Goal: Information Seeking & Learning: Learn about a topic

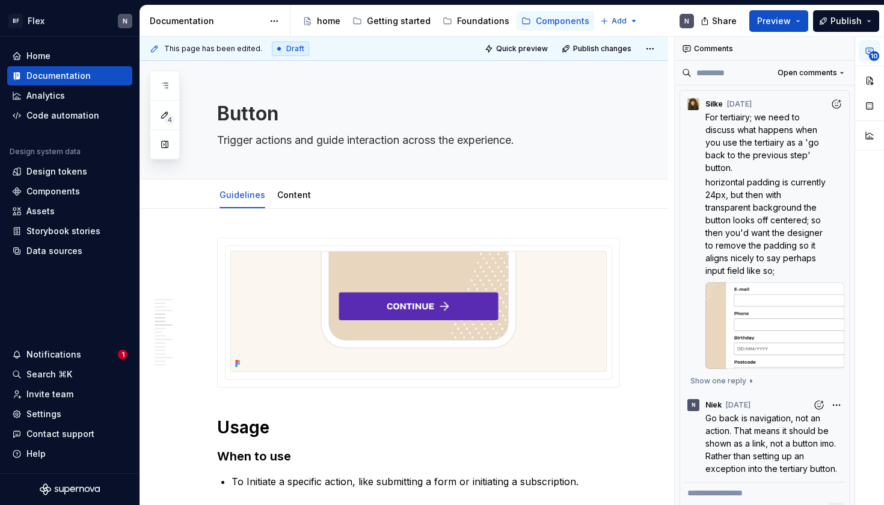
scroll to position [746, 0]
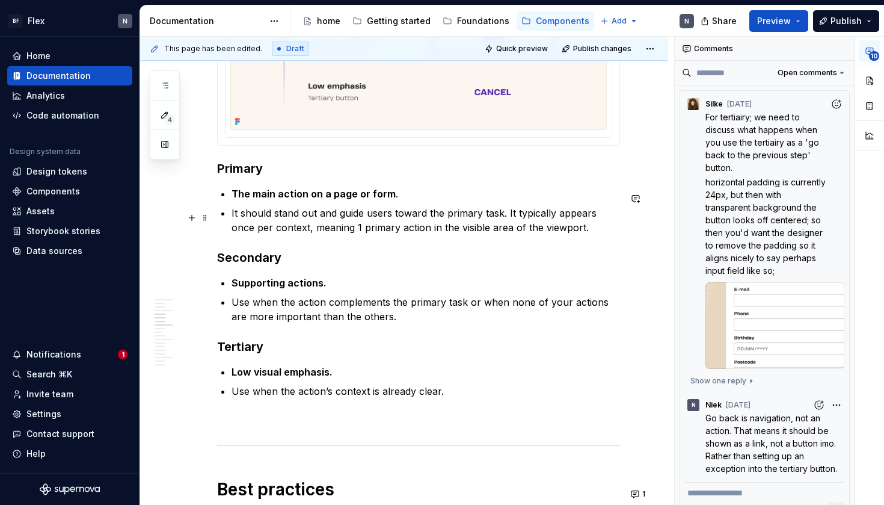
click at [307, 226] on p "It should stand out and guide users toward the primary task. It typically appea…" at bounding box center [426, 220] width 388 height 29
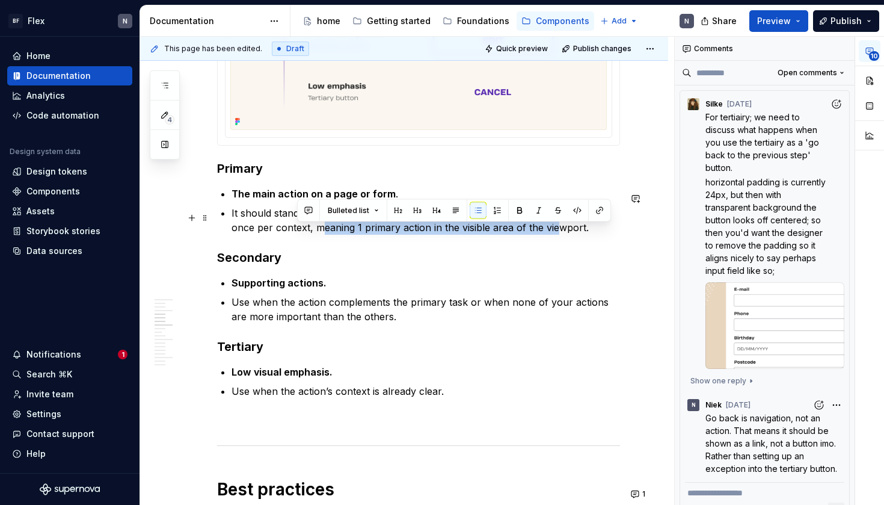
drag, startPoint x: 296, startPoint y: 235, endPoint x: 533, endPoint y: 227, distance: 237.0
click at [533, 227] on p "It should stand out and guide users toward the primary task. It typically appea…" at bounding box center [426, 220] width 388 height 29
click at [580, 234] on p "It should stand out and guide users toward the primary task. It typically appea…" at bounding box center [426, 220] width 388 height 29
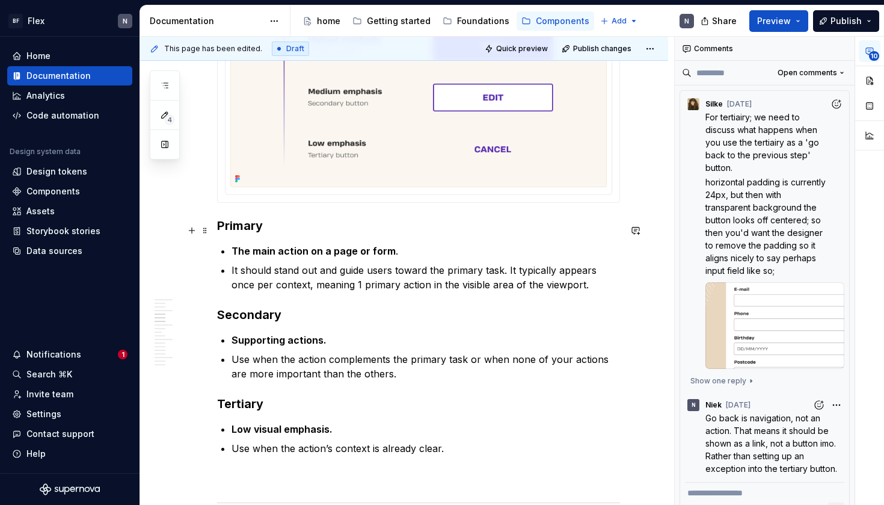
scroll to position [687, 0]
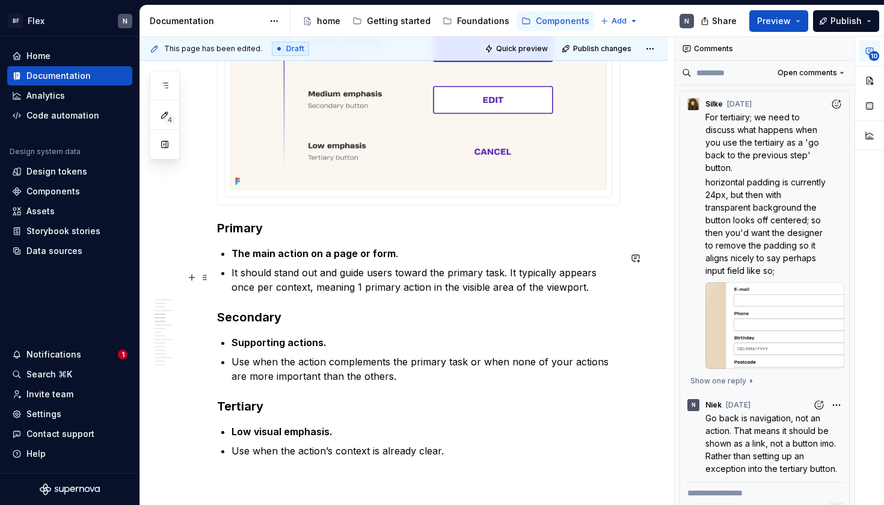
drag, startPoint x: 417, startPoint y: 281, endPoint x: 373, endPoint y: 304, distance: 49.0
click at [417, 282] on p "It should stand out and guide users toward the primary task. It typically appea…" at bounding box center [426, 279] width 388 height 29
drag, startPoint x: 375, startPoint y: 295, endPoint x: 569, endPoint y: 298, distance: 194.3
click at [569, 294] on p "It should stand out and guide users toward the primary task. It typically appea…" at bounding box center [426, 279] width 388 height 29
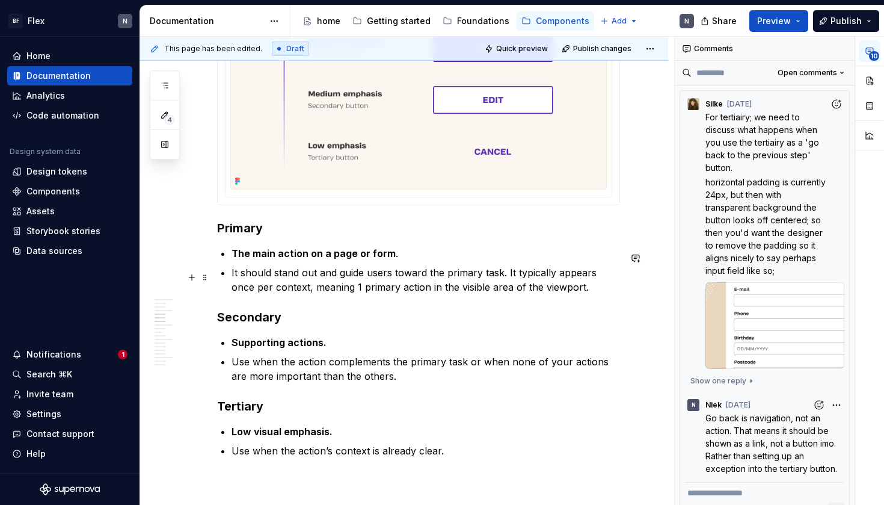
click at [572, 289] on p "It should stand out and guide users toward the primary task. It typically appea…" at bounding box center [426, 279] width 388 height 29
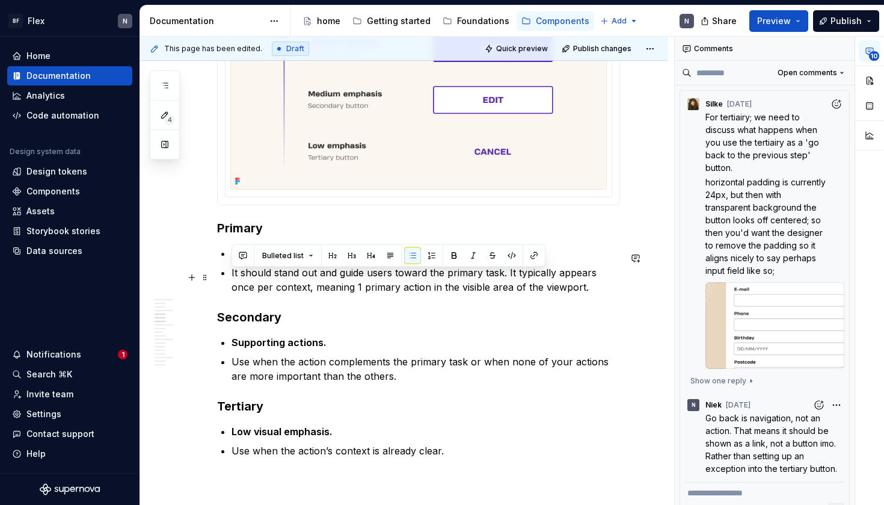
drag, startPoint x: 565, startPoint y: 290, endPoint x: 228, endPoint y: 275, distance: 337.7
copy p "It should stand out and guide users toward the primary task. It typically appea…"
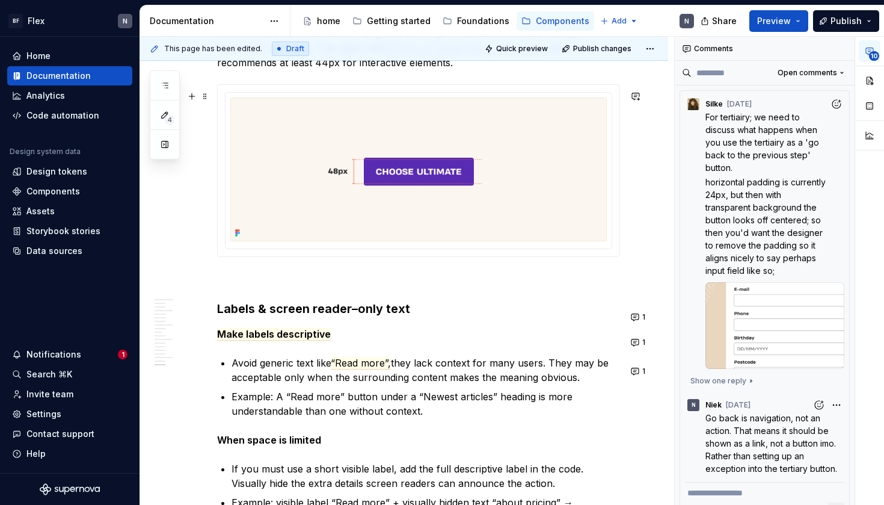
scroll to position [3735, 0]
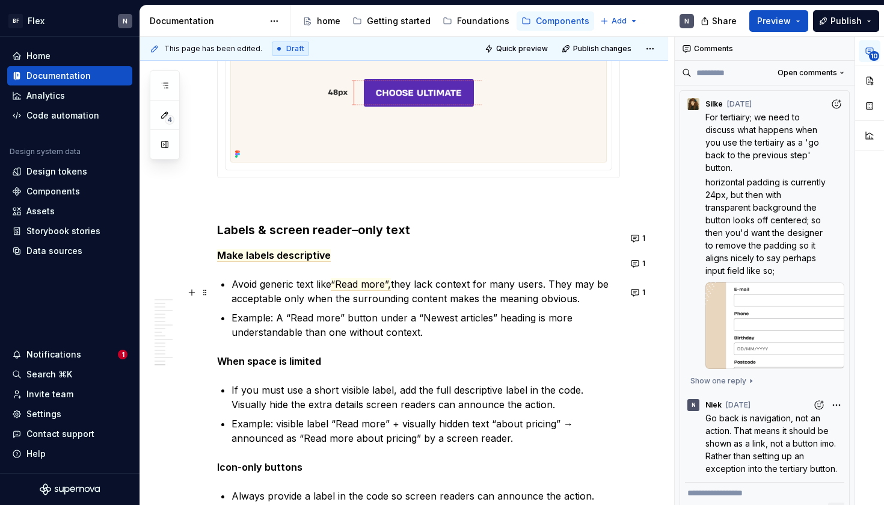
click at [450, 290] on p "Avoid generic text like “Read more”, they lack context for many users. They may…" at bounding box center [426, 291] width 388 height 29
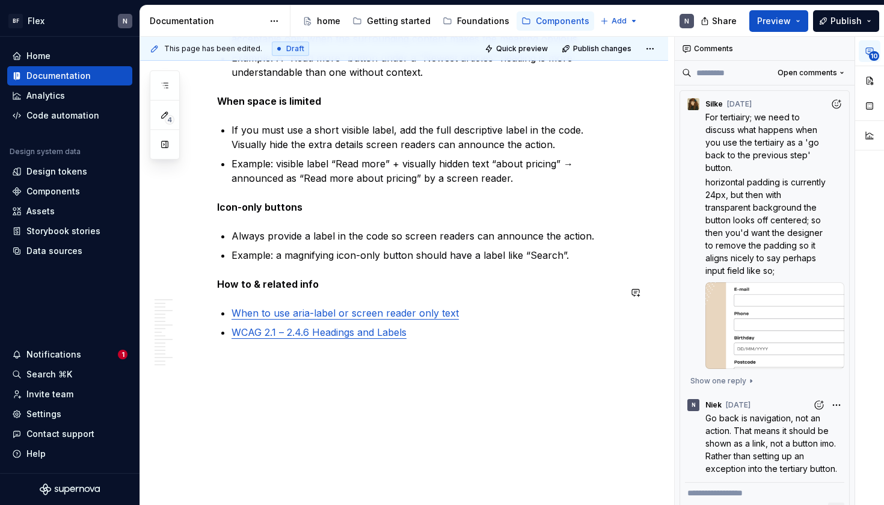
scroll to position [4003, 0]
click at [35, 355] on div "Notifications" at bounding box center [53, 354] width 55 height 12
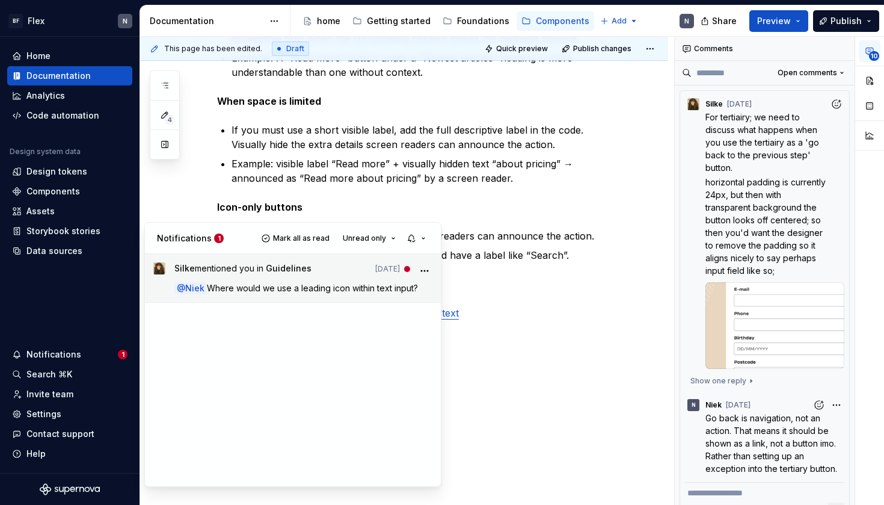
click at [312, 287] on span "Where would we use a leading icon within text input?" at bounding box center [312, 288] width 211 height 10
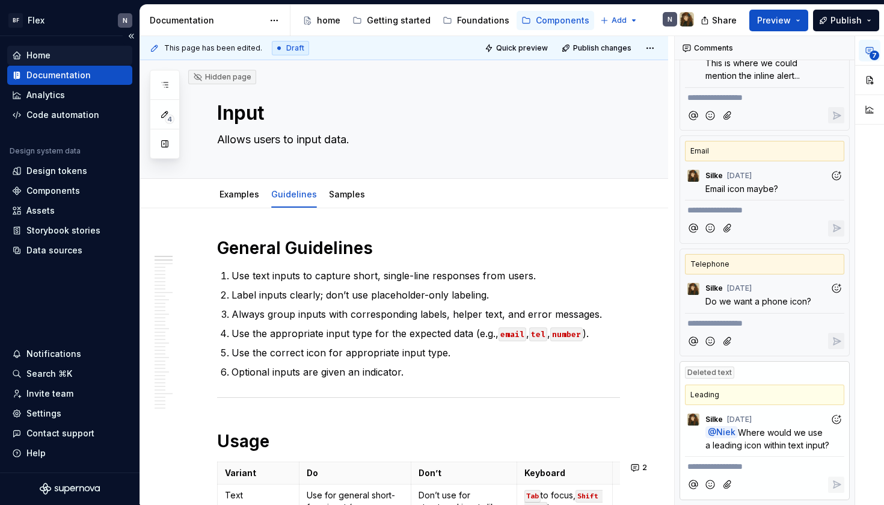
click at [55, 62] on div "Home" at bounding box center [69, 55] width 125 height 19
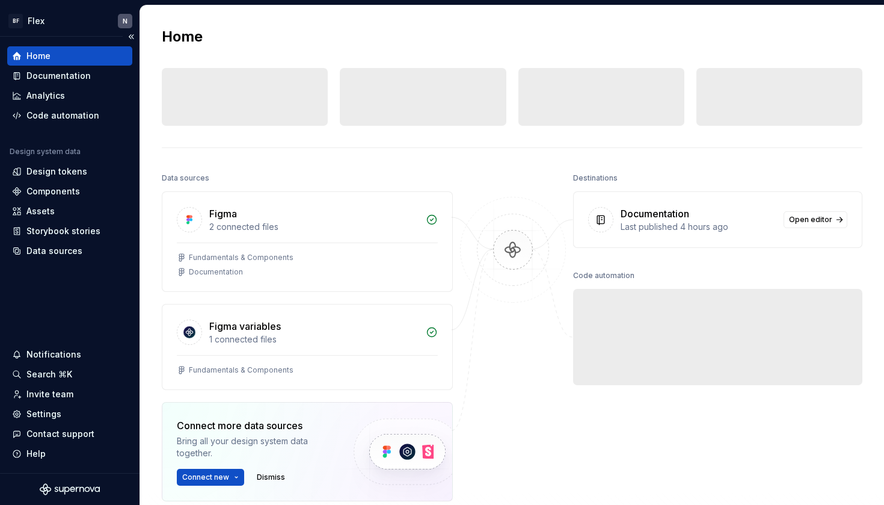
click at [25, 53] on div "Home" at bounding box center [69, 56] width 115 height 12
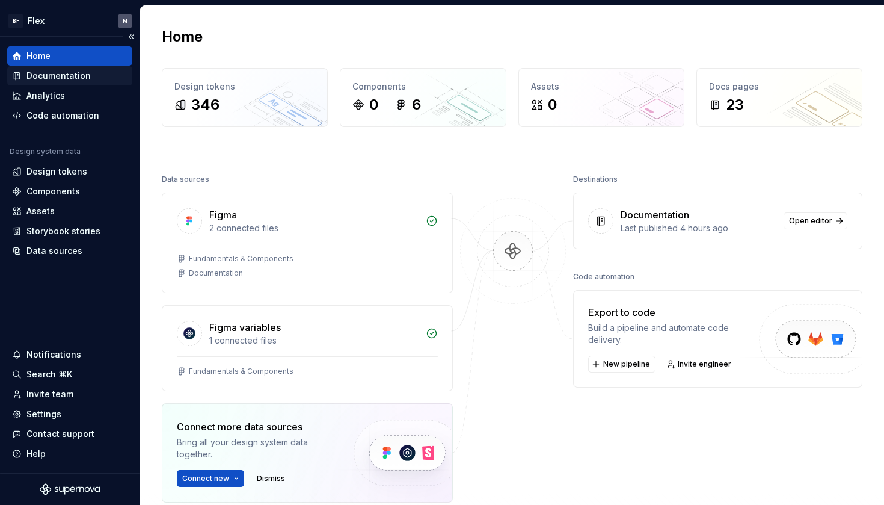
click at [70, 75] on div "Documentation" at bounding box center [58, 76] width 64 height 12
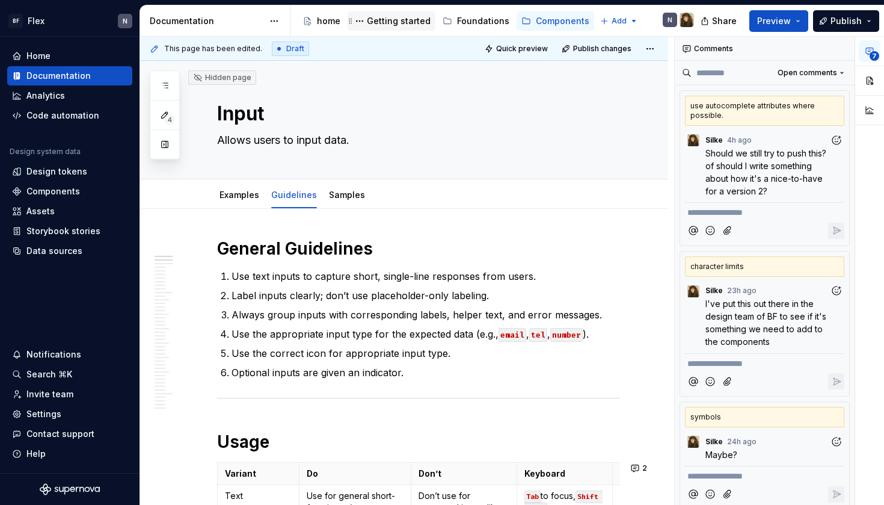
click at [400, 19] on div "Getting started" at bounding box center [399, 21] width 64 height 12
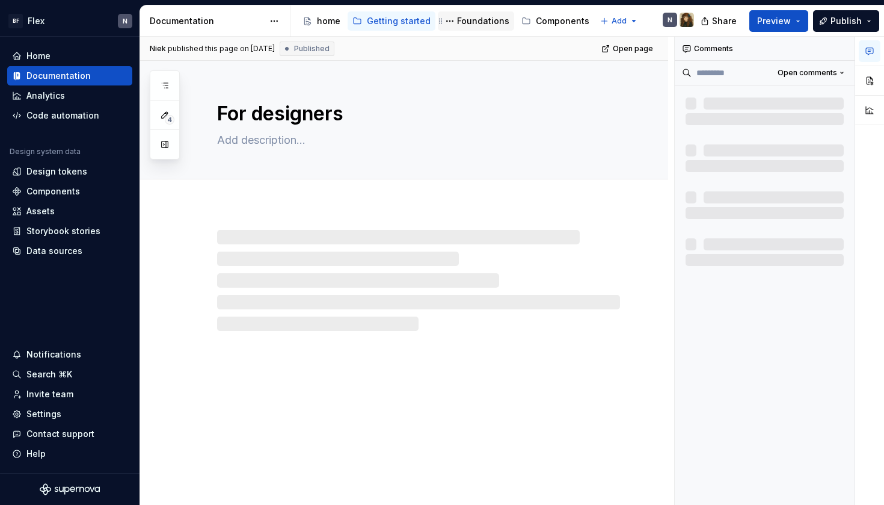
click at [472, 19] on div "Foundations" at bounding box center [483, 21] width 52 height 12
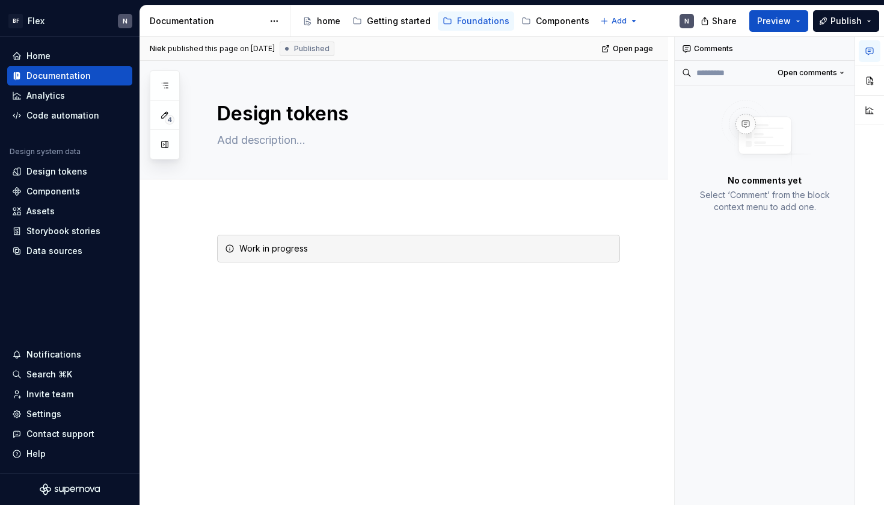
click at [410, 203] on div at bounding box center [404, 192] width 528 height 26
click at [391, 218] on div "Work in progress" at bounding box center [404, 326] width 528 height 241
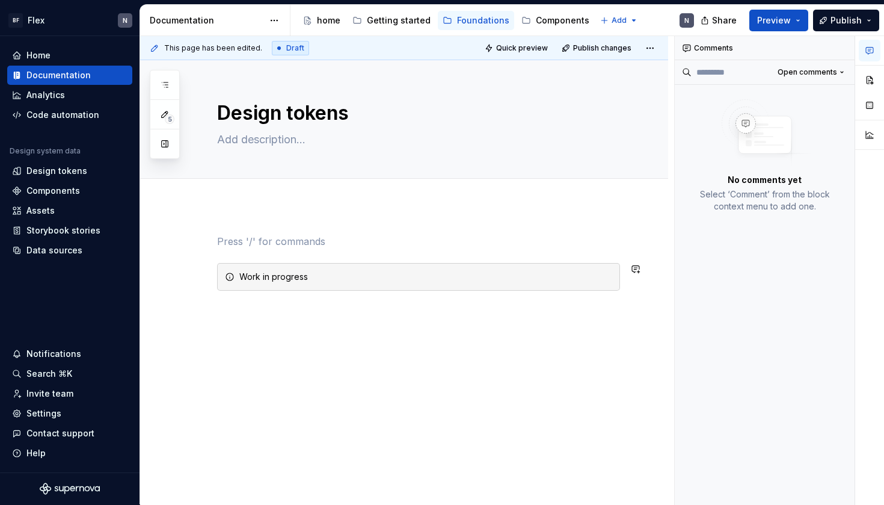
click at [385, 309] on div "Work in progress" at bounding box center [404, 330] width 528 height 251
click at [385, 234] on p at bounding box center [418, 241] width 403 height 14
click at [372, 315] on p at bounding box center [418, 312] width 403 height 14
click at [201, 274] on span at bounding box center [205, 276] width 10 height 17
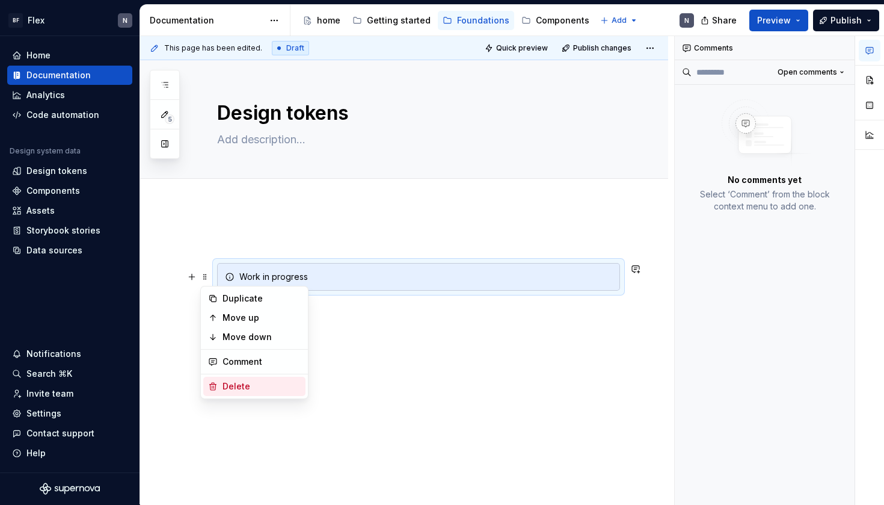
click at [256, 381] on div "Delete" at bounding box center [261, 386] width 78 height 12
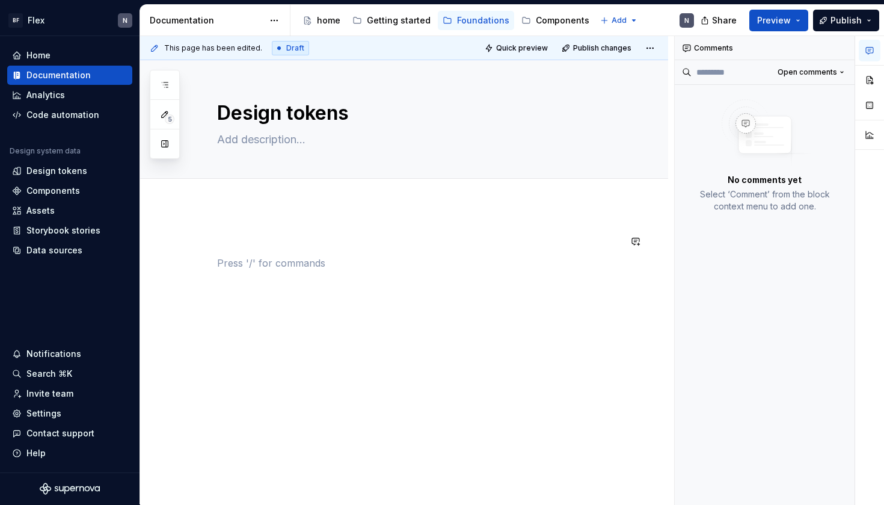
click at [263, 222] on div at bounding box center [404, 325] width 528 height 241
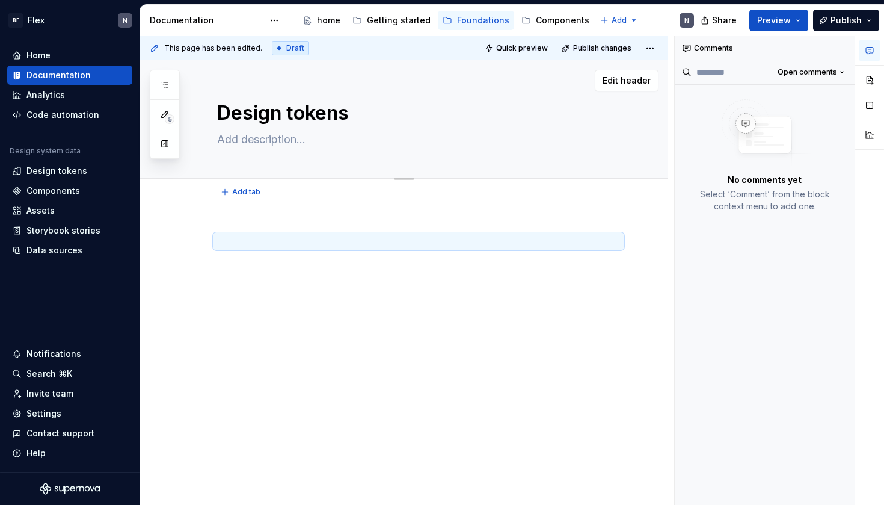
click at [260, 143] on textarea at bounding box center [416, 139] width 403 height 19
paste textarea "Design tokens are the single source of truth for naming and storing design deci…"
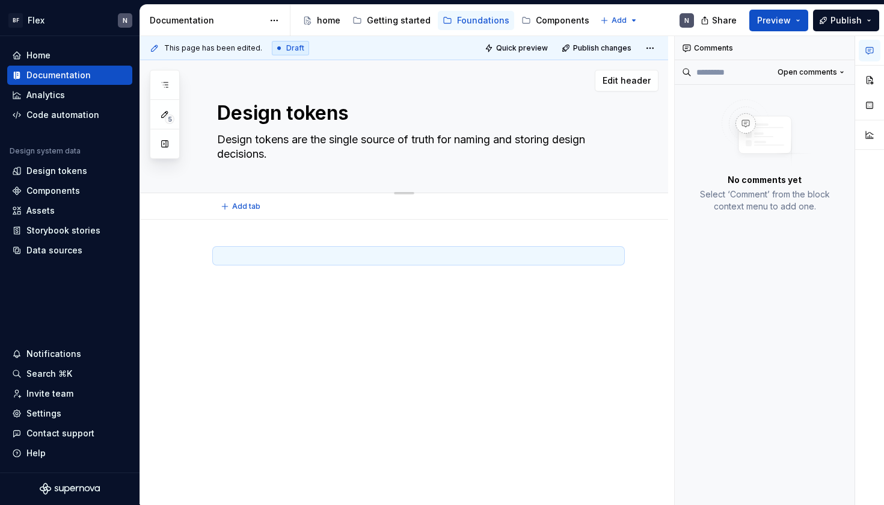
type textarea "*"
type textarea "Design tokens are the single source of truth for naming and storing design deci…"
type textarea "*"
type textarea "Design tokens are the single source of truth for naming and storing design deci…"
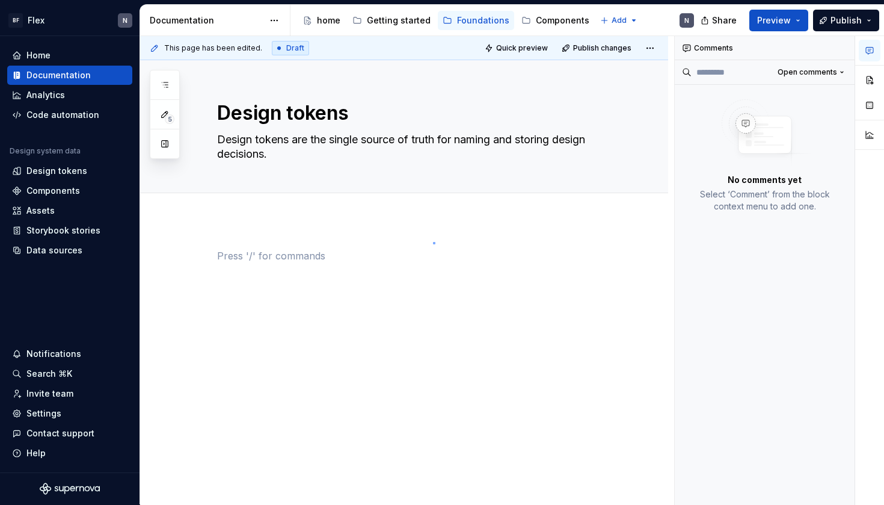
click at [433, 242] on div "This page has been edited. Draft Quick preview Publish changes Design tokens De…" at bounding box center [407, 270] width 534 height 468
click at [341, 250] on p at bounding box center [418, 255] width 403 height 14
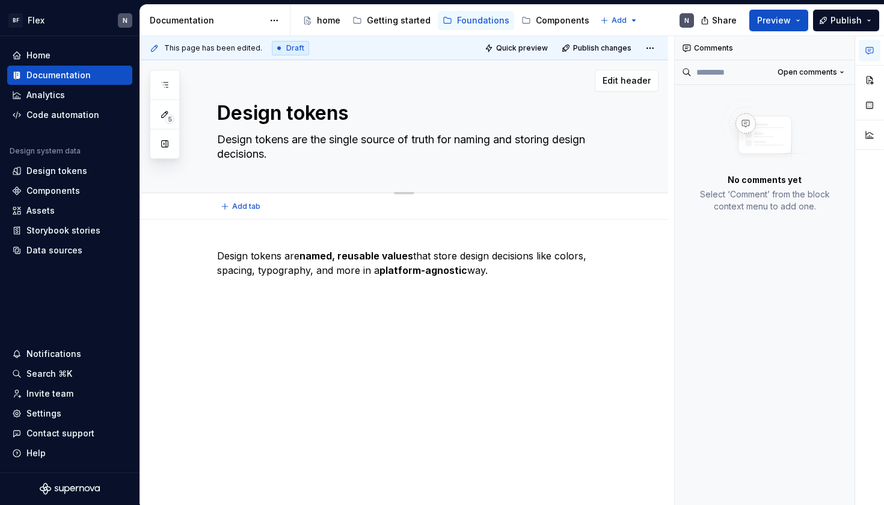
click at [357, 142] on textarea "Design tokens are the single source of truth for naming and storing design deci…" at bounding box center [416, 147] width 403 height 34
click at [215, 116] on textarea "Design tokens" at bounding box center [416, 113] width 403 height 29
drag, startPoint x: 277, startPoint y: 151, endPoint x: 224, endPoint y: 109, distance: 67.6
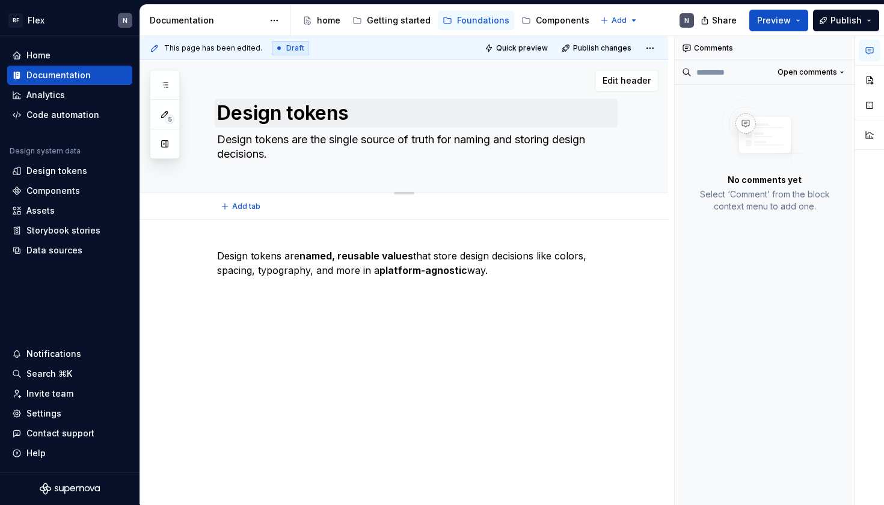
click at [224, 109] on div "Design tokens Design tokens are the single source of truth for naming and stori…" at bounding box center [418, 126] width 403 height 132
type textarea "*"
click at [337, 250] on strong "named, reusable values" at bounding box center [356, 256] width 114 height 12
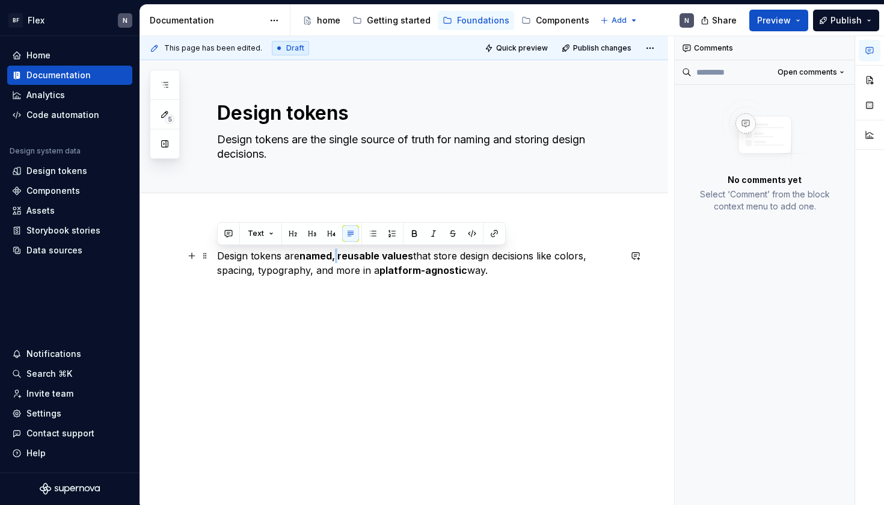
click at [337, 250] on strong "named, reusable values" at bounding box center [356, 256] width 114 height 12
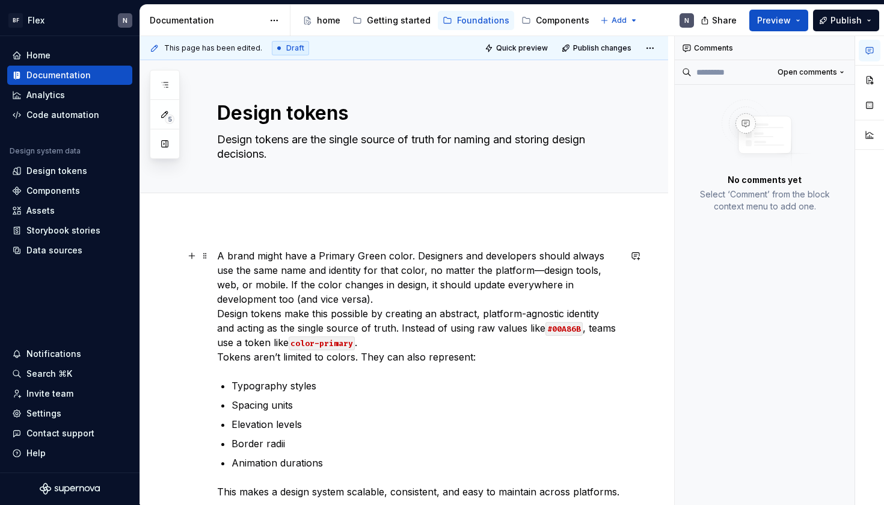
click at [219, 256] on p "A brand might have a Primary Green color. Designers and developers should alway…" at bounding box center [418, 305] width 403 height 115
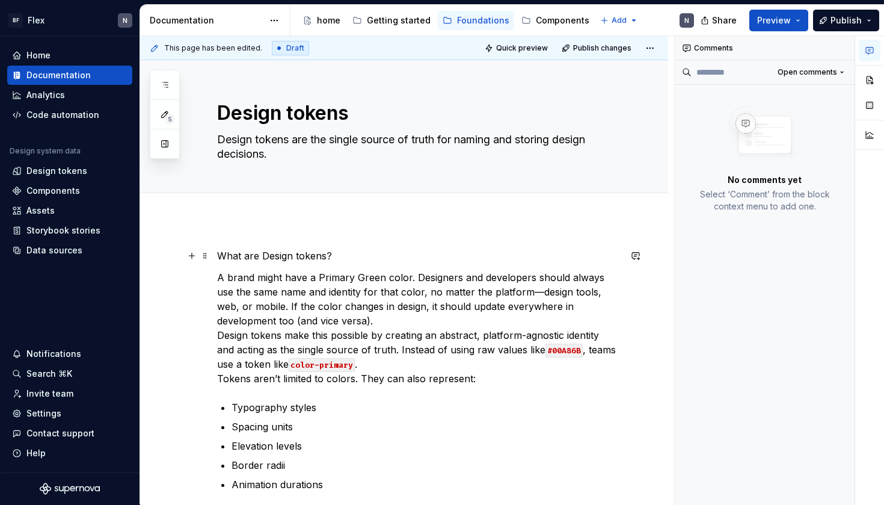
click at [244, 257] on p "What are Design tokens?" at bounding box center [418, 255] width 403 height 14
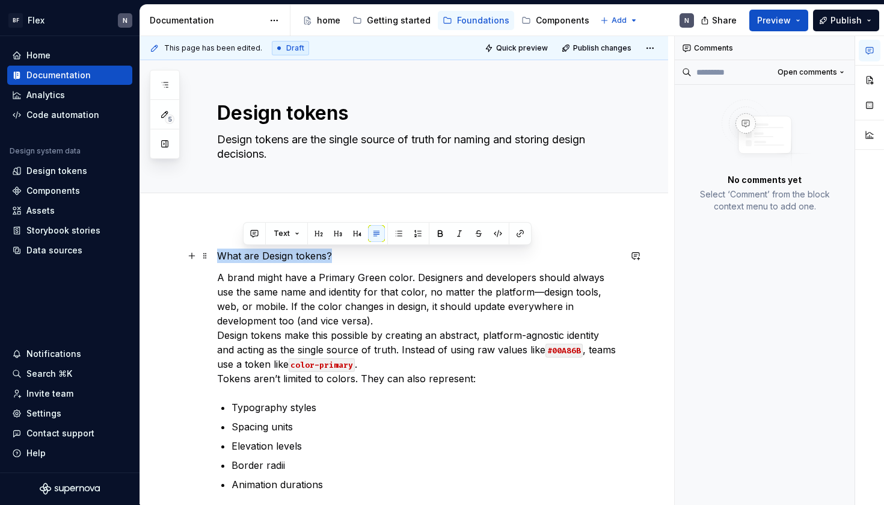
click at [244, 257] on p "What are Design tokens?" at bounding box center [418, 255] width 403 height 14
click at [272, 235] on button "Text" at bounding box center [260, 233] width 37 height 17
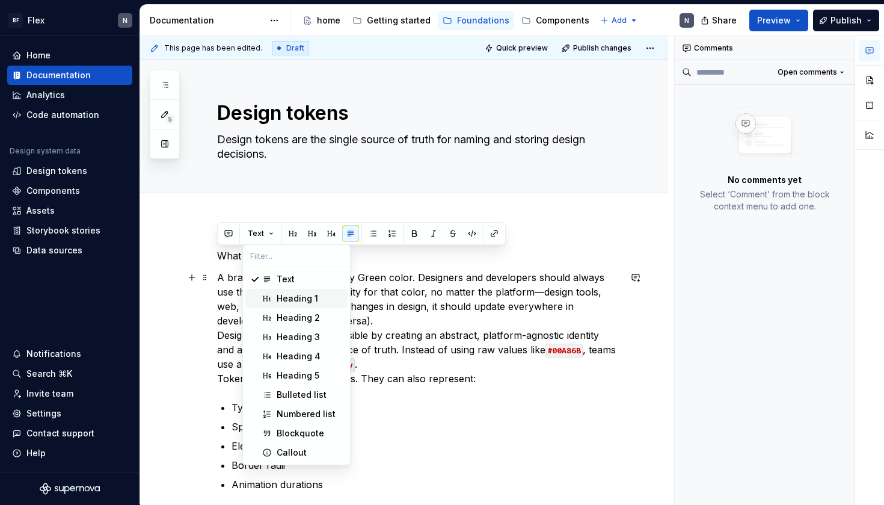
click at [290, 298] on div "Heading 1" at bounding box center [297, 298] width 41 height 12
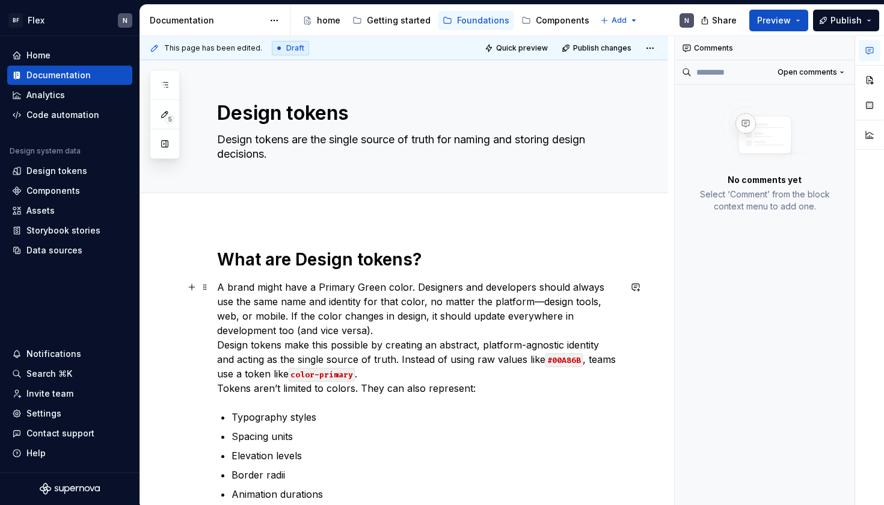
click at [293, 307] on p "A brand might have a Primary Green color. Designers and developers should alway…" at bounding box center [418, 337] width 403 height 115
click at [318, 308] on p "A brand might have a Primary Green color. Designers and developers should alway…" at bounding box center [418, 337] width 403 height 115
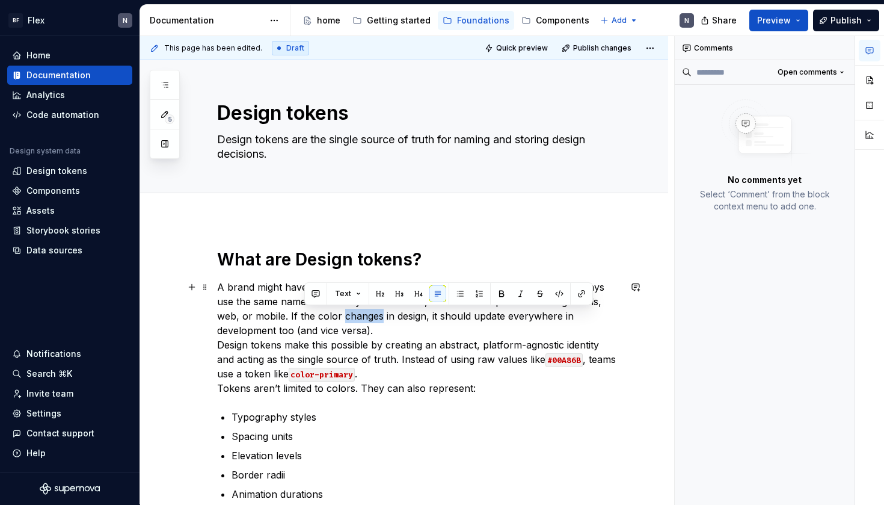
click at [318, 308] on p "A brand might have a Primary Green color. Designers and developers should alway…" at bounding box center [418, 337] width 403 height 115
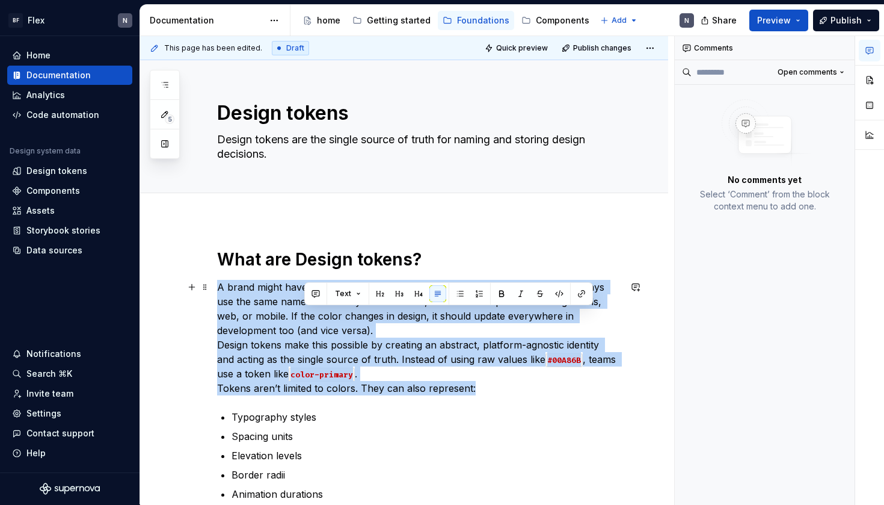
click at [318, 308] on p "A brand might have a Primary Green color. Designers and developers should alway…" at bounding box center [418, 337] width 403 height 115
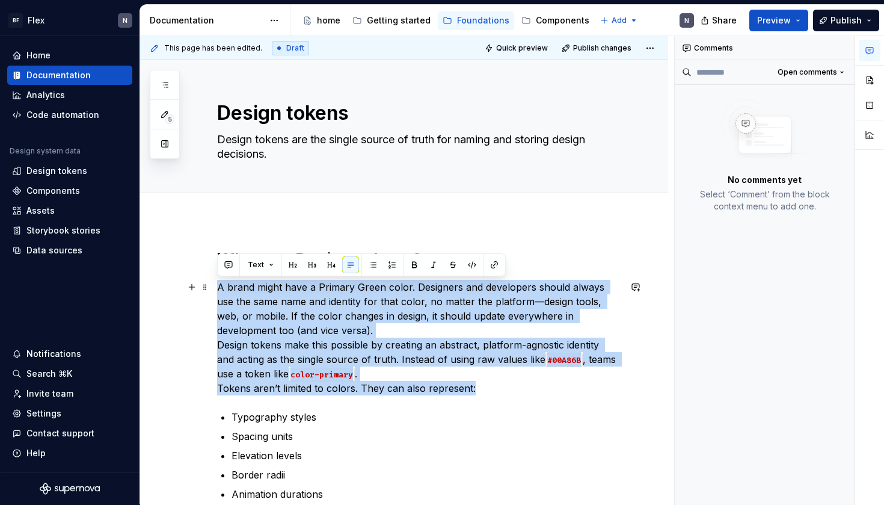
click at [318, 328] on p "A brand might have a Primary Green color. Designers and developers should alway…" at bounding box center [418, 337] width 403 height 115
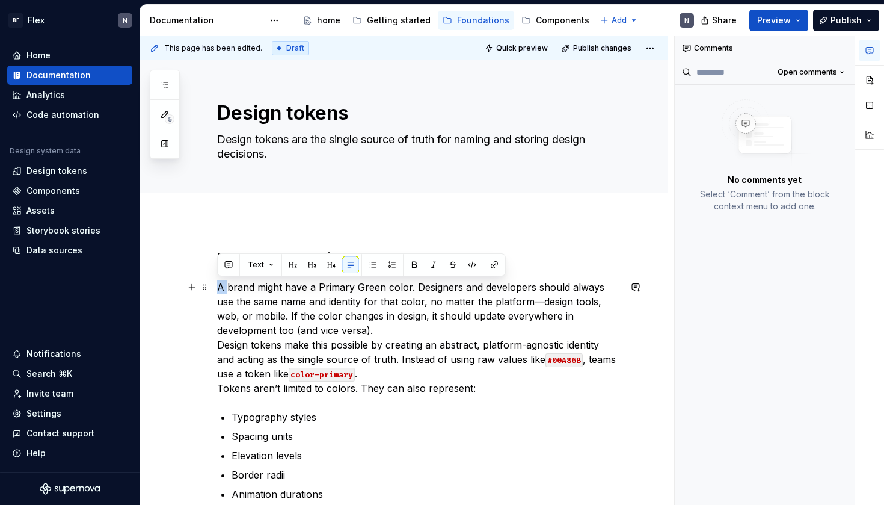
drag, startPoint x: 226, startPoint y: 286, endPoint x: 211, endPoint y: 287, distance: 15.0
click at [211, 287] on div "What are Design tokens? A brand might have a Primary Green color. Designers and…" at bounding box center [404, 468] width 528 height 498
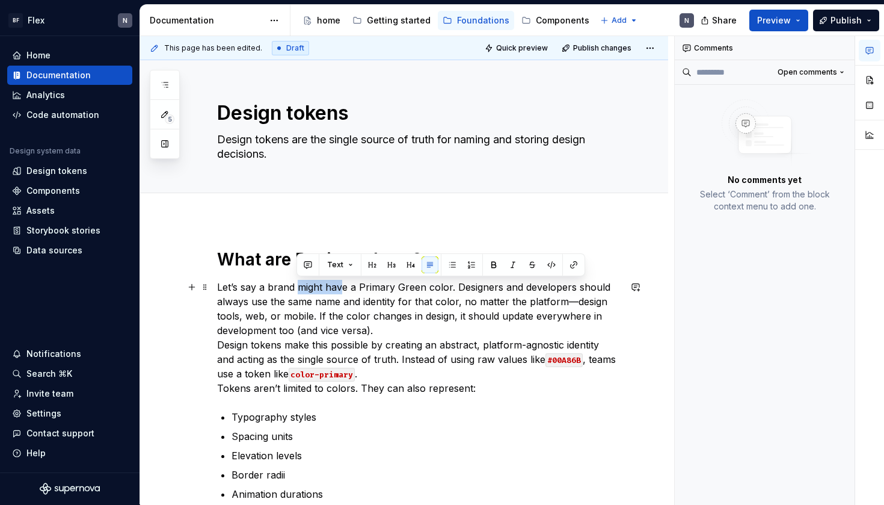
drag, startPoint x: 342, startPoint y: 288, endPoint x: 298, endPoint y: 288, distance: 44.5
click at [298, 288] on p "Let’s say a brand might have a Primary Green color. Designers and developers sh…" at bounding box center [418, 337] width 403 height 115
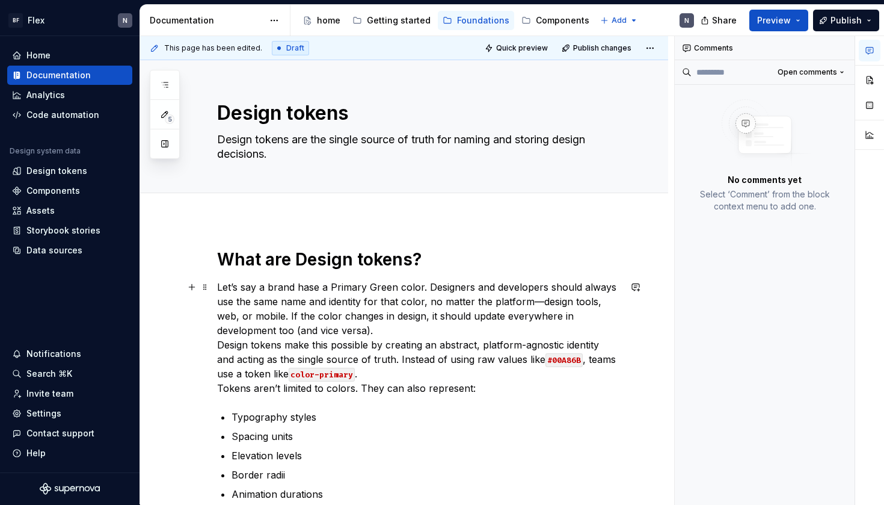
click at [379, 289] on p "Let’s say a brand hase a Primary Green color. Designers and developers should a…" at bounding box center [418, 337] width 403 height 115
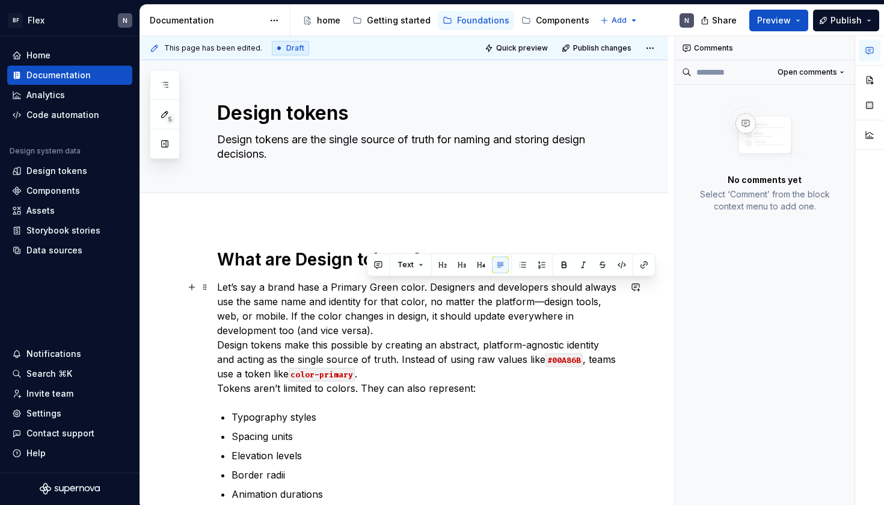
click at [312, 287] on p "Let’s say a brand hase a Primary Green color. Designers and developers should a…" at bounding box center [418, 337] width 403 height 115
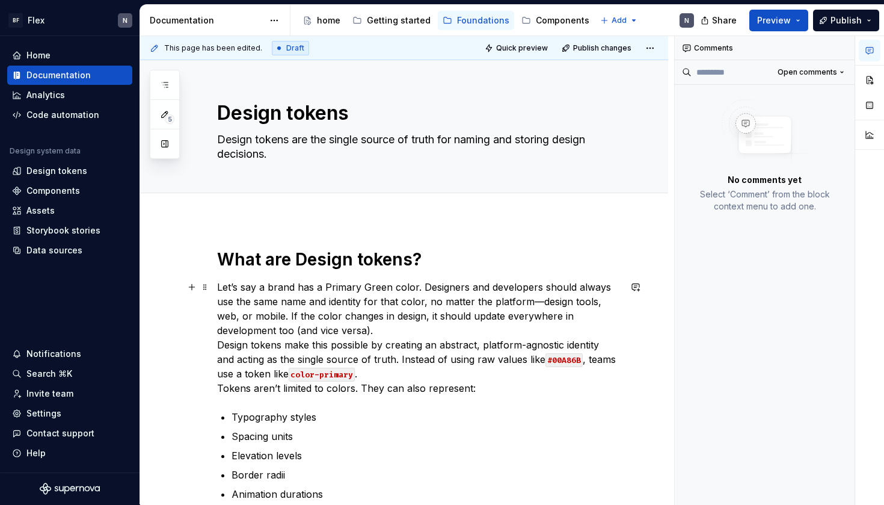
click at [369, 287] on p "Let’s say a brand has a Primary Green color. Designers and developers should al…" at bounding box center [418, 337] width 403 height 115
click at [422, 285] on p "Let’s say a brand has a Primary Orange color. Designers and developers should a…" at bounding box center [418, 337] width 403 height 115
click at [428, 308] on p "Let’s say a brand has a Primary Orange color. Designers and developers should a…" at bounding box center [418, 337] width 403 height 115
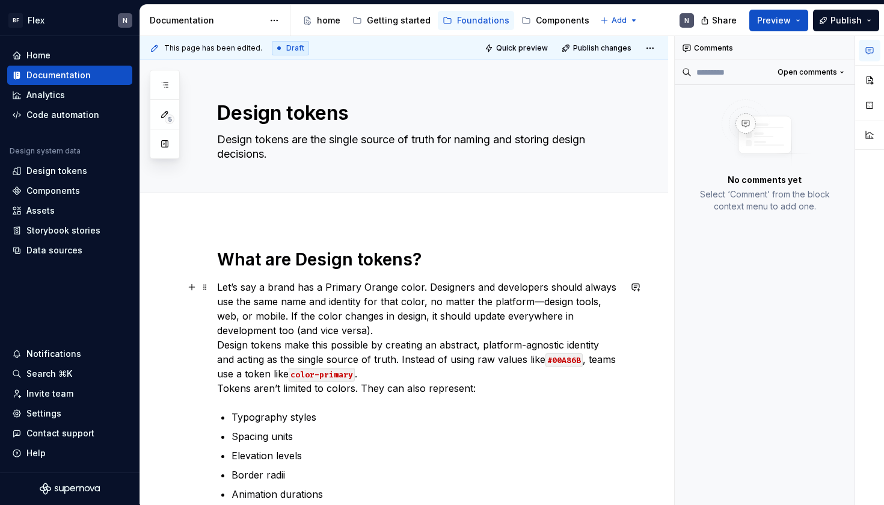
scroll to position [46, 0]
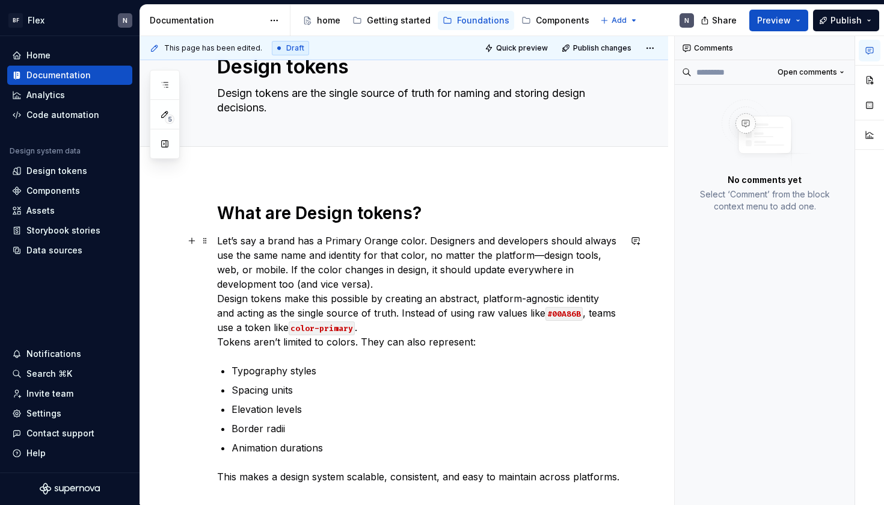
click at [535, 256] on p "Let’s say a brand has a Primary Orange color. Designers and developers should a…" at bounding box center [418, 290] width 403 height 115
click at [375, 281] on p "Let’s say a brand has a Primary Orange color. Designers and developers should a…" at bounding box center [418, 290] width 403 height 115
click at [517, 283] on p "Let’s say a brand has a Primary Orange color. Designers and developers should a…" at bounding box center [418, 290] width 403 height 115
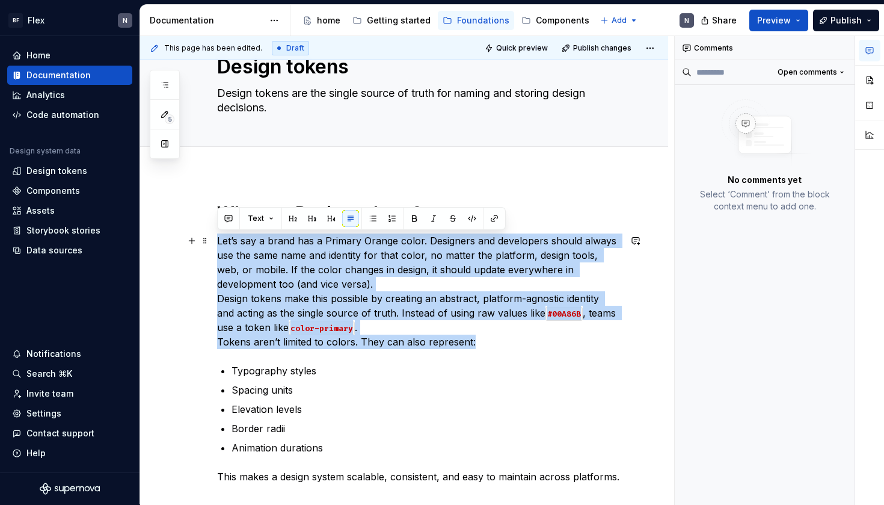
click at [517, 283] on p "Let’s say a brand has a Primary Orange color. Designers and developers should a…" at bounding box center [418, 290] width 403 height 115
click at [548, 283] on p "Let’s say a brand has a Primary Orange color. Designers and developers should a…" at bounding box center [418, 290] width 403 height 115
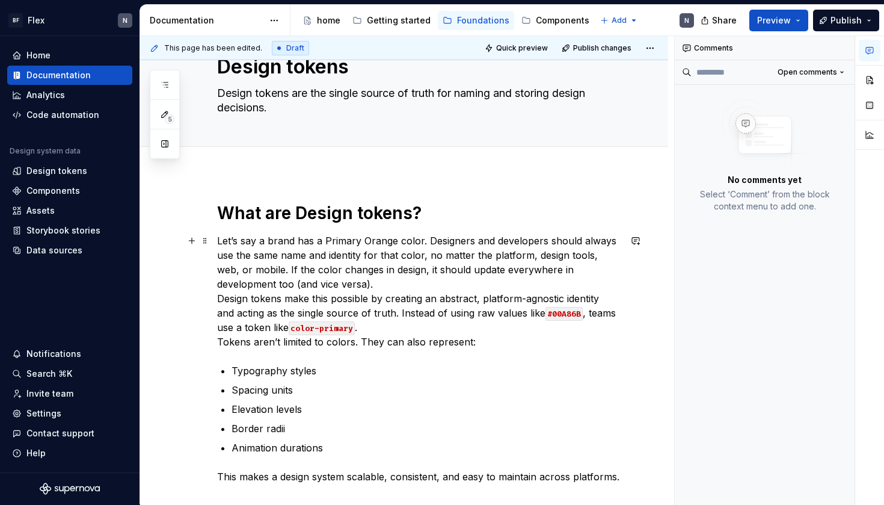
click at [215, 298] on div "What are Design tokens? Let’s say a brand has a Primary Orange color. Designers…" at bounding box center [404, 422] width 528 height 498
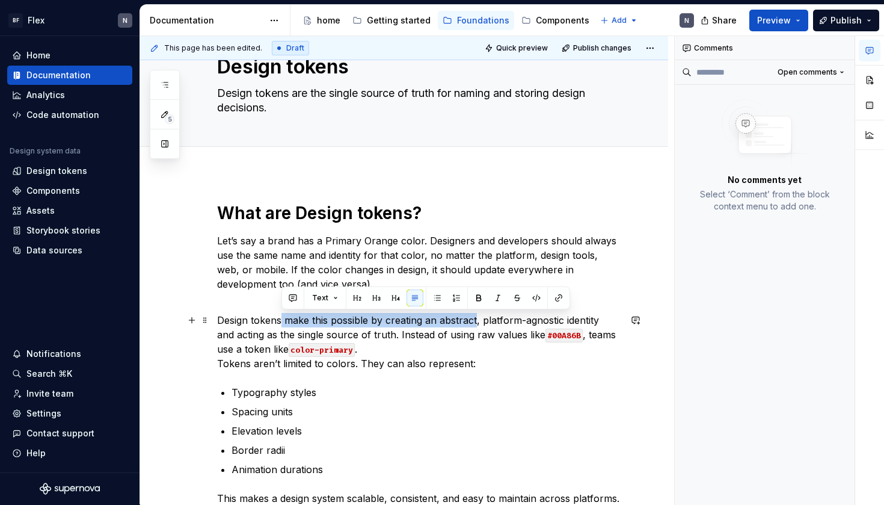
drag, startPoint x: 282, startPoint y: 323, endPoint x: 476, endPoint y: 322, distance: 193.6
click at [476, 322] on p "Design tokens make this possible by creating an abstract, platform-agnostic ide…" at bounding box center [418, 342] width 403 height 58
drag, startPoint x: 369, startPoint y: 322, endPoint x: 299, endPoint y: 324, distance: 69.8
click at [299, 324] on p "Design tokens make this possible by creating an abstract, platform-agnostic ide…" at bounding box center [418, 342] width 403 height 58
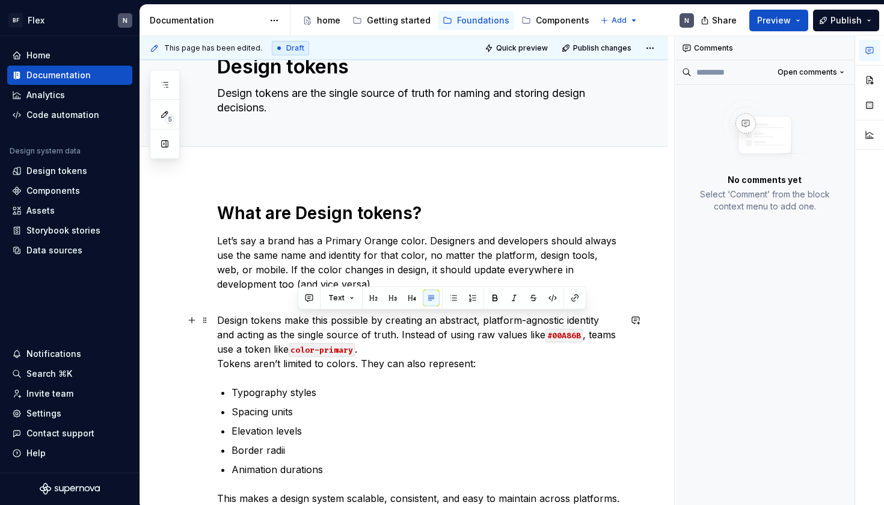
click at [429, 327] on p "Design tokens make this possible by creating an abstract, platform-agnostic ide…" at bounding box center [418, 342] width 403 height 58
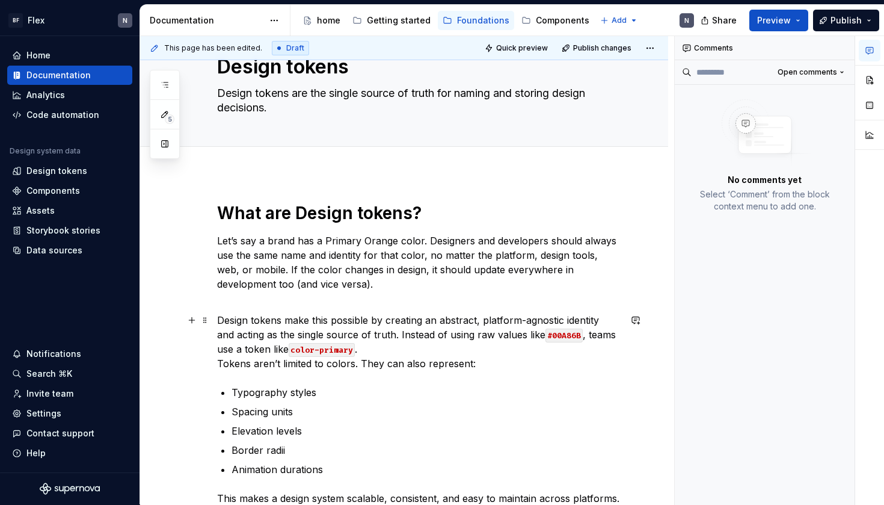
click at [491, 321] on p "Design tokens make this possible by creating an abstract, platform-agnostic ide…" at bounding box center [418, 342] width 403 height 58
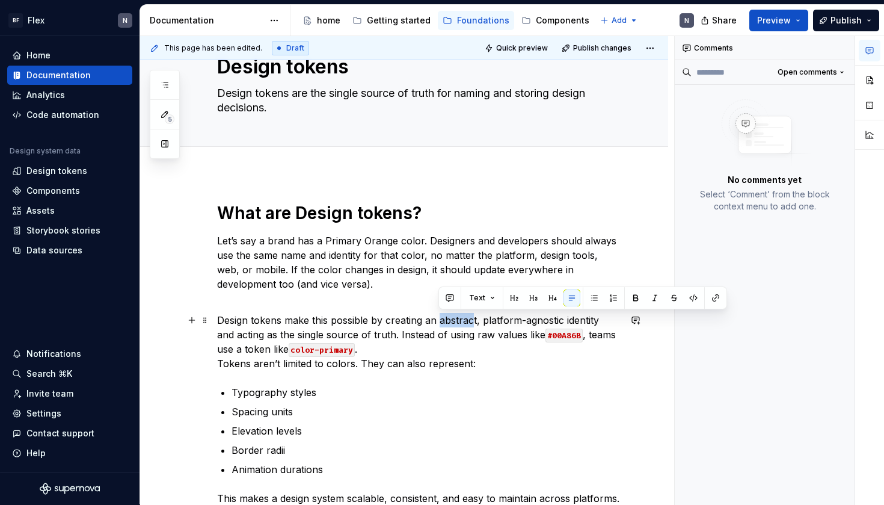
drag, startPoint x: 473, startPoint y: 319, endPoint x: 438, endPoint y: 319, distance: 34.9
click at [438, 319] on p "Design tokens make this possible by creating an abstract, platform-agnostic ide…" at bounding box center [418, 342] width 403 height 58
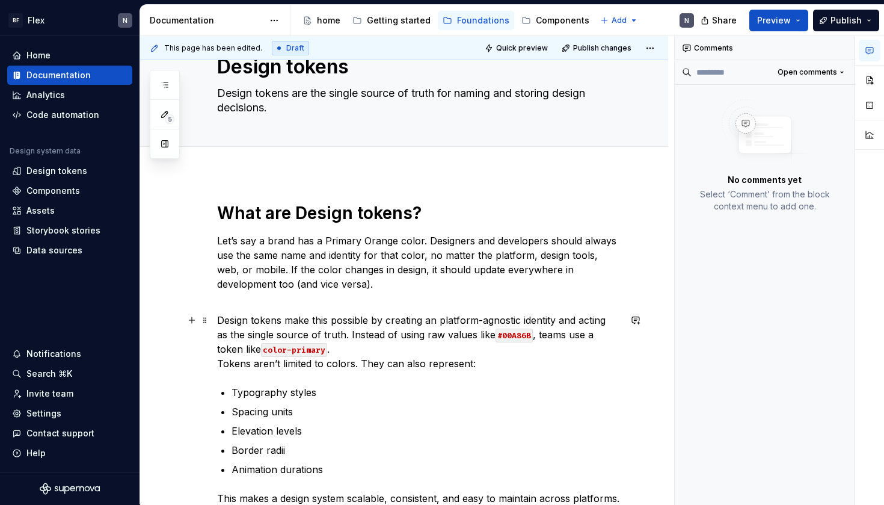
click at [428, 328] on p "Design tokens make this possible by creating an platform-agnostic identity and …" at bounding box center [418, 342] width 403 height 58
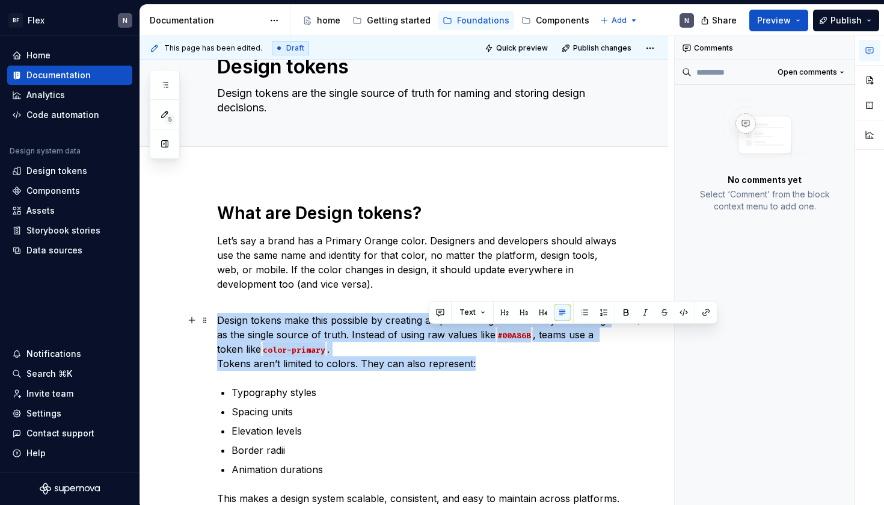
click at [428, 328] on p "Design tokens make this possible by creating an platform-agnostic identity and …" at bounding box center [418, 342] width 403 height 58
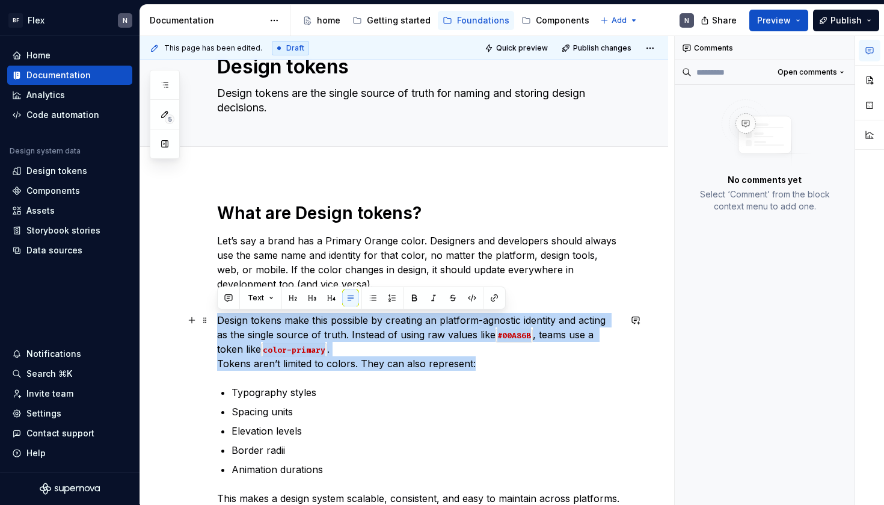
click at [428, 348] on p "Design tokens make this possible by creating an platform-agnostic identity and …" at bounding box center [418, 342] width 403 height 58
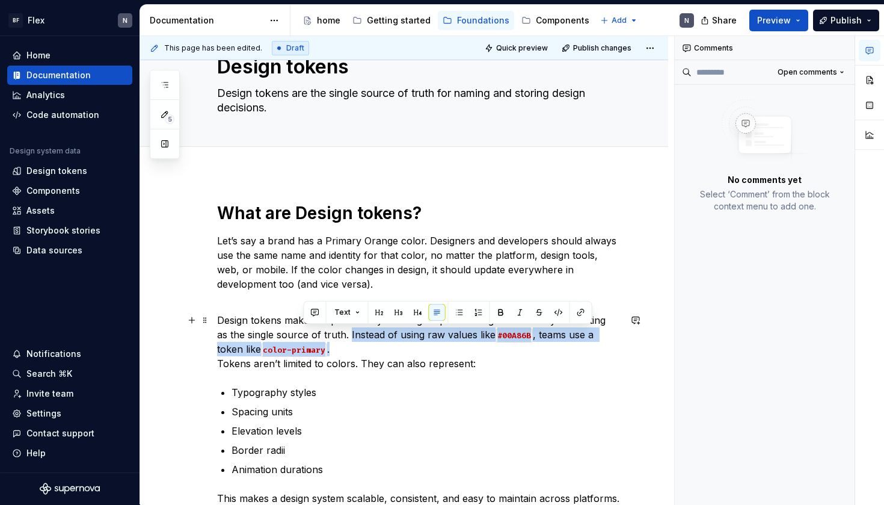
drag, startPoint x: 336, startPoint y: 331, endPoint x: 389, endPoint y: 350, distance: 56.7
click at [389, 350] on p "Design tokens make this possible by creating an platform-agnostic identity and …" at bounding box center [418, 342] width 403 height 58
click at [388, 350] on p "Design tokens make this possible by creating an platform-agnostic identity and …" at bounding box center [418, 342] width 403 height 58
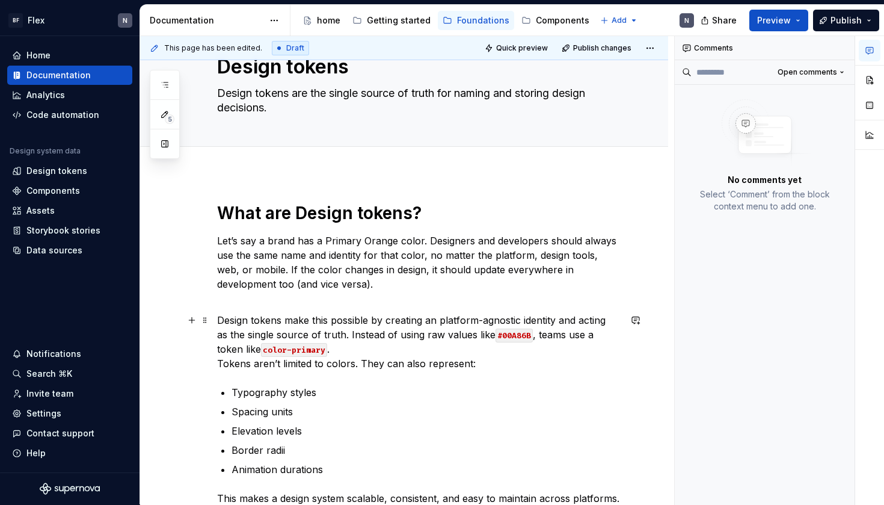
click at [499, 337] on code "#00A86B" at bounding box center [514, 335] width 37 height 14
click at [463, 334] on p "Design tokens make this possible by creating an platform-agnostic identity and …" at bounding box center [418, 342] width 403 height 58
drag, startPoint x: 485, startPoint y: 336, endPoint x: 517, endPoint y: 335, distance: 31.9
click at [517, 335] on code "#00A86B" at bounding box center [514, 335] width 37 height 14
click at [505, 345] on p "Design tokens make this possible by creating an platform-agnostic identity and …" at bounding box center [418, 342] width 403 height 58
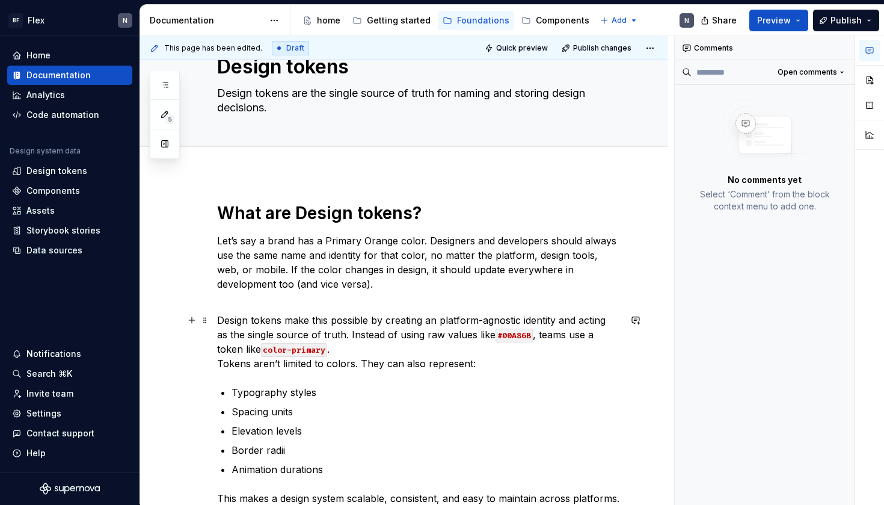
click at [458, 339] on p "Design tokens make this possible by creating an platform-agnostic identity and …" at bounding box center [418, 342] width 403 height 58
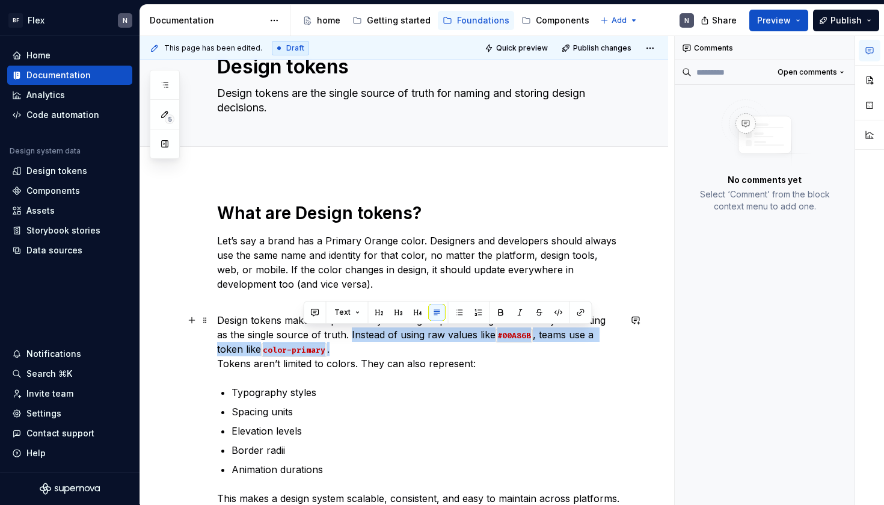
drag, startPoint x: 336, startPoint y: 336, endPoint x: 482, endPoint y: 352, distance: 147.6
click at [482, 352] on p "Design tokens make this possible by creating an platform-agnostic identity and …" at bounding box center [418, 342] width 403 height 58
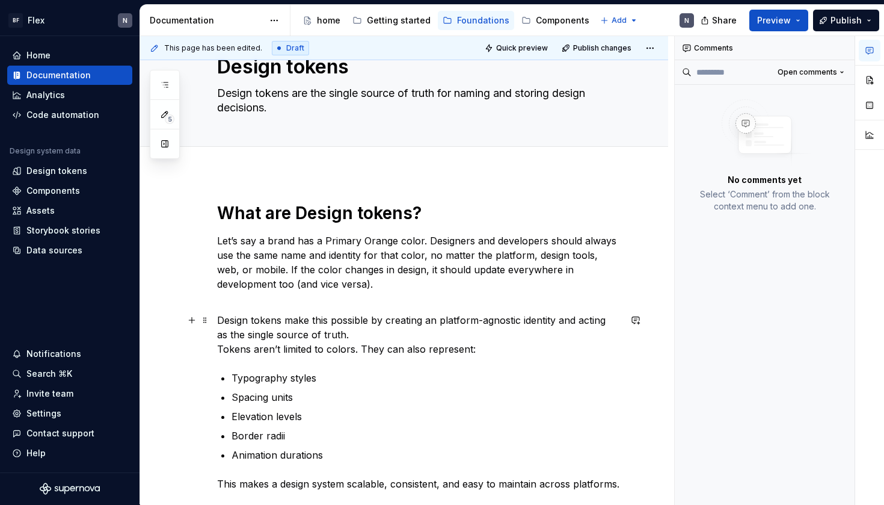
click at [220, 348] on p "Design tokens make this possible by creating an platform-agnostic identity and …" at bounding box center [418, 334] width 403 height 43
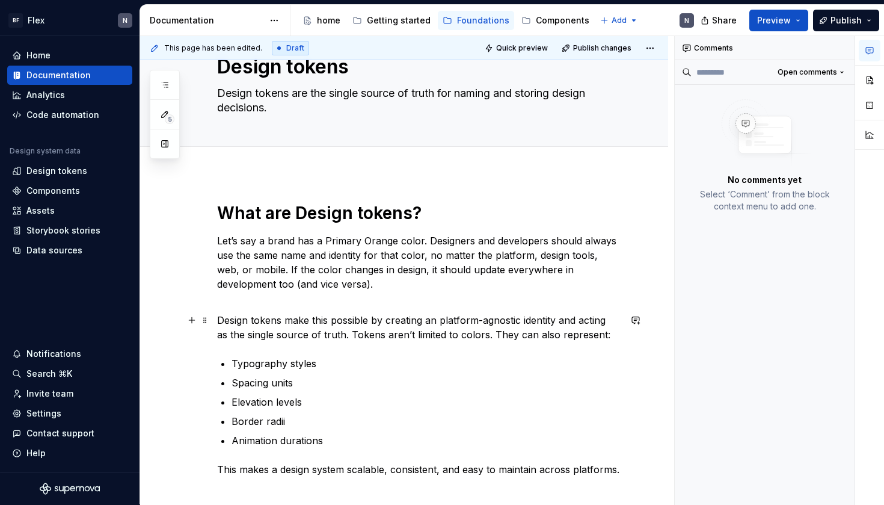
click at [600, 335] on p "Design tokens make this possible by creating an platform-agnostic identity and …" at bounding box center [418, 327] width 403 height 29
drag, startPoint x: 545, startPoint y: 337, endPoint x: 597, endPoint y: 337, distance: 52.3
click at [597, 337] on p "Design tokens make this possible by creating an platform-agnostic identity and …" at bounding box center [418, 327] width 403 height 29
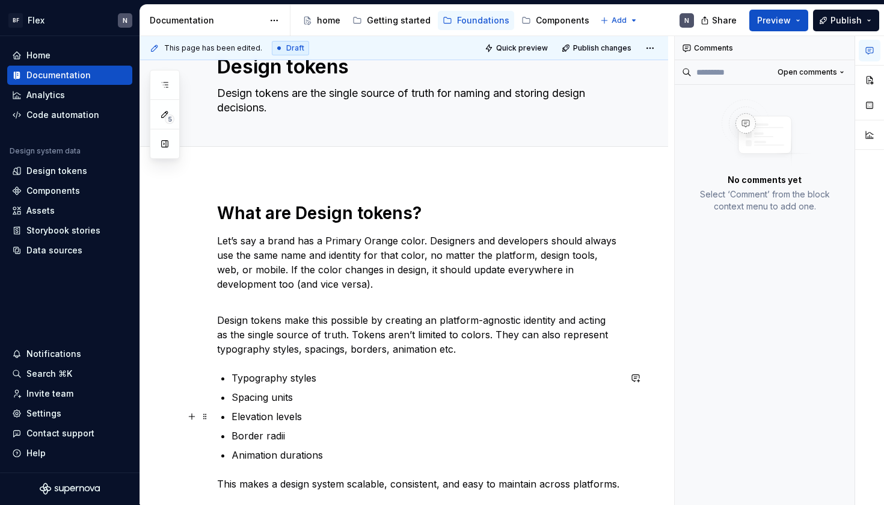
scroll to position [112, 0]
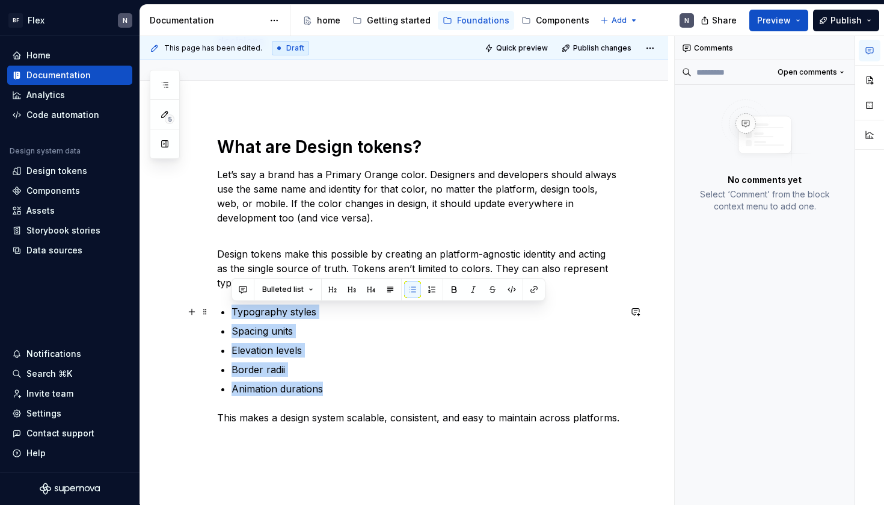
drag, startPoint x: 376, startPoint y: 388, endPoint x: 215, endPoint y: 307, distance: 181.0
click at [215, 307] on div "What are Design tokens? Let’s say a brand has a Primary Orange color. Designers…" at bounding box center [404, 359] width 528 height 505
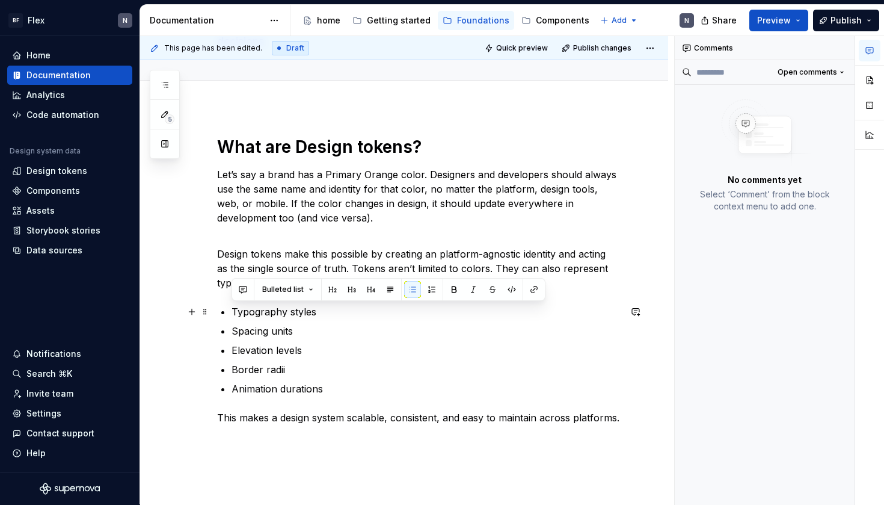
scroll to position [107, 0]
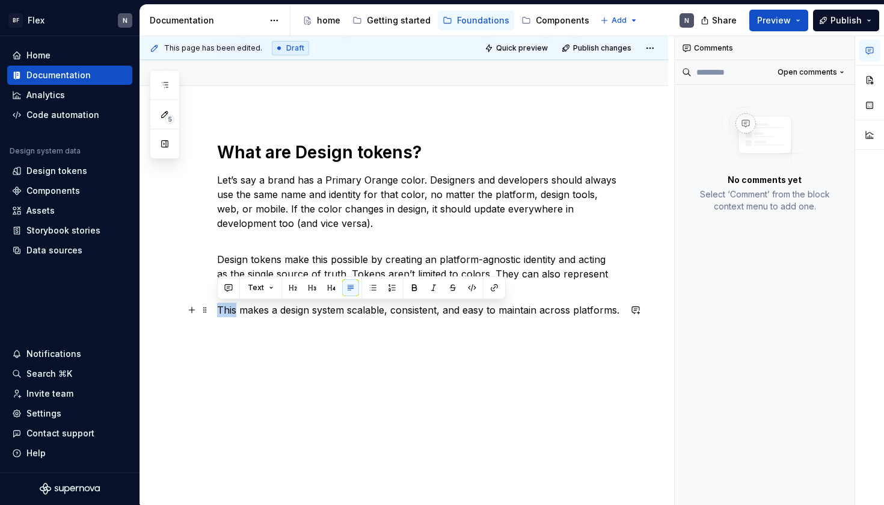
drag, startPoint x: 236, startPoint y: 311, endPoint x: 215, endPoint y: 311, distance: 21.6
click at [215, 311] on div "What are Design tokens? Let’s say a brand has a Primary Orange color. Designers…" at bounding box center [404, 308] width 528 height 392
click at [316, 313] on p "It makes a design system scalable, consistent, and easy to maintain across plat…" at bounding box center [418, 309] width 403 height 14
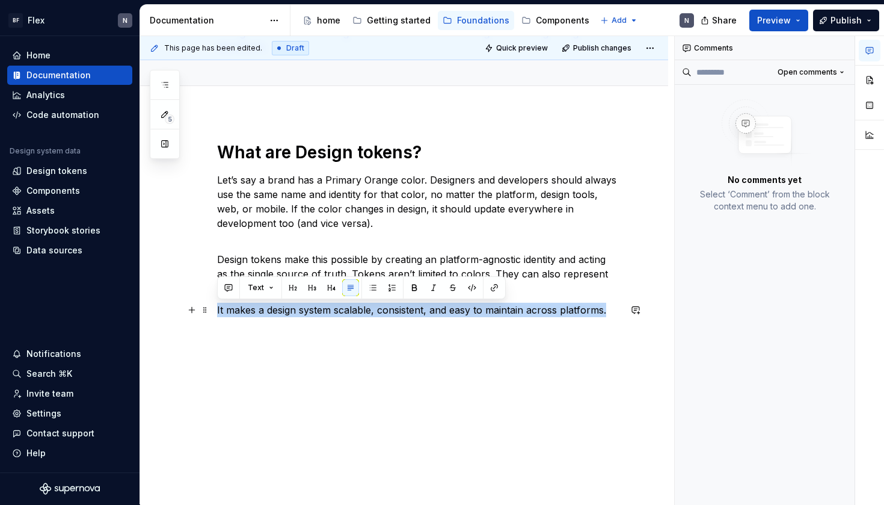
click at [316, 313] on p "It makes a design system scalable, consistent, and easy to maintain across plat…" at bounding box center [418, 309] width 403 height 14
click at [361, 313] on p "It makes a design system scalable, consistent, and easy to maintain across plat…" at bounding box center [418, 309] width 403 height 14
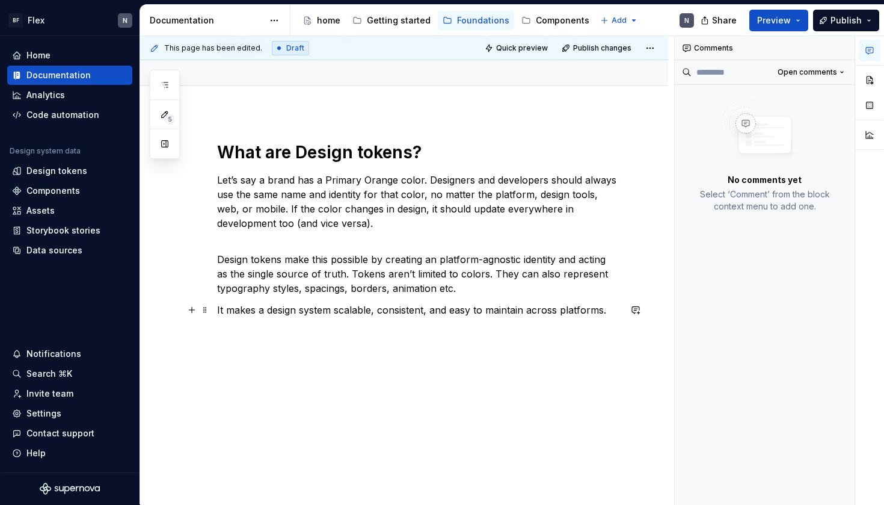
click at [606, 309] on p "It makes a design system scalable, consistent, and easy to maintain across plat…" at bounding box center [418, 309] width 403 height 14
click at [575, 295] on p "Design tokens make this possible by creating an platform-agnostic identity and …" at bounding box center [418, 273] width 403 height 43
click at [219, 313] on p "It makes a design system scalable, consistent, and easy to maintain across plat…" at bounding box center [418, 309] width 403 height 14
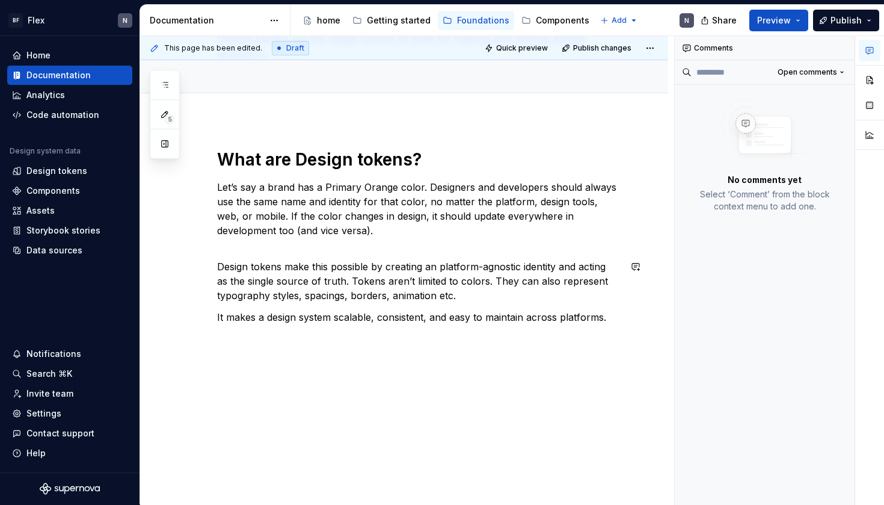
scroll to position [85, 0]
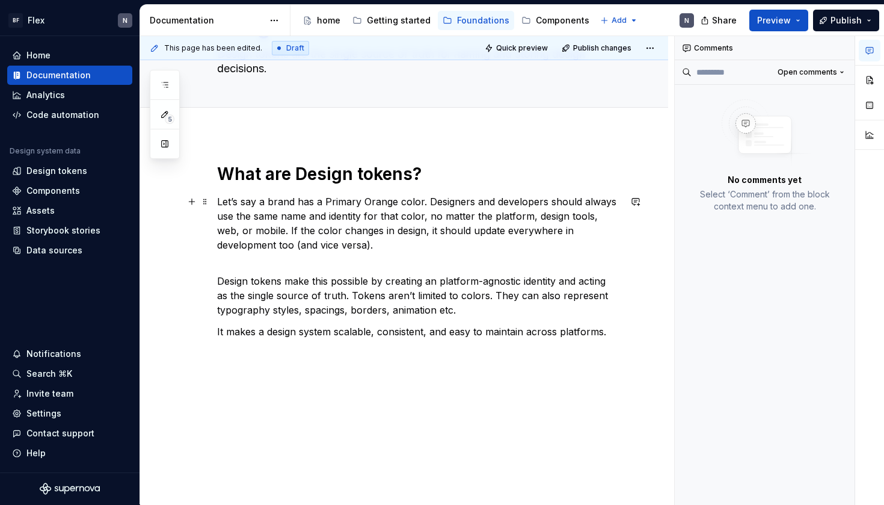
click at [253, 255] on p "Let’s say a brand has a Primary Orange color. Designers and developers should a…" at bounding box center [418, 230] width 403 height 72
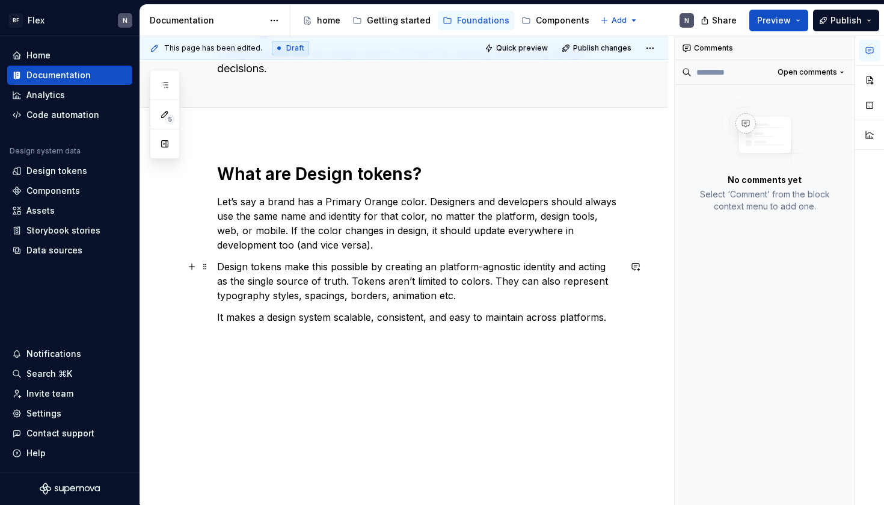
click at [323, 298] on p "Design tokens make this possible by creating an platform-agnostic identity and …" at bounding box center [418, 280] width 403 height 43
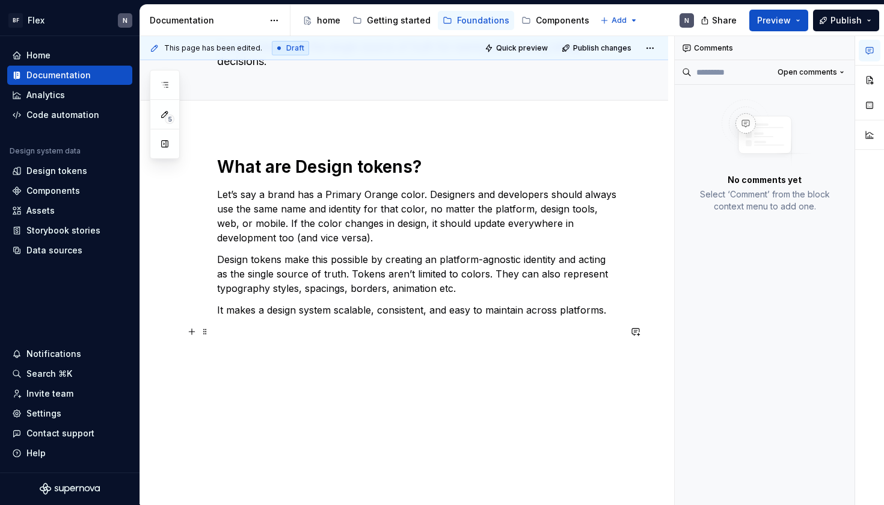
click at [322, 337] on p at bounding box center [418, 331] width 403 height 14
click at [302, 124] on div "Add tab" at bounding box center [404, 113] width 528 height 26
click at [293, 134] on div "What are Design tokens? Let’s say a brand has a Primary Orange color. Designers…" at bounding box center [404, 316] width 528 height 378
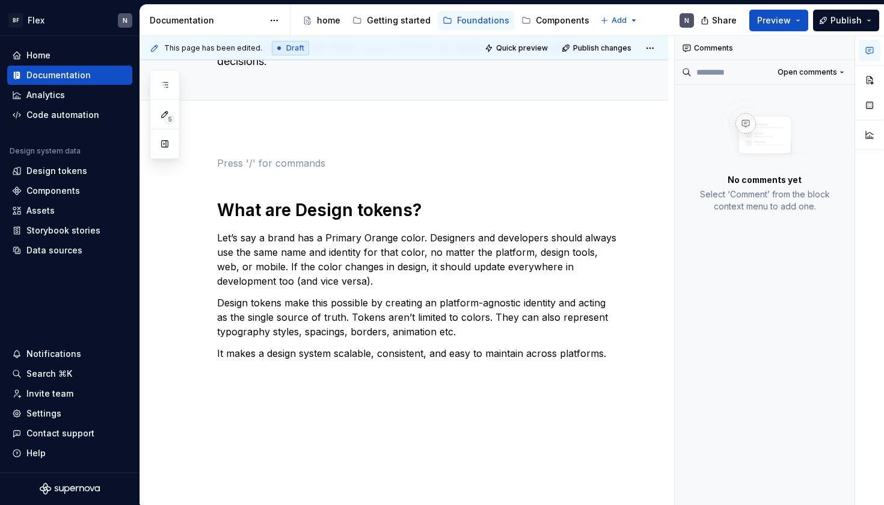
scroll to position [136, 0]
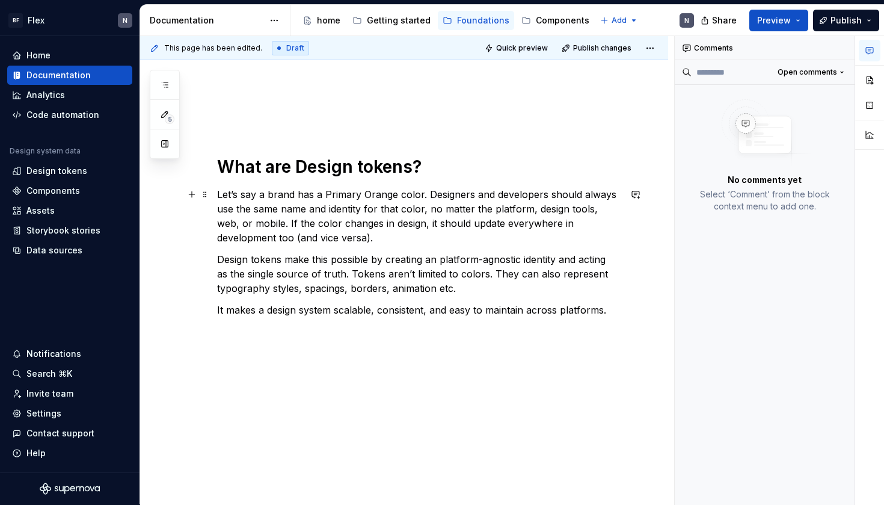
click at [285, 205] on p "Let’s say a brand has a Primary Orange color. Designers and developers should a…" at bounding box center [418, 216] width 403 height 58
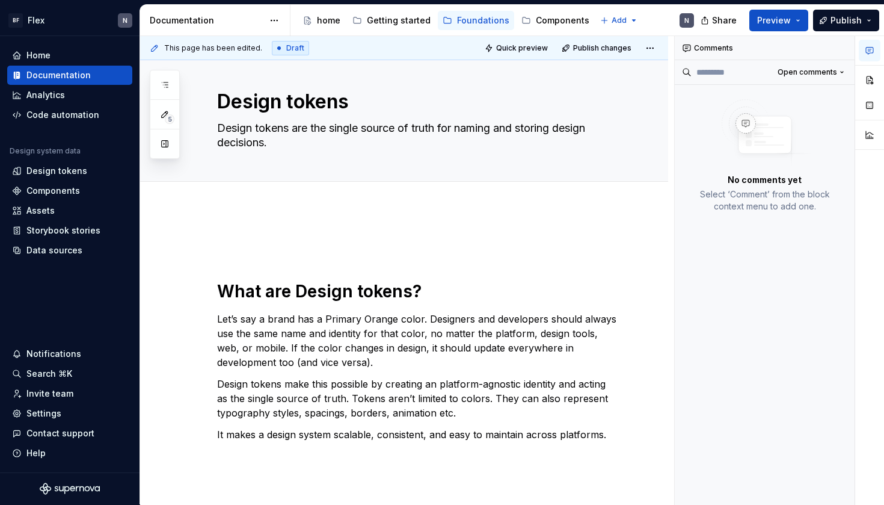
scroll to position [10, 0]
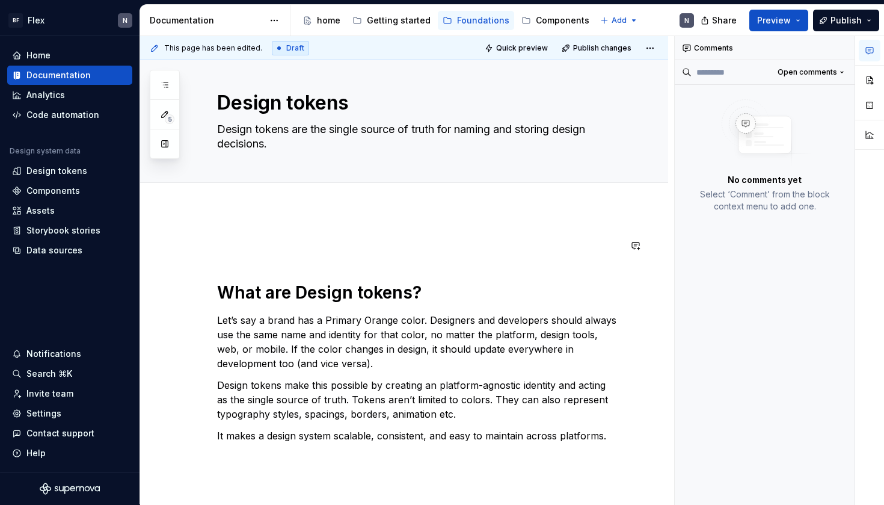
click at [248, 269] on div "What are Design tokens? Let’s say a brand has a Primary Orange color. Designers…" at bounding box center [418, 351] width 403 height 226
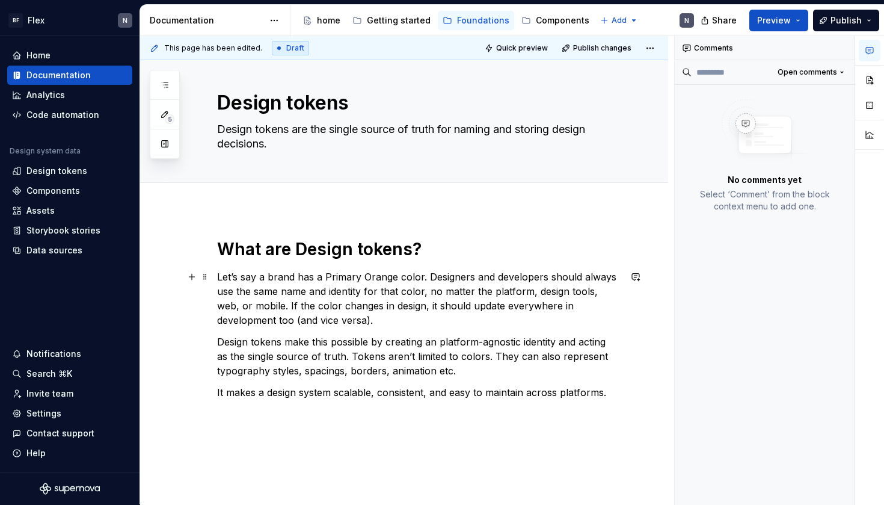
click at [338, 282] on p "Let’s say a brand has a Primary Orange color. Designers and developers should a…" at bounding box center [418, 298] width 403 height 58
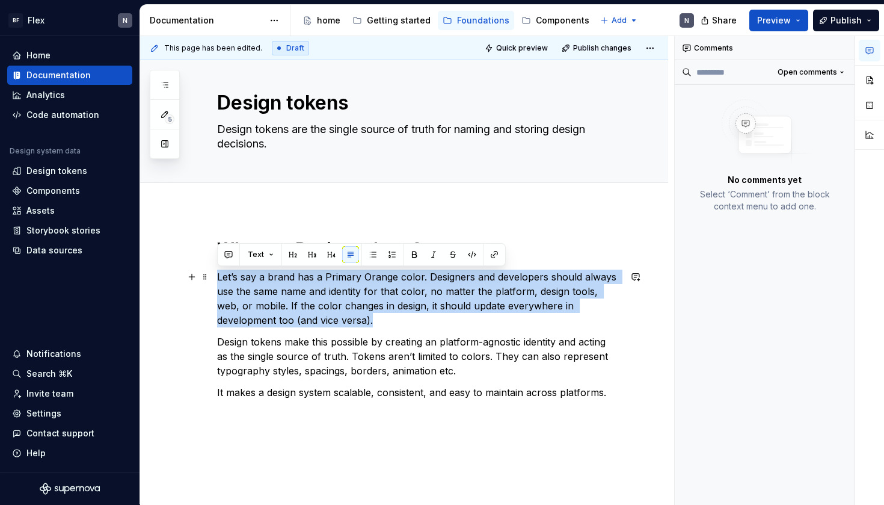
click at [338, 282] on p "Let’s say a brand has a Primary Orange color. Designers and developers should a…" at bounding box center [418, 298] width 403 height 58
click at [346, 324] on p "Let’s say a brand has a Primary Orange color. Designers and developers should a…" at bounding box center [418, 298] width 403 height 58
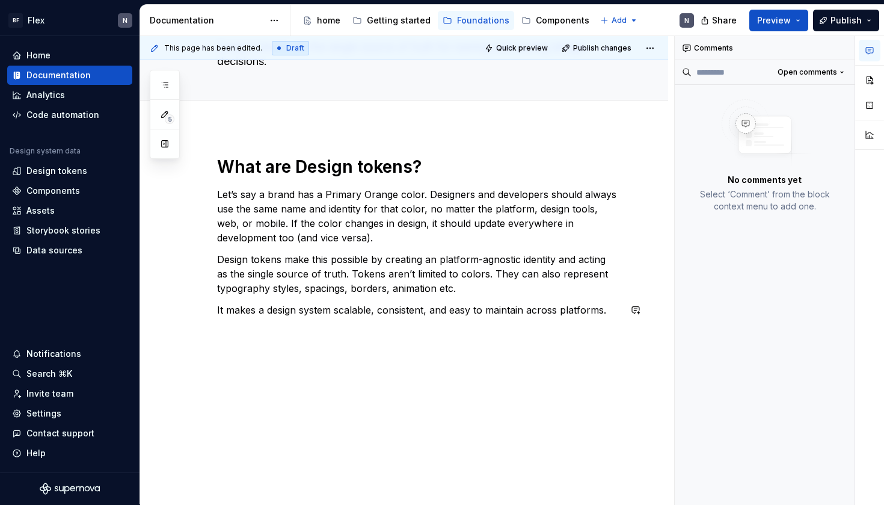
scroll to position [93, 0]
click at [349, 322] on div "What are Design tokens? Let’s say a brand has a Primary Orange color. Designers…" at bounding box center [418, 247] width 403 height 183
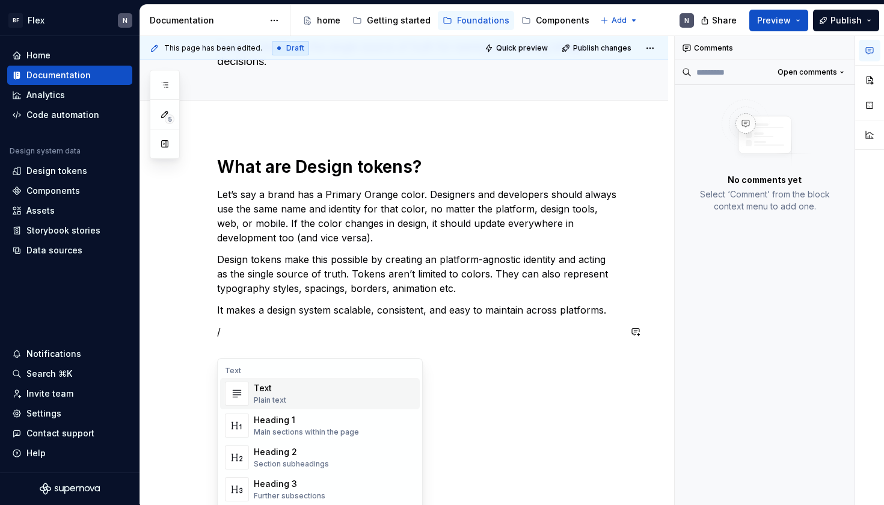
scroll to position [78, 0]
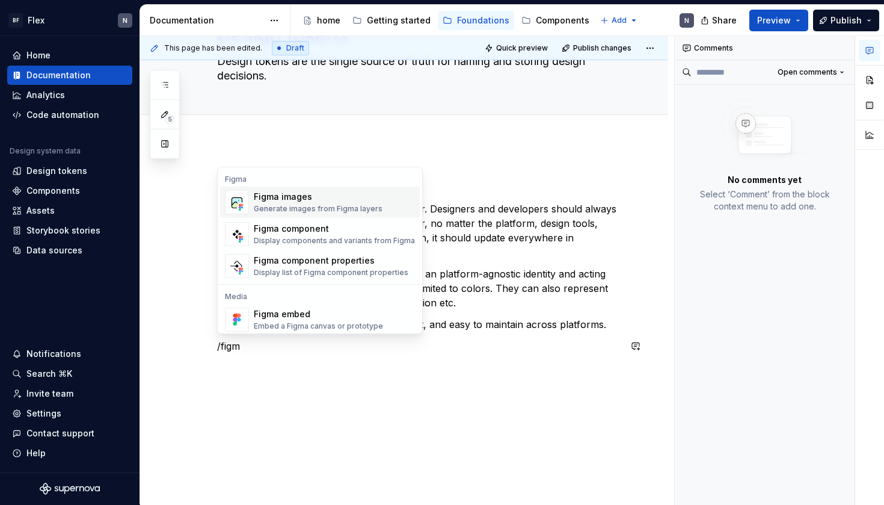
click at [270, 198] on div "Figma images" at bounding box center [318, 197] width 129 height 12
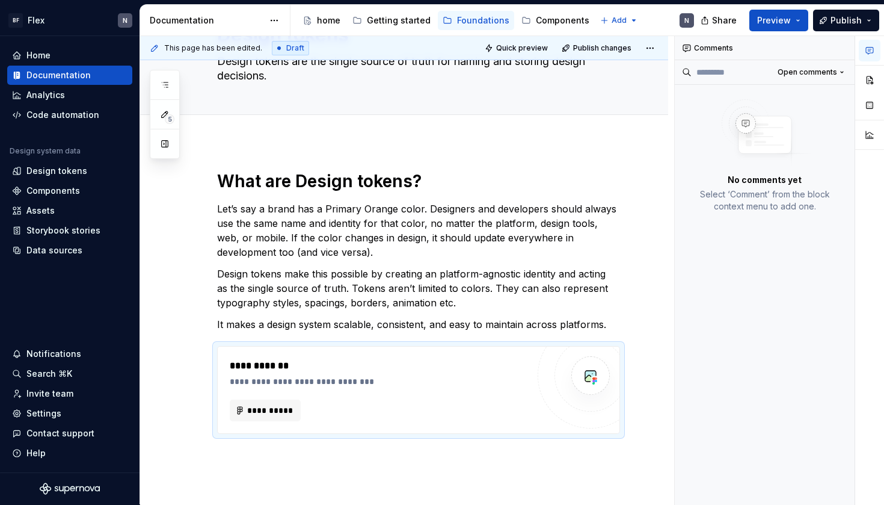
scroll to position [85, 0]
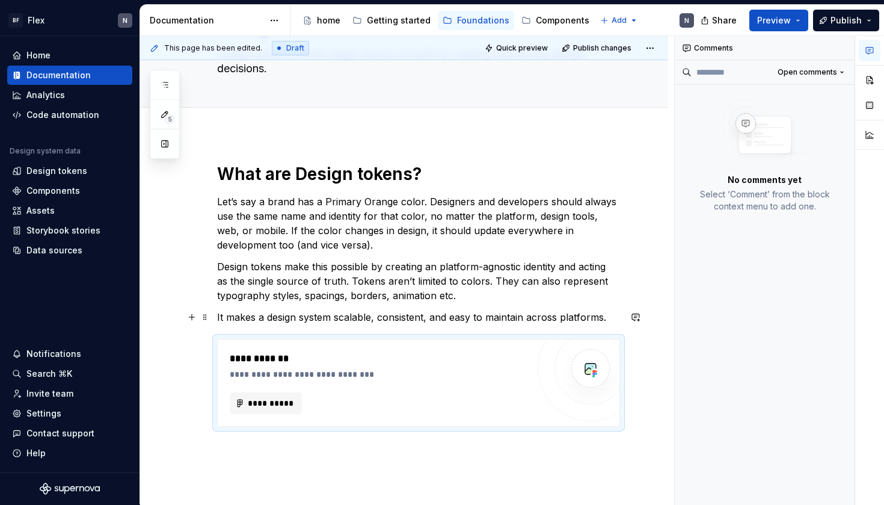
click at [425, 315] on p "It makes a design system scalable, consistent, and easy to maintain across plat…" at bounding box center [418, 317] width 403 height 14
click at [620, 313] on p "It makes a design system scalable, consistent, and easy to maintain across plat…" at bounding box center [418, 317] width 403 height 14
click at [496, 443] on div "**********" at bounding box center [404, 363] width 528 height 458
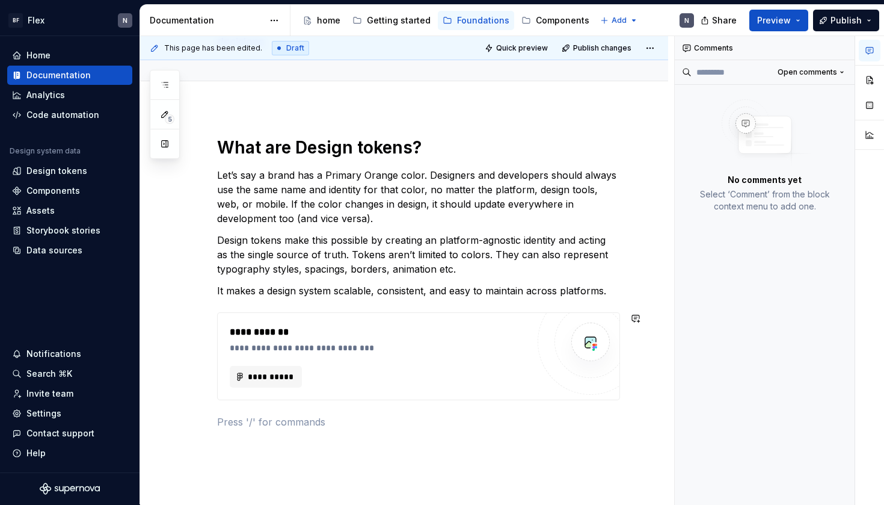
scroll to position [112, 0]
click at [606, 287] on p "It makes a design system scalable, consistent, and easy to maintain across plat…" at bounding box center [418, 290] width 403 height 14
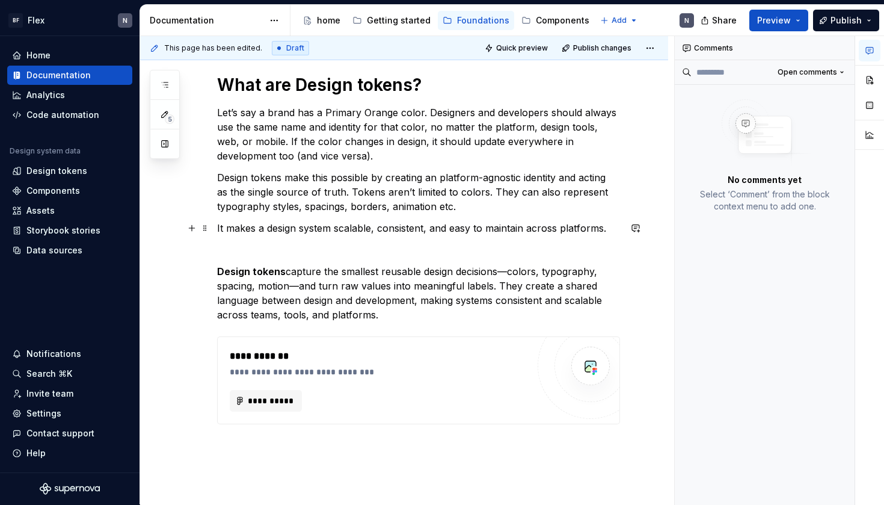
scroll to position [177, 0]
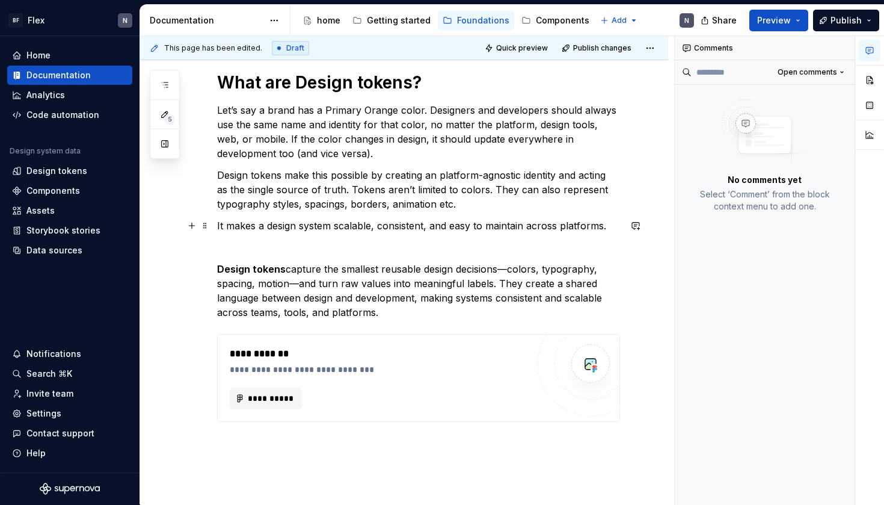
click at [297, 283] on p "It makes a design system scalable, consistent, and easy to maintain across plat…" at bounding box center [418, 268] width 403 height 101
click at [496, 269] on p "It makes a design system scalable, consistent, and easy to maintain across plat…" at bounding box center [418, 268] width 403 height 101
click at [498, 269] on p "It makes a design system scalable, consistent, and easy to maintain across plat…" at bounding box center [418, 268] width 403 height 101
click at [526, 266] on p "It makes a design system scalable, consistent, and easy to maintain across plat…" at bounding box center [418, 268] width 403 height 101
click at [299, 285] on p "It makes a design system scalable, consistent, and easy to maintain across plat…" at bounding box center [418, 268] width 403 height 101
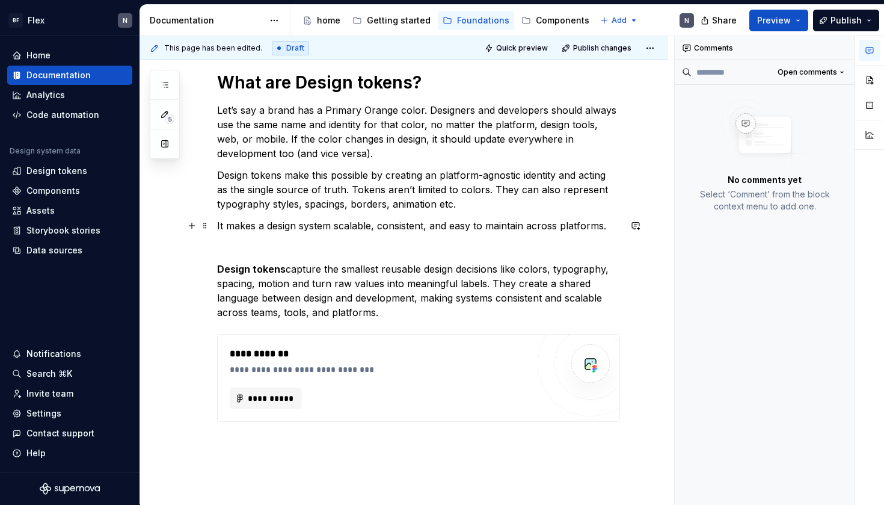
click at [483, 286] on p "It makes a design system scalable, consistent, and easy to maintain across plat…" at bounding box center [418, 268] width 403 height 101
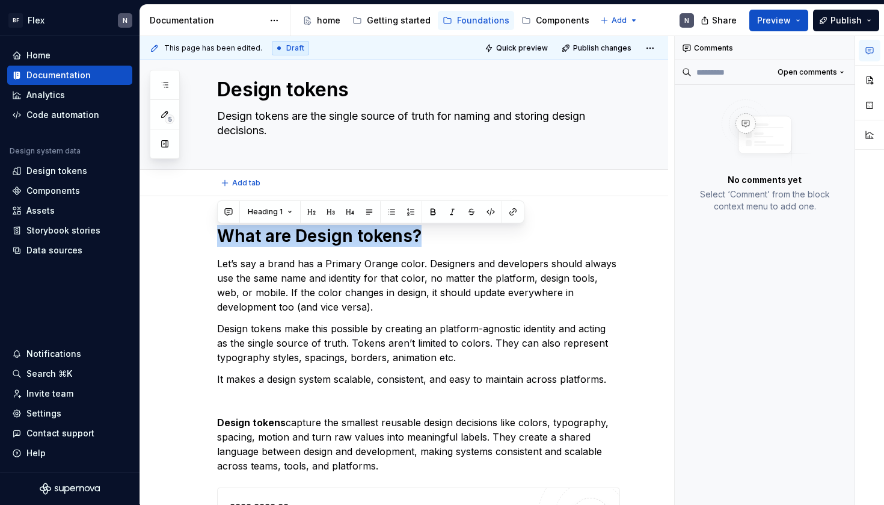
scroll to position [21, 0]
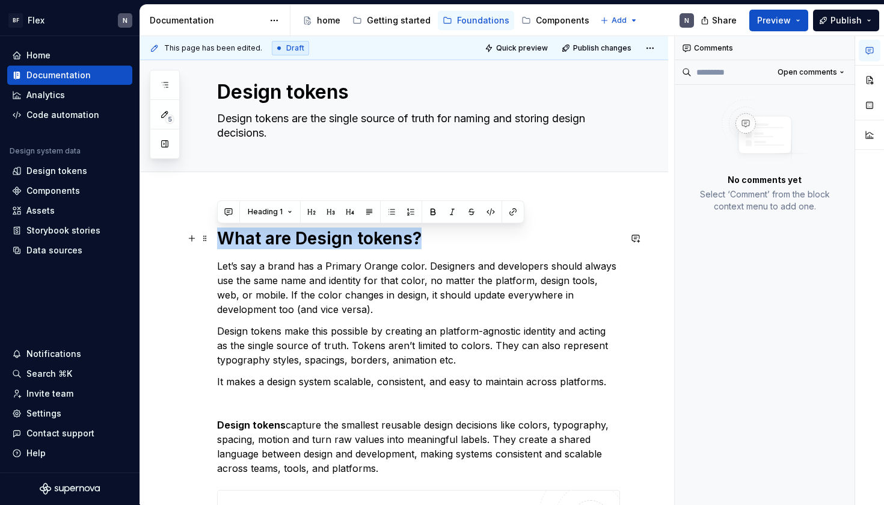
drag, startPoint x: 432, startPoint y: 79, endPoint x: 224, endPoint y: 238, distance: 261.7
click at [224, 238] on h1 "What are Design tokens?" at bounding box center [418, 238] width 403 height 22
copy h1 "What are Design tokens?"
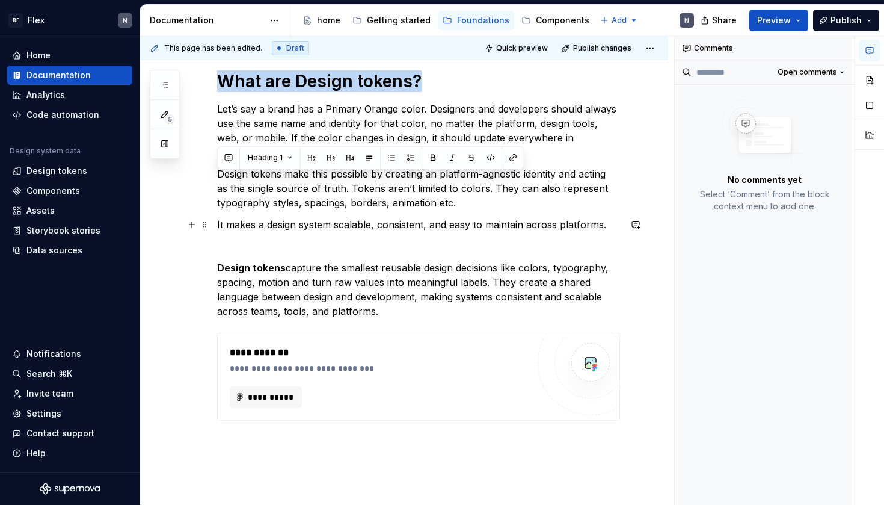
scroll to position [179, 0]
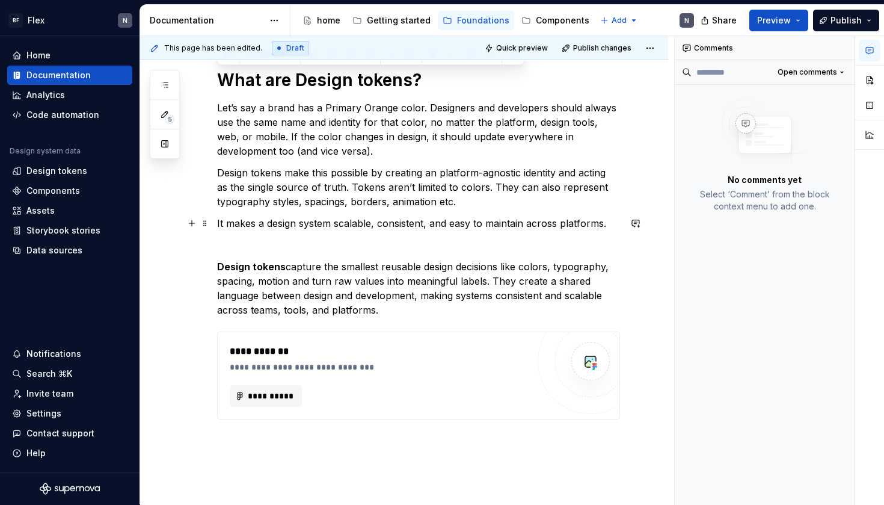
click at [281, 248] on p "It makes a design system scalable, consistent, and easy to maintain across plat…" at bounding box center [418, 266] width 403 height 101
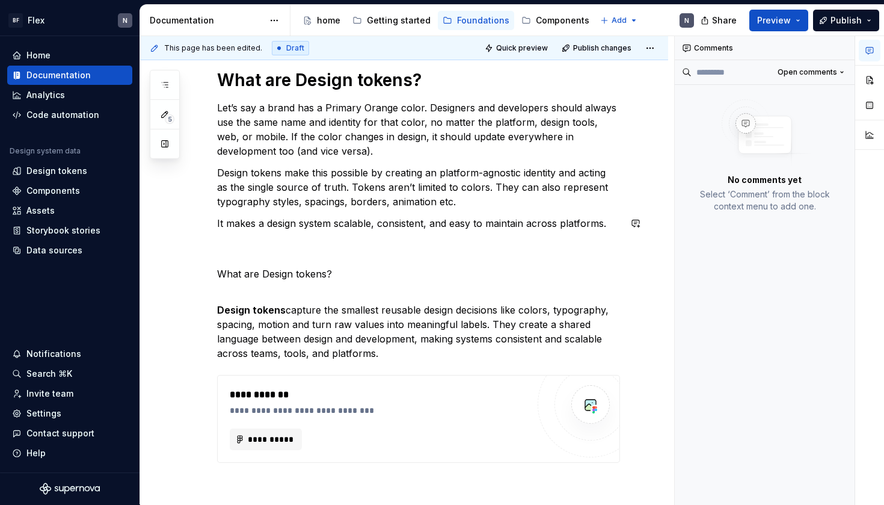
click at [251, 275] on p "What are Design tokens?" at bounding box center [418, 273] width 403 height 14
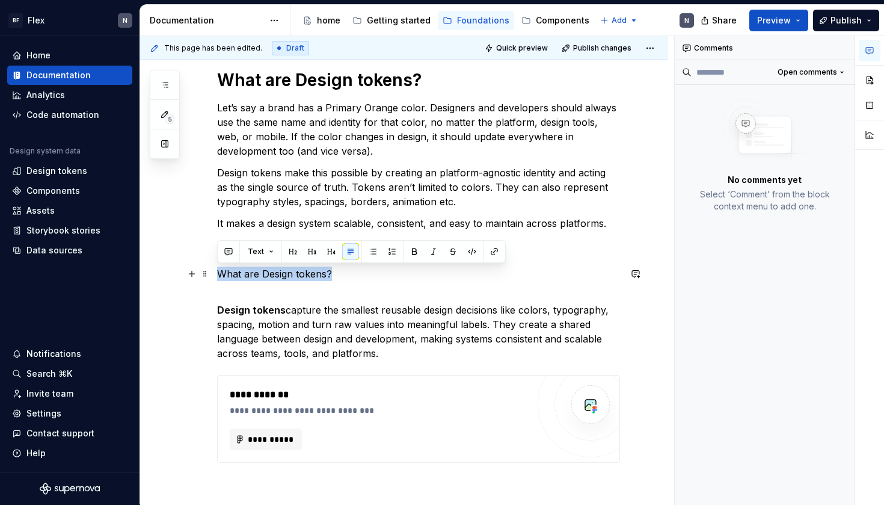
click at [251, 275] on p "What are Design tokens?" at bounding box center [418, 273] width 403 height 14
click at [268, 252] on button "Text" at bounding box center [260, 251] width 37 height 17
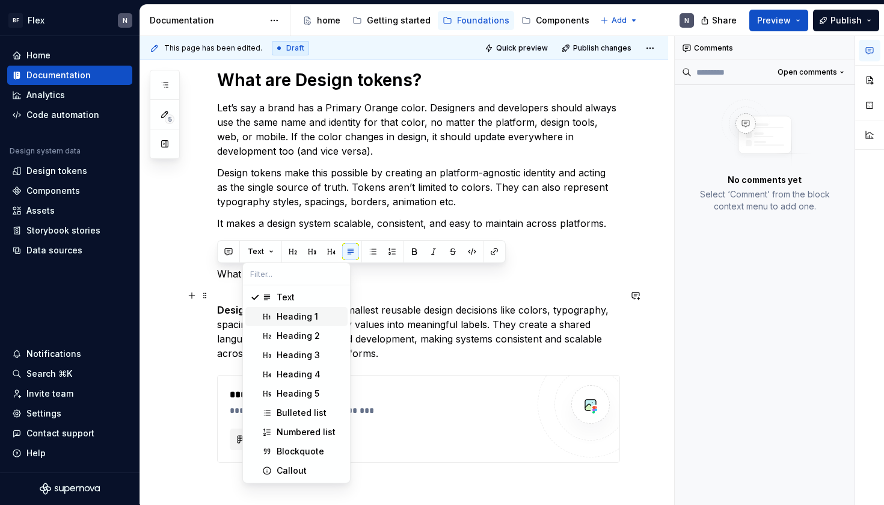
click at [286, 310] on div "Heading 1" at bounding box center [297, 316] width 41 height 12
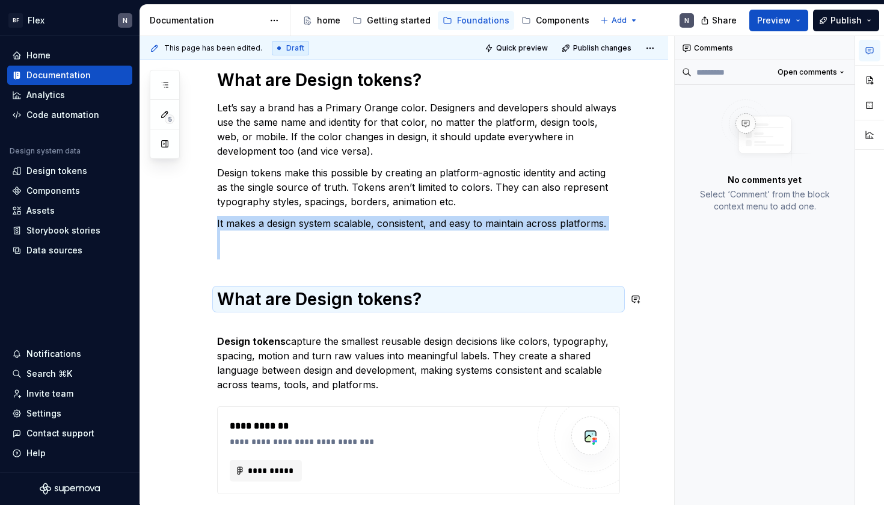
click at [253, 319] on p "Design tokens capture the smallest reusable design decisions like colors, typog…" at bounding box center [418, 355] width 403 height 72
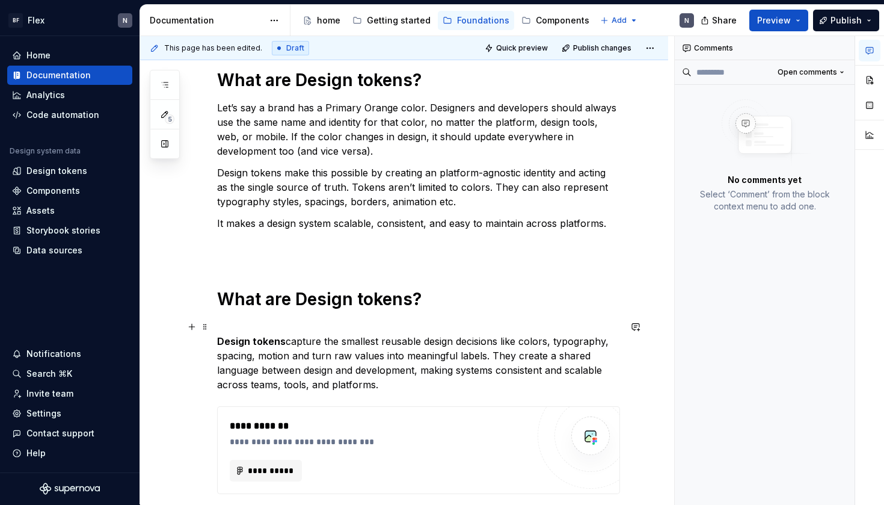
click at [220, 342] on strong "Design tokens" at bounding box center [251, 341] width 69 height 12
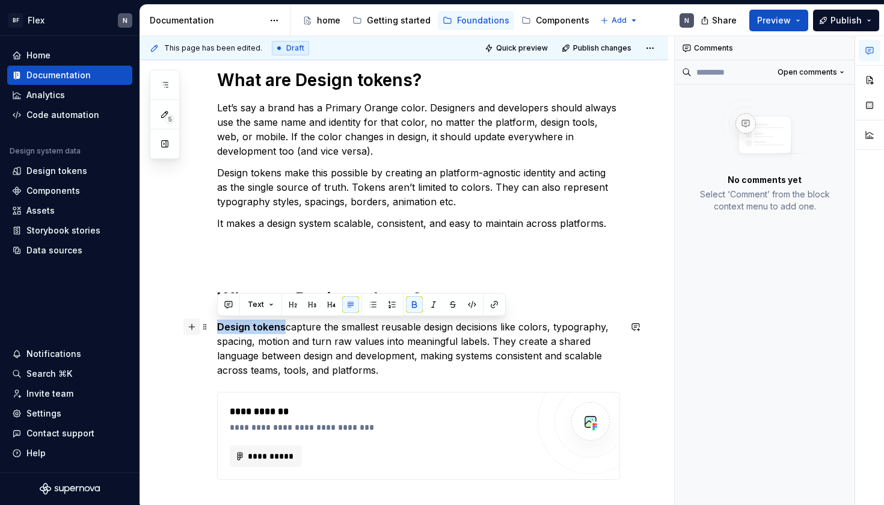
drag, startPoint x: 281, startPoint y: 327, endPoint x: 187, endPoint y: 327, distance: 94.4
click at [217, 327] on div "**********" at bounding box center [418, 295] width 403 height 453
click at [315, 352] on p "Design tokens capture the smallest reusable design decisions like colors, typog…" at bounding box center [418, 348] width 403 height 58
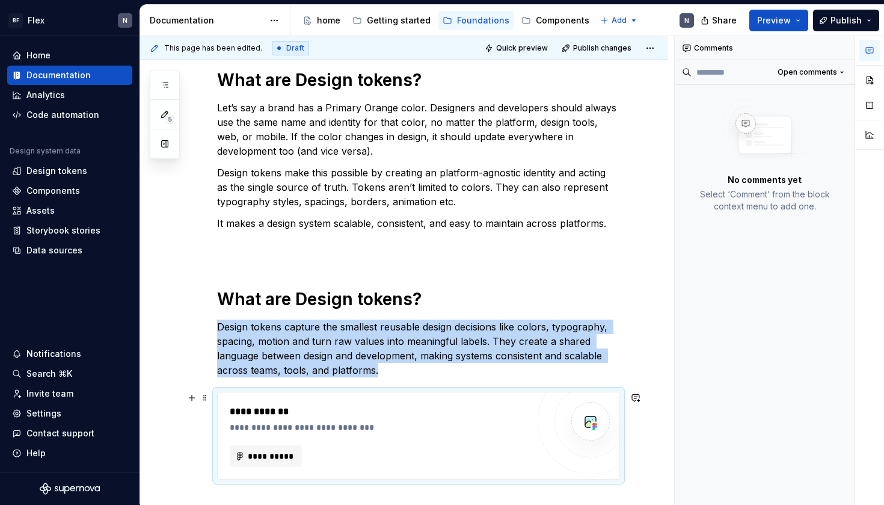
click at [320, 412] on div "**********" at bounding box center [382, 411] width 304 height 14
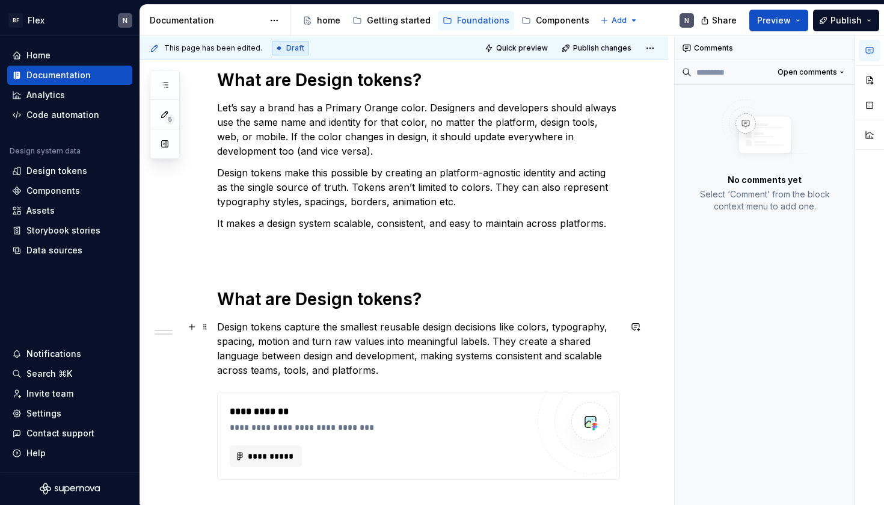
click at [407, 368] on p "Design tokens capture the smallest reusable design decisions like colors, typog…" at bounding box center [418, 348] width 403 height 58
click at [388, 226] on p "It makes a design system scalable, consistent, and easy to maintain across plat…" at bounding box center [418, 237] width 403 height 43
click at [388, 245] on p "It makes a design system scalable, consistent, and easy to maintain across plat…" at bounding box center [418, 237] width 403 height 43
click at [485, 344] on p "Design tokens capture the smallest reusable design decisions like colors, typog…" at bounding box center [418, 348] width 403 height 58
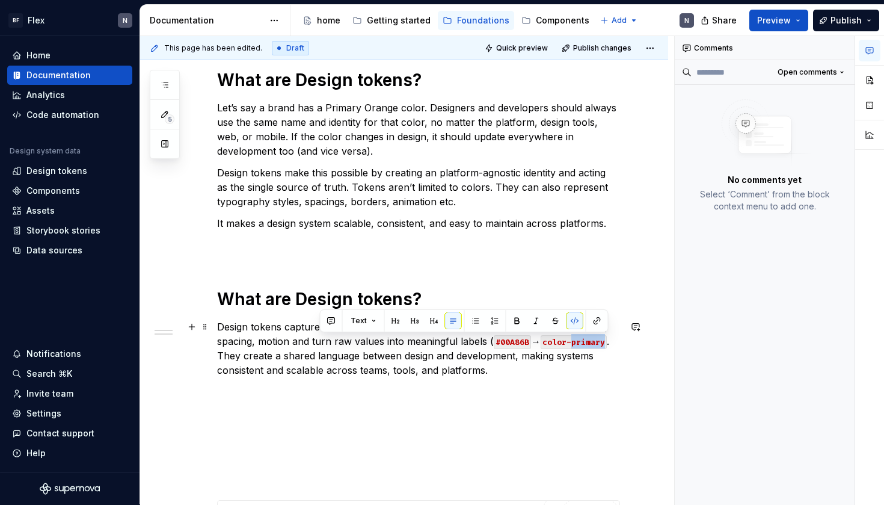
drag, startPoint x: 573, startPoint y: 343, endPoint x: 605, endPoint y: 345, distance: 31.9
click at [605, 345] on code "color-primary" at bounding box center [574, 342] width 66 height 14
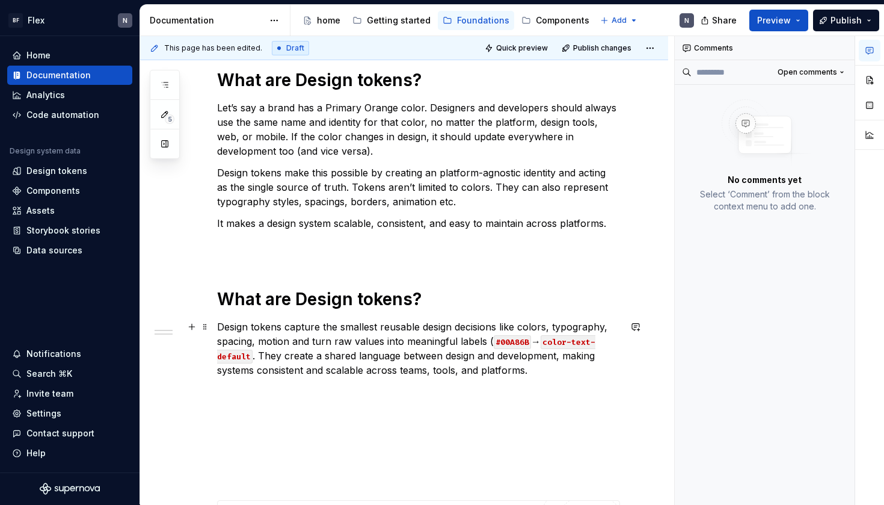
click at [571, 340] on code "color-text-default" at bounding box center [406, 349] width 378 height 28
click at [593, 343] on code "color.text-default" at bounding box center [406, 349] width 378 height 28
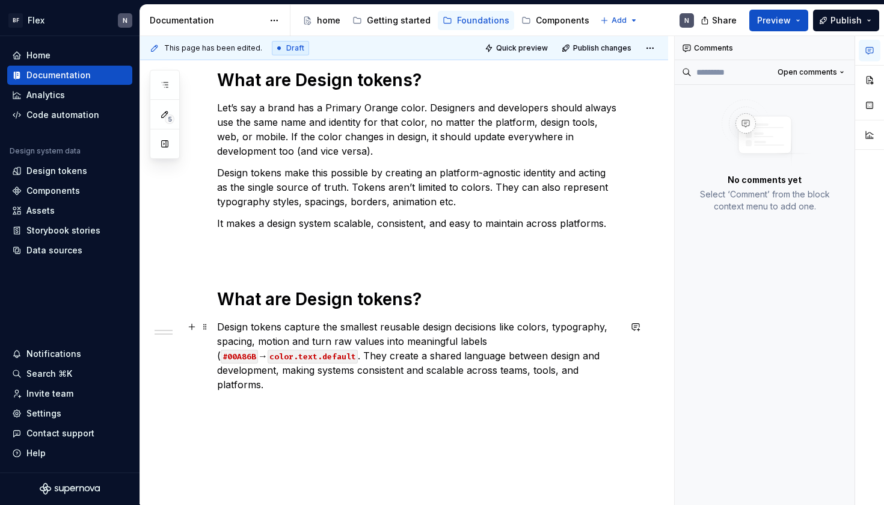
click at [258, 349] on code "#00A86B" at bounding box center [239, 356] width 37 height 14
click at [485, 344] on p "Design tokens capture the smallest reusable design decisions like colors, typog…" at bounding box center [418, 355] width 403 height 72
click at [412, 334] on p "Design tokens capture the smallest reusable design decisions like colors, typog…" at bounding box center [418, 355] width 403 height 72
click at [290, 342] on p "Design tokens capture the smallest reusable design decisions like colors, typog…" at bounding box center [418, 355] width 403 height 72
click at [485, 343] on p "Design tokens capture the smallest reusable design decisions like colors, typog…" at bounding box center [418, 355] width 403 height 72
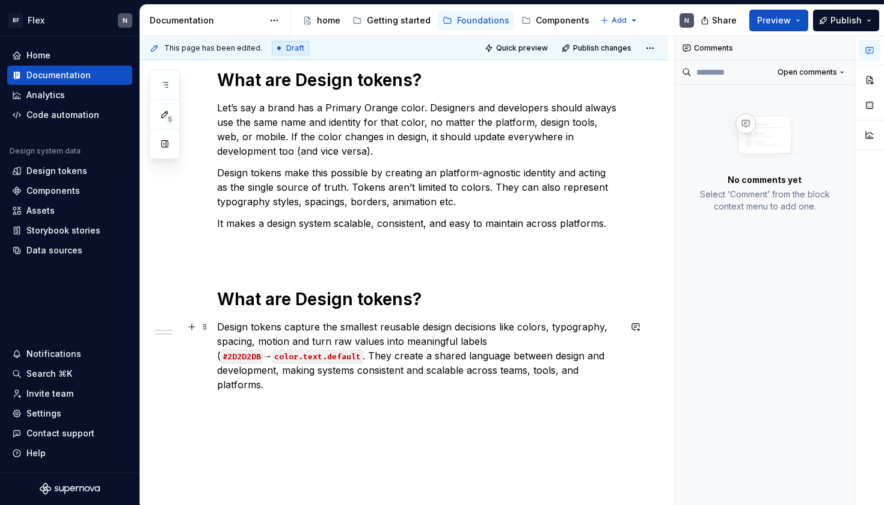
click at [488, 343] on p "Design tokens capture the smallest reusable design decisions like colors, typog…" at bounding box center [418, 355] width 403 height 72
click at [369, 358] on p "Design tokens capture the smallest reusable design decisions like colors, typog…" at bounding box center [418, 355] width 403 height 72
click at [501, 344] on p "Design tokens capture the smallest reusable design decisions like colors, typog…" at bounding box center [418, 355] width 403 height 72
click at [367, 357] on code "color.text.default)" at bounding box center [319, 356] width 95 height 14
click at [435, 369] on p "Design tokens capture the smallest reusable design decisions like colors, typog…" at bounding box center [418, 355] width 403 height 72
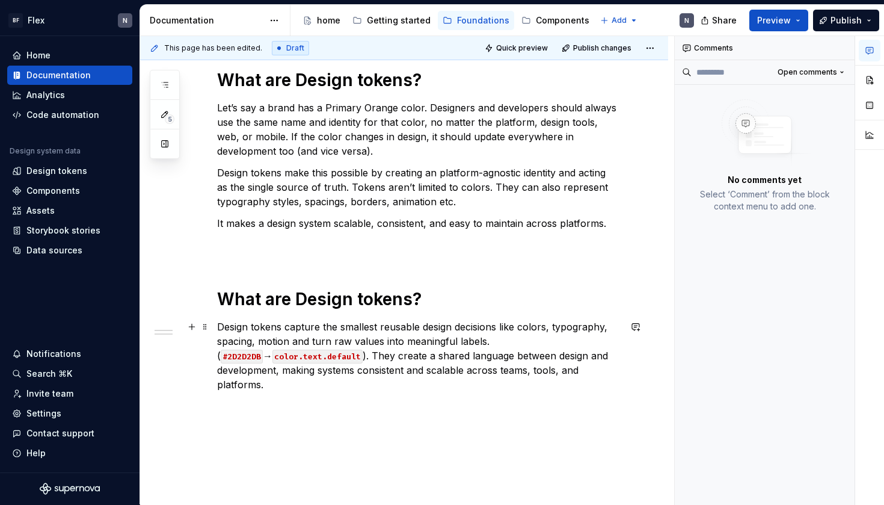
click at [500, 328] on p "Design tokens capture the smallest reusable design decisions like colors, typog…" at bounding box center [418, 355] width 403 height 72
click at [500, 339] on p "Design tokens capture the smallest reusable design decisions like colors, typog…" at bounding box center [418, 355] width 403 height 72
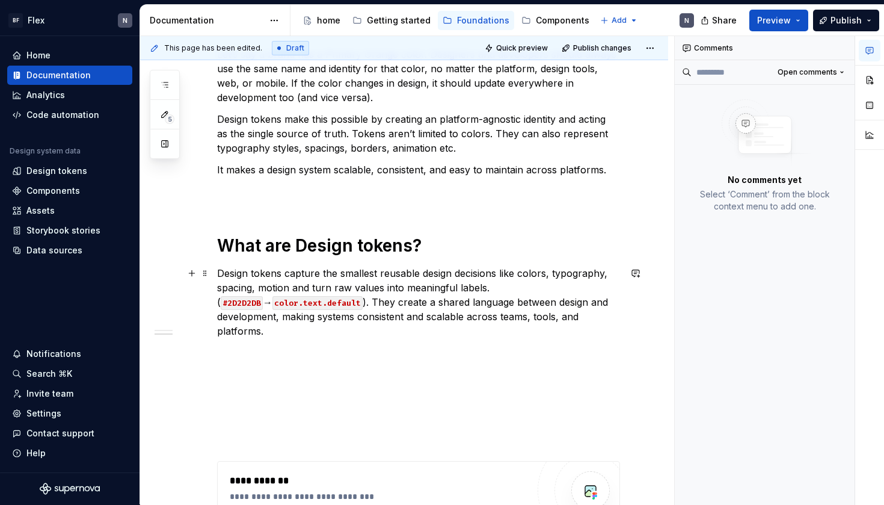
click at [269, 303] on p "Design tokens capture the smallest reusable design decisions like colors, typog…" at bounding box center [418, 302] width 403 height 72
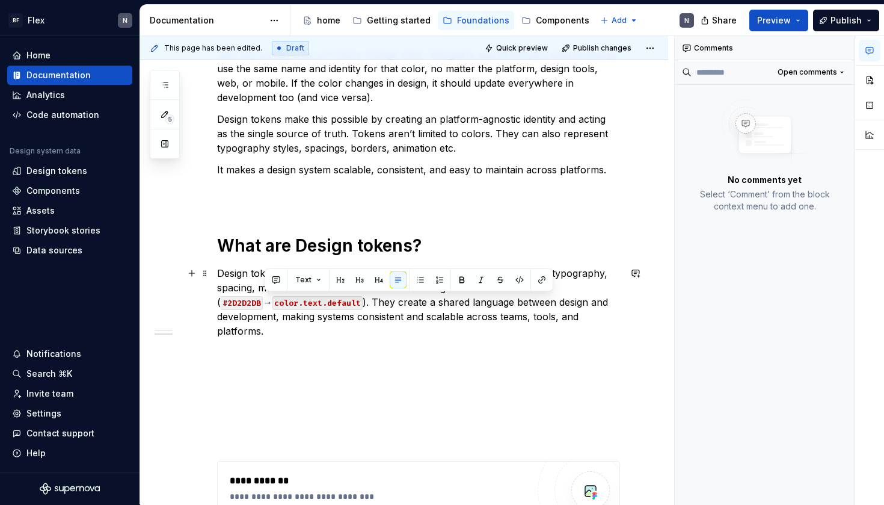
drag, startPoint x: 266, startPoint y: 302, endPoint x: 275, endPoint y: 302, distance: 8.4
click at [275, 302] on p "Design tokens capture the smallest reusable design decisions like colors, typog…" at bounding box center [418, 302] width 403 height 72
click at [294, 321] on p "Design tokens capture the smallest reusable design decisions like colors, typog…" at bounding box center [418, 302] width 403 height 72
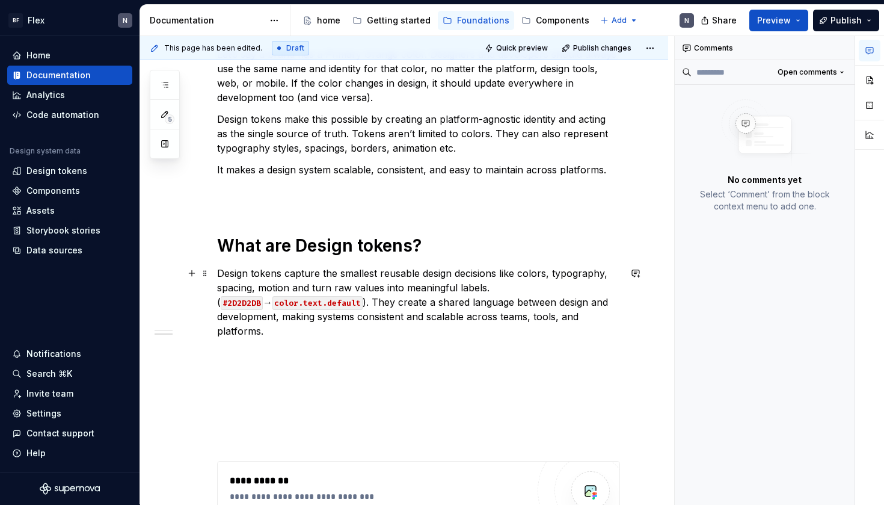
click at [399, 307] on p "Design tokens capture the smallest reusable design decisions like colors, typog…" at bounding box center [418, 302] width 403 height 72
click at [396, 323] on p "Design tokens capture the smallest reusable design decisions like colors, typog…" at bounding box center [418, 302] width 403 height 72
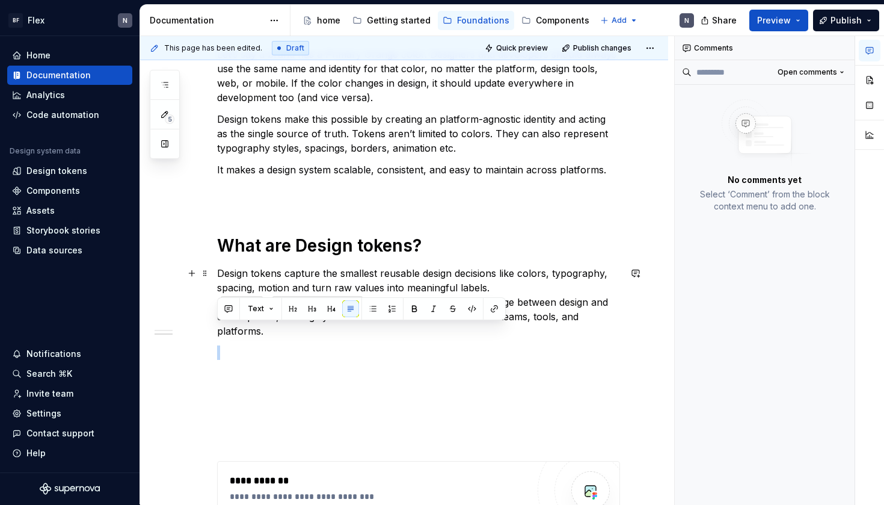
click at [396, 323] on p "Design tokens capture the smallest reusable design decisions like colors, typog…" at bounding box center [418, 302] width 403 height 72
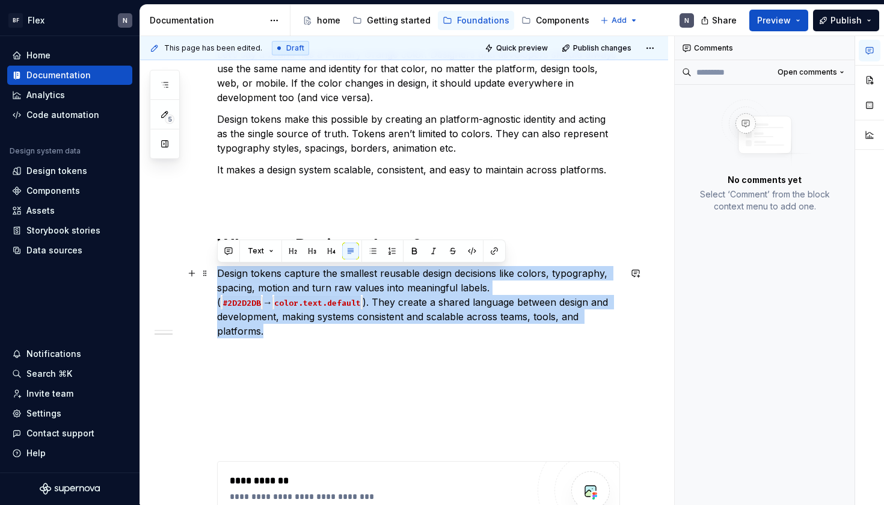
click at [396, 323] on p "Design tokens capture the smallest reusable design decisions like colors, typog…" at bounding box center [418, 302] width 403 height 72
click at [413, 331] on p "Design tokens capture the smallest reusable design decisions like colors, typog…" at bounding box center [418, 302] width 403 height 72
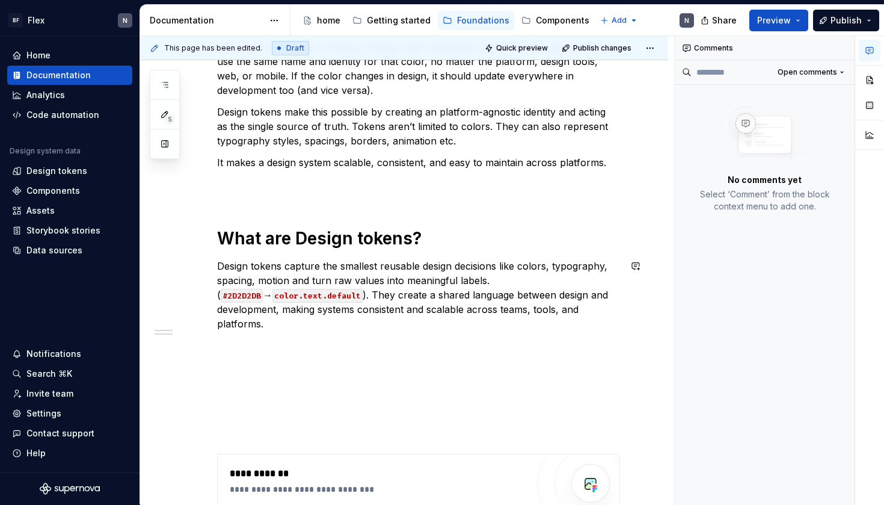
scroll to position [253, 0]
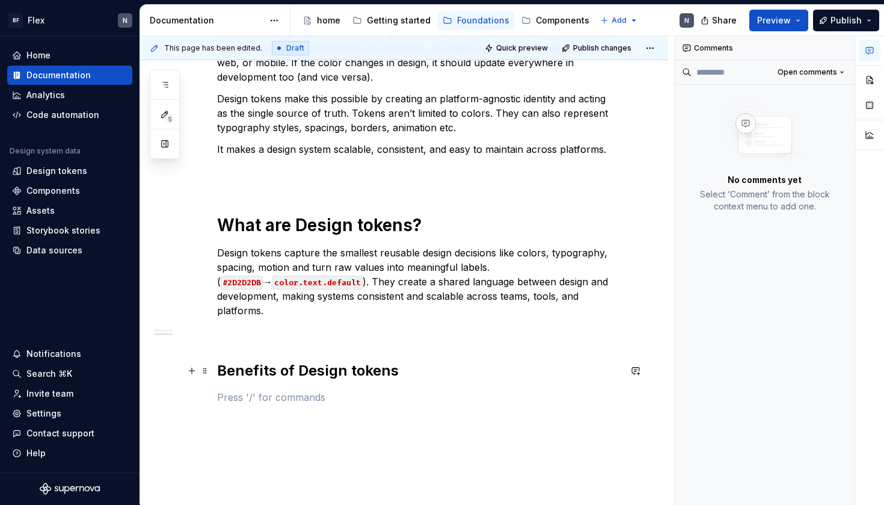
click at [307, 368] on h2 "Benefits of Design tokens" at bounding box center [418, 370] width 403 height 19
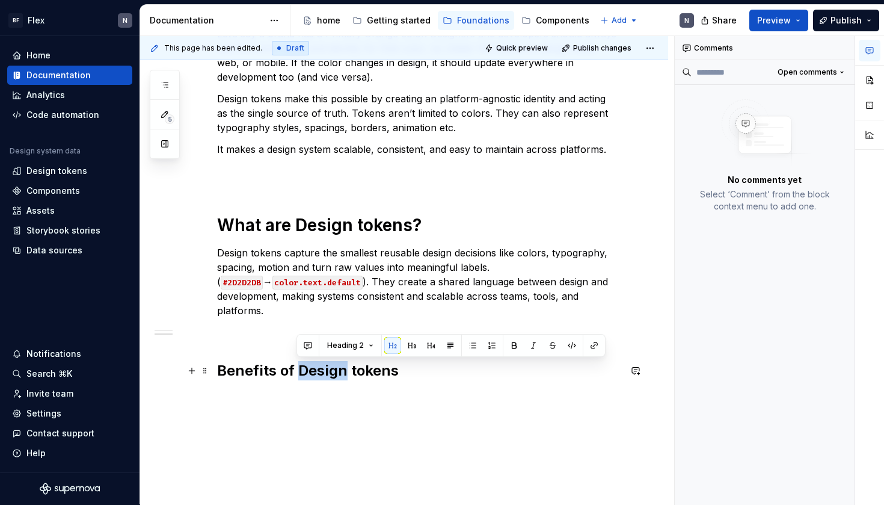
click at [307, 368] on h2 "Benefits of Design tokens" at bounding box center [418, 370] width 403 height 19
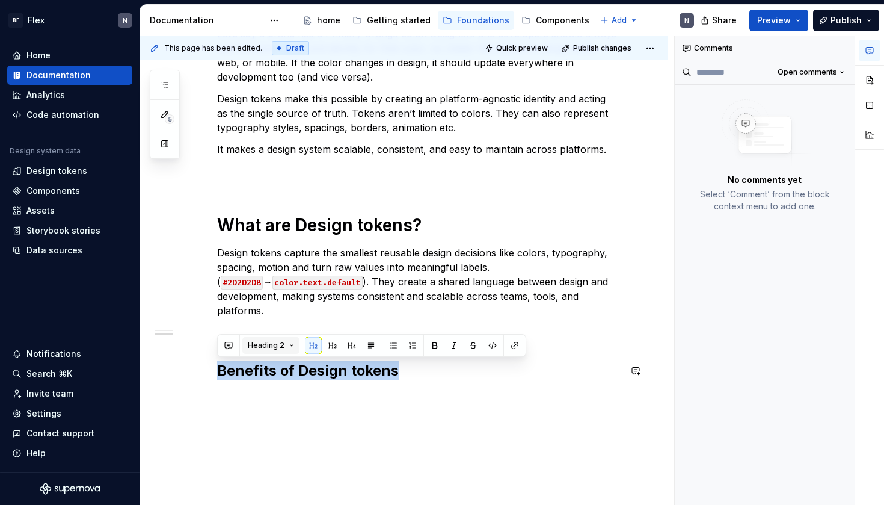
click at [286, 338] on button "Heading 2" at bounding box center [270, 345] width 57 height 17
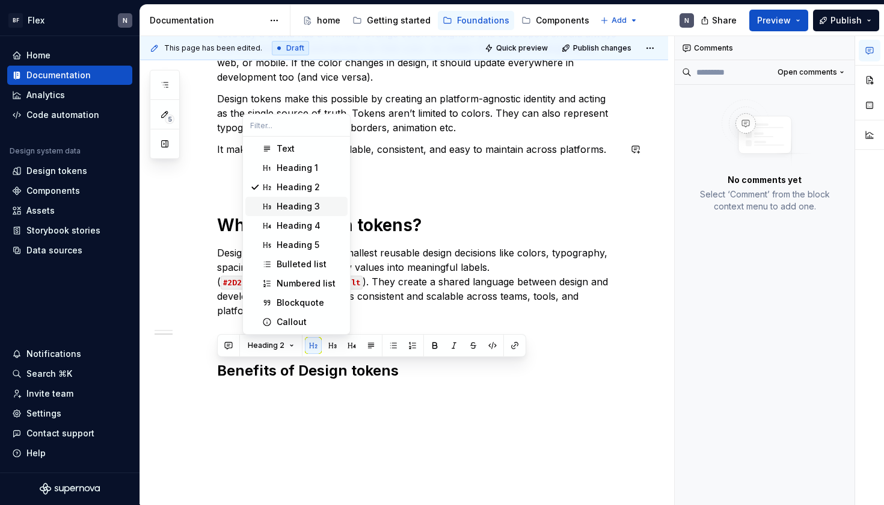
click at [310, 203] on div "Heading 3" at bounding box center [298, 206] width 43 height 12
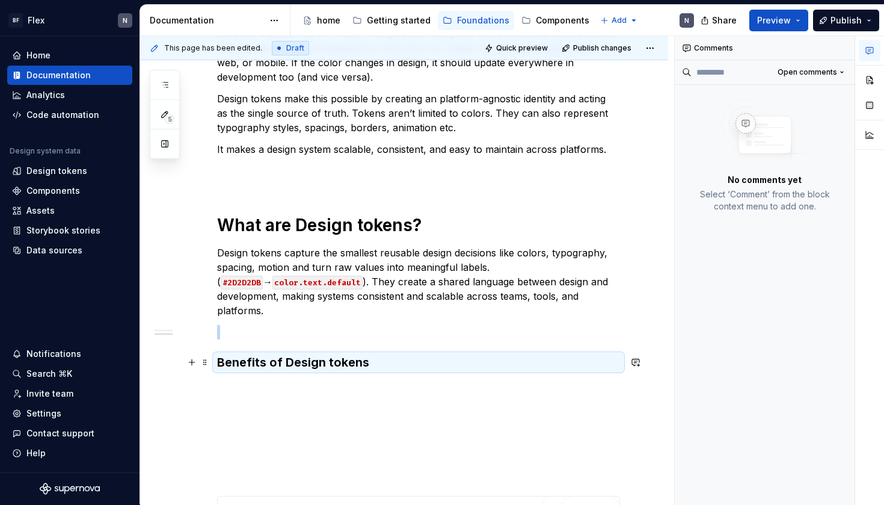
click at [319, 361] on h3 "Benefits of Design tokens" at bounding box center [418, 362] width 403 height 17
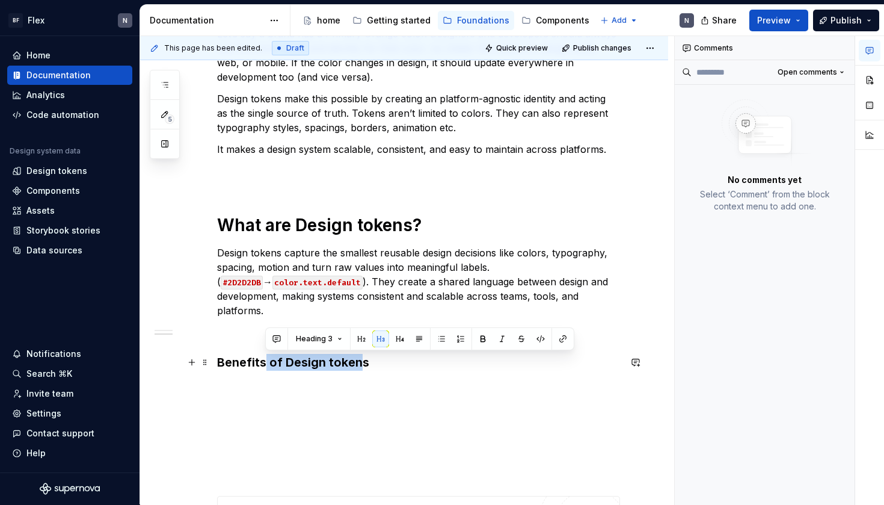
drag, startPoint x: 266, startPoint y: 362, endPoint x: 363, endPoint y: 362, distance: 96.2
click at [362, 362] on h3 "Benefits of Design tokens" at bounding box center [418, 362] width 403 height 17
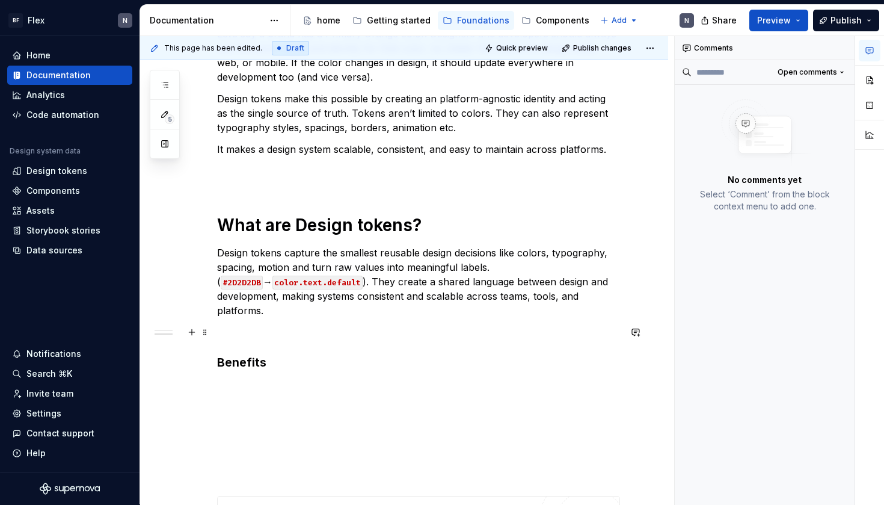
click at [308, 330] on p at bounding box center [418, 332] width 403 height 14
click at [292, 342] on h3 "Benefits" at bounding box center [418, 340] width 403 height 17
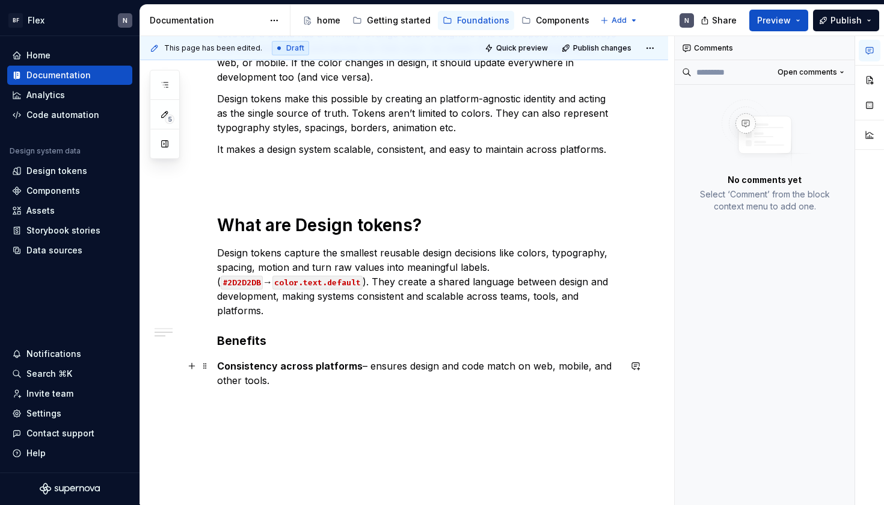
click at [253, 379] on p "Consistency across platforms – ensures design and code match on web, mobile, an…" at bounding box center [418, 372] width 403 height 29
click at [331, 380] on p "Consistency across platforms – ensures design and code match on web, mobile, an…" at bounding box center [418, 372] width 403 height 29
click at [369, 382] on p "Consistency across platforms – ensures design and code match on web, mobile, an…" at bounding box center [418, 372] width 403 height 29
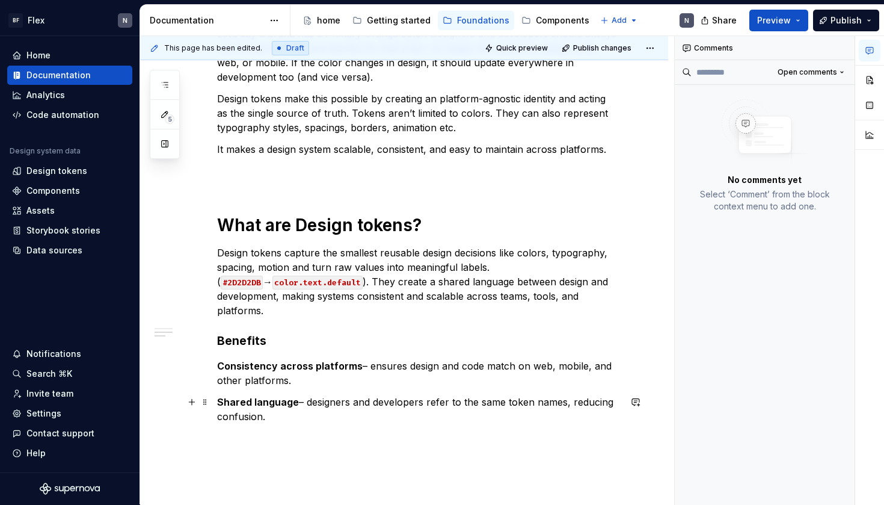
click at [578, 405] on p "Shared language – designers and developers refer to the same token names, reduc…" at bounding box center [418, 408] width 403 height 29
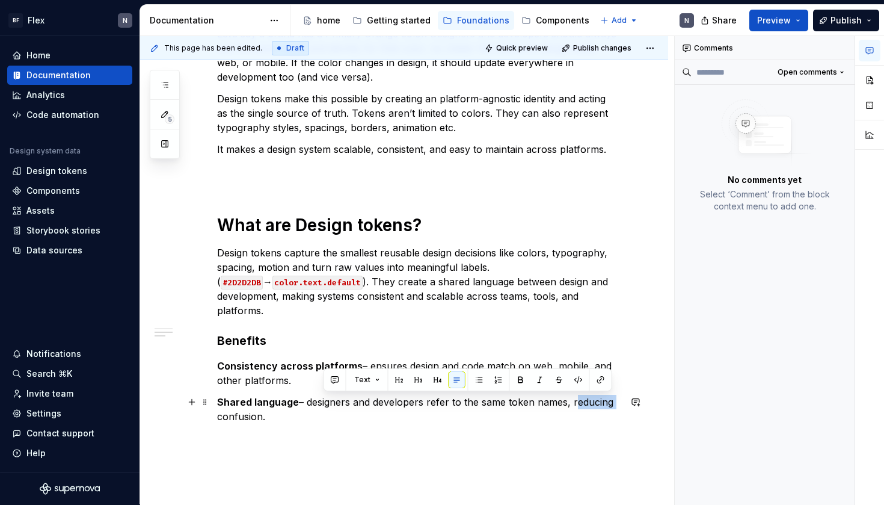
click at [578, 405] on p "Shared language – designers and developers refer to the same token names, reduc…" at bounding box center [418, 408] width 403 height 29
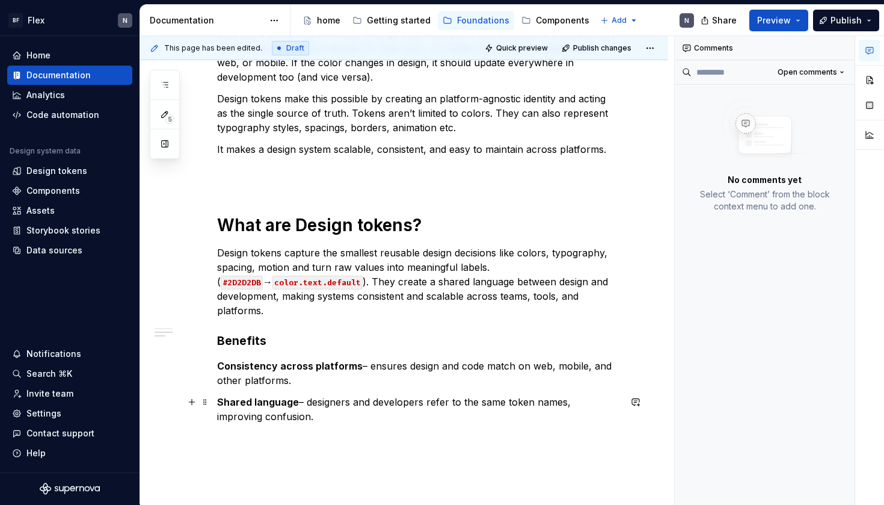
click at [229, 417] on p "Shared language – designers and developers refer to the same token names, impro…" at bounding box center [418, 408] width 403 height 29
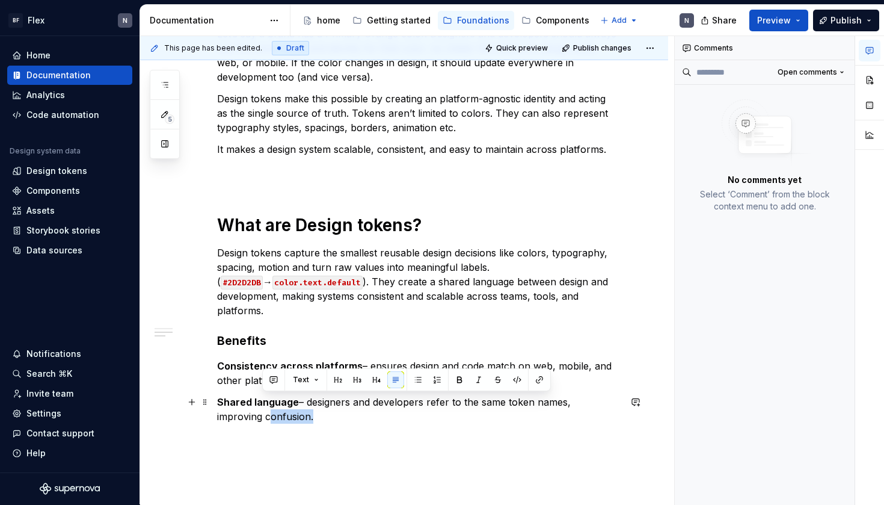
click at [229, 417] on p "Shared language – designers and developers refer to the same token names, impro…" at bounding box center [418, 408] width 403 height 29
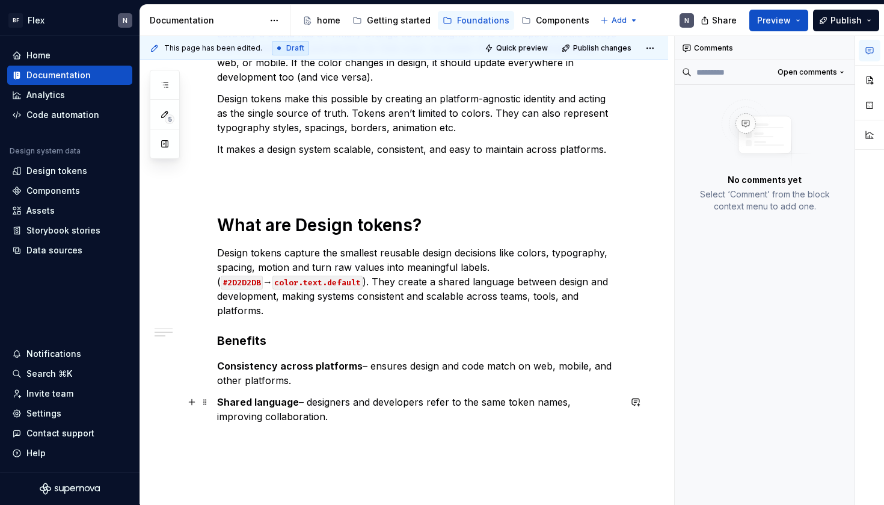
click at [327, 419] on p "Shared language – designers and developers refer to the same token names, impro…" at bounding box center [418, 408] width 403 height 29
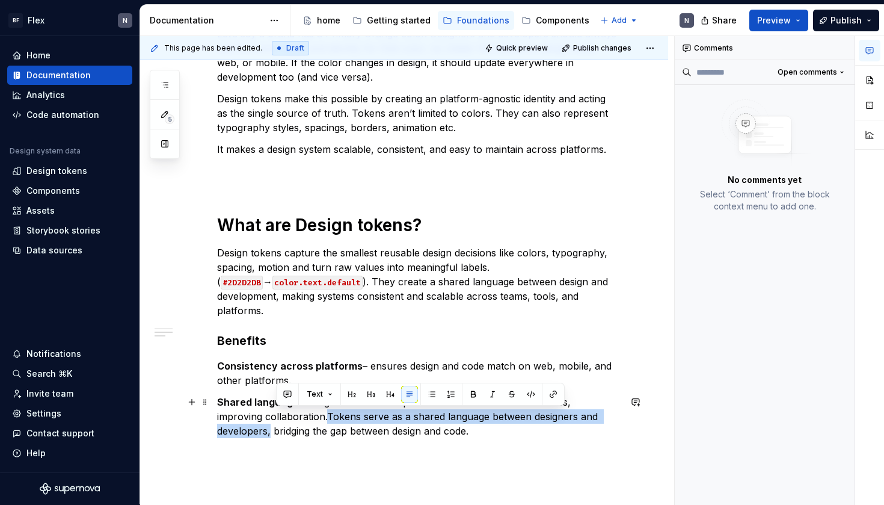
drag, startPoint x: 601, startPoint y: 419, endPoint x: 277, endPoint y: 415, distance: 324.8
click at [277, 415] on p "Shared language – designers and developers refer to the same token names, impro…" at bounding box center [418, 415] width 403 height 43
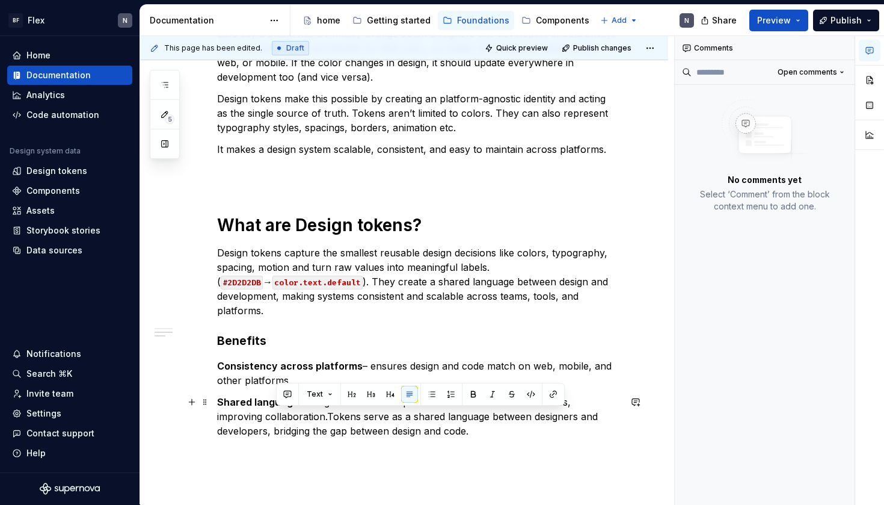
click at [349, 428] on p "Shared language – designers and developers refer to the same token names, impro…" at bounding box center [418, 415] width 403 height 43
click at [428, 429] on p "Shared language – designers and developers refer to the same token names, impro…" at bounding box center [418, 415] width 403 height 43
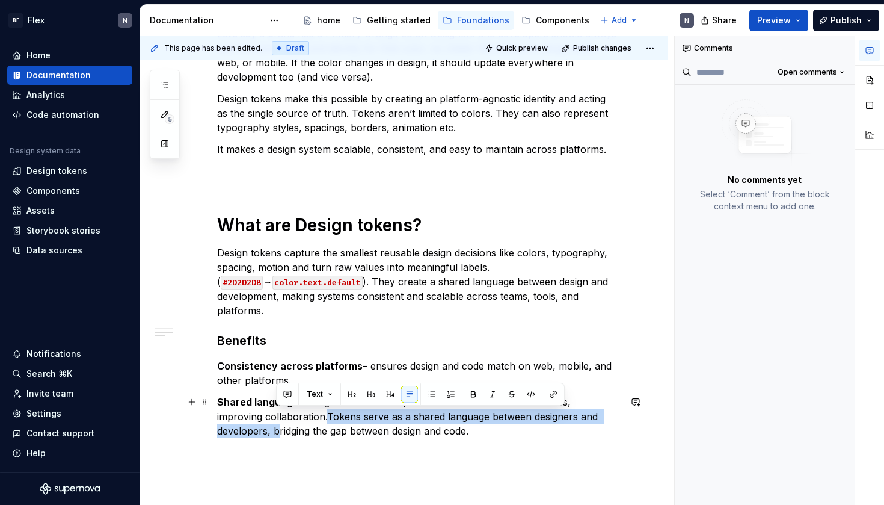
drag, startPoint x: 277, startPoint y: 416, endPoint x: 618, endPoint y: 416, distance: 340.4
click at [618, 416] on p "Shared language – designers and developers refer to the same token names, impro…" at bounding box center [418, 415] width 403 height 43
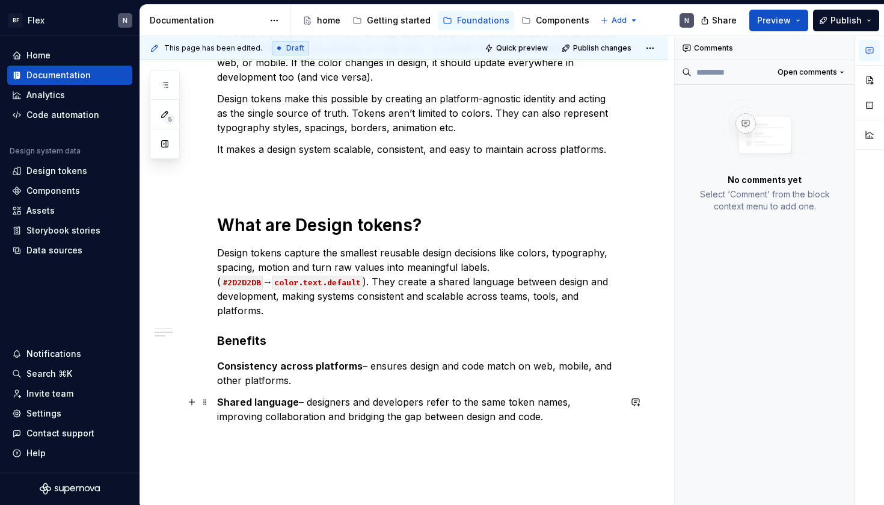
click at [571, 414] on p "Shared language – designers and developers refer to the same token names, impro…" at bounding box center [418, 408] width 403 height 29
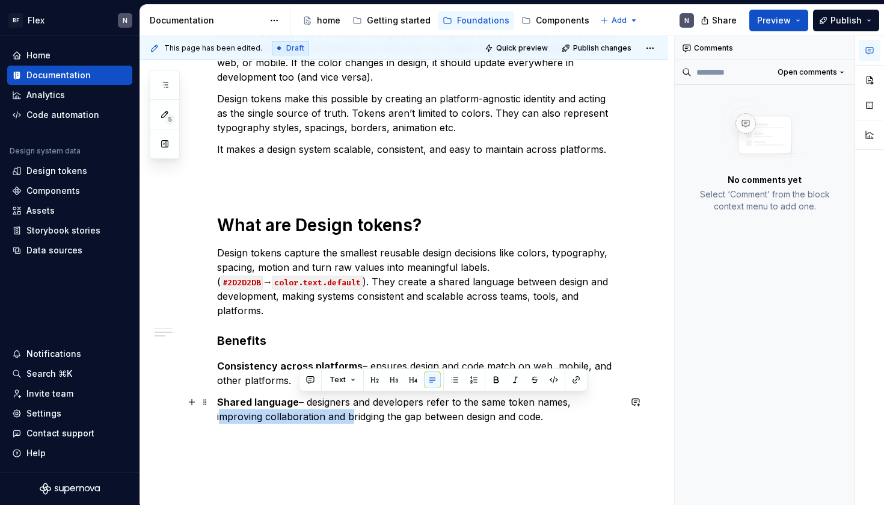
drag, startPoint x: 571, startPoint y: 403, endPoint x: 300, endPoint y: 418, distance: 271.0
click at [300, 418] on p "Shared language – designers and developers refer to the same token names, impro…" at bounding box center [418, 408] width 403 height 29
click at [583, 416] on p "Shared language – designers and developers refer to the same token names, impro…" at bounding box center [418, 408] width 403 height 29
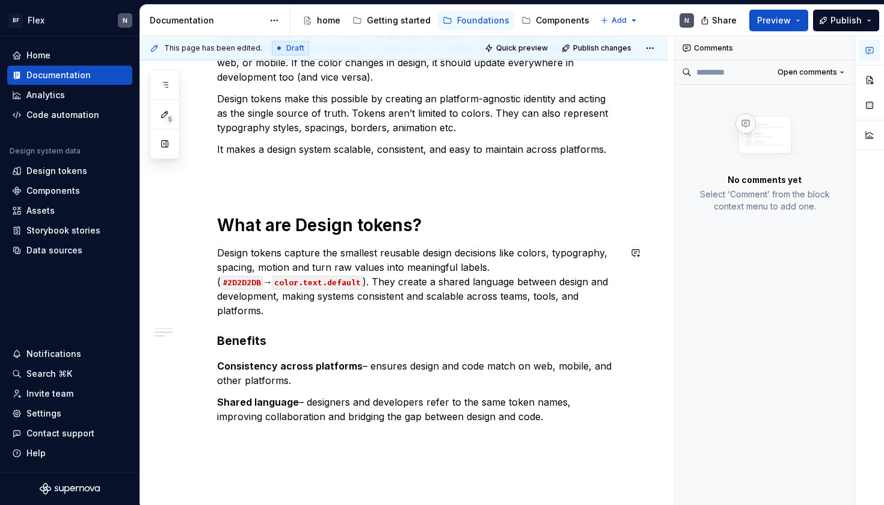
click at [346, 327] on div "What are Design tokens? Let’s say a brand has a Primary Orange color. Designers…" at bounding box center [418, 328] width 403 height 667
click at [347, 316] on p "Design tokens capture the smallest reusable design decisions like colors, typog…" at bounding box center [418, 281] width 403 height 72
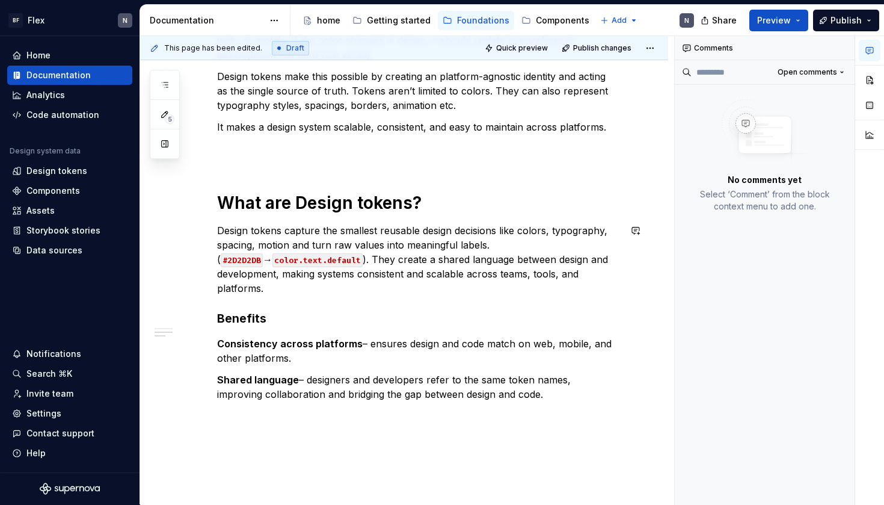
scroll to position [276, 0]
click at [442, 293] on p "Design tokens capture the smallest reusable design decisions like colors, typog…" at bounding box center [418, 258] width 403 height 72
click at [422, 305] on div "What are Design tokens? Let’s say a brand has a Primary Orange color. Designers…" at bounding box center [418, 305] width 403 height 667
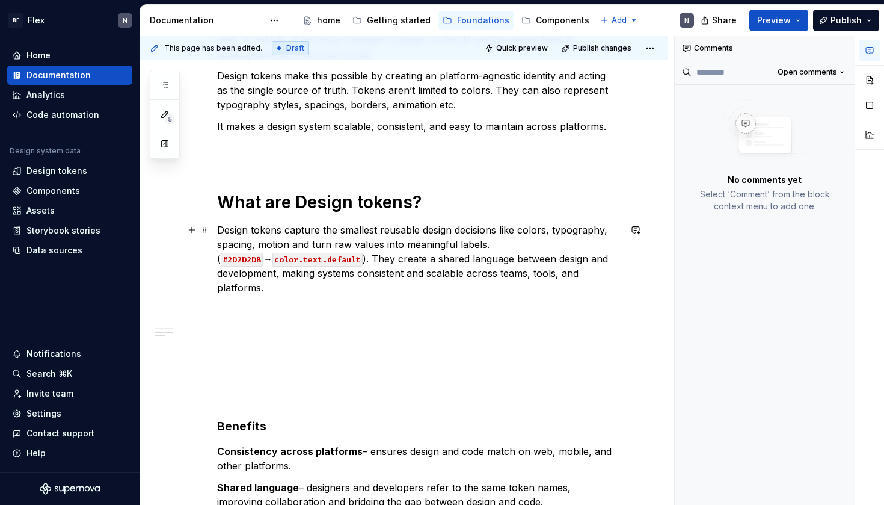
click at [335, 297] on div "What are Design tokens? Let’s say a brand has a Primary Orange color. Designers…" at bounding box center [418, 360] width 403 height 776
click at [338, 293] on p "Design tokens capture the smallest reusable design decisions like colors, typog…" at bounding box center [418, 258] width 403 height 72
click at [338, 307] on p at bounding box center [418, 309] width 403 height 14
click at [314, 287] on p "Design tokens capture the smallest reusable design decisions like colors, typog…" at bounding box center [418, 258] width 403 height 72
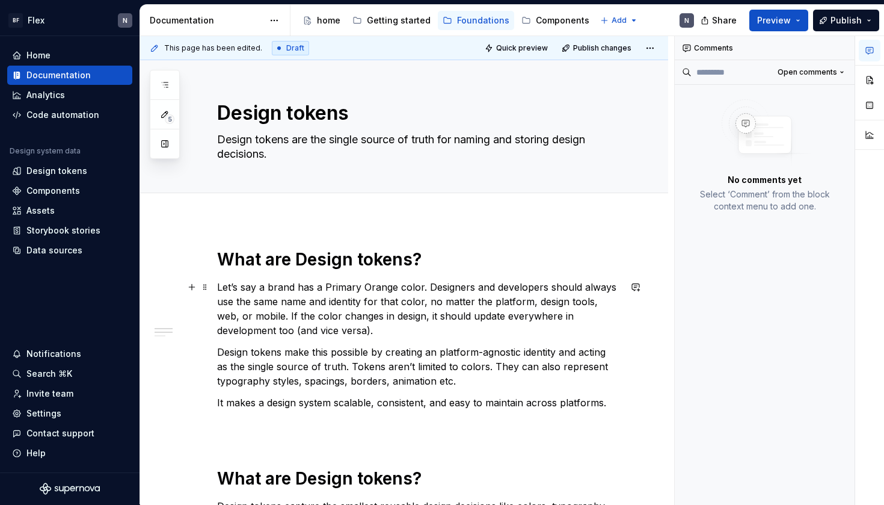
scroll to position [0, 0]
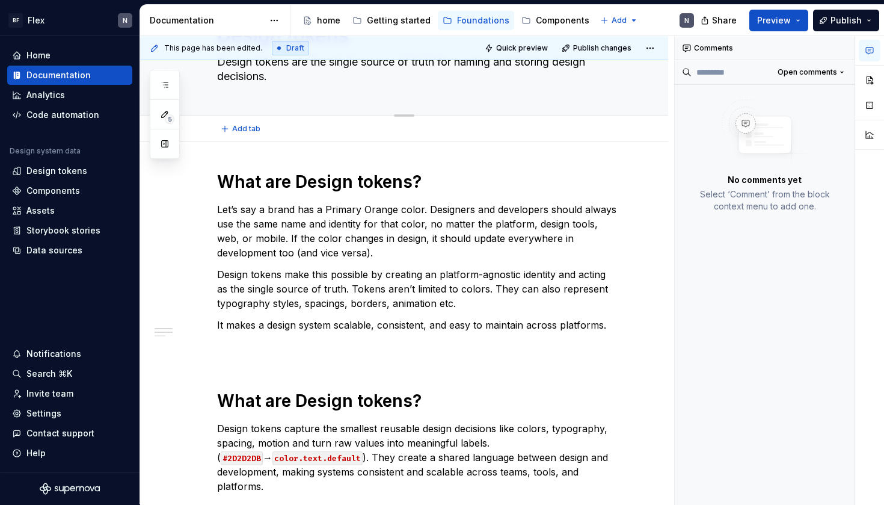
click at [328, 68] on div "Design tokens Design tokens are the single source of truth for naming and stori…" at bounding box center [418, 49] width 403 height 132
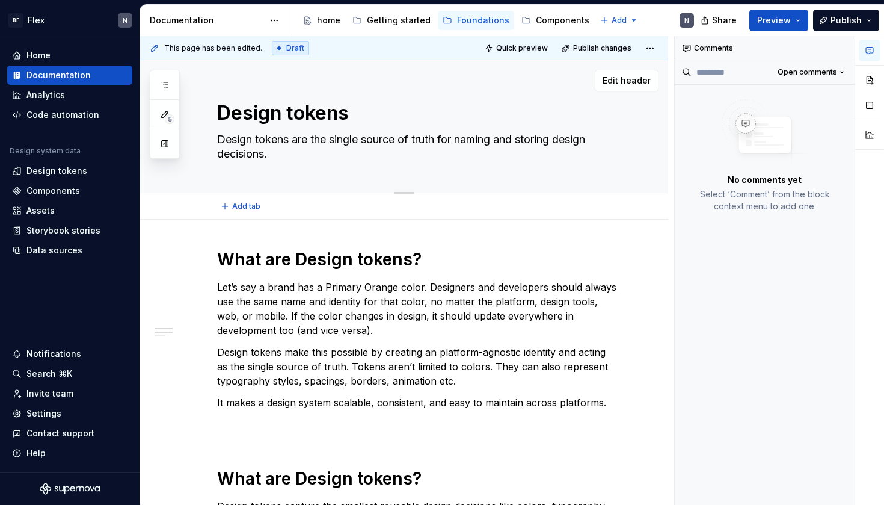
click at [318, 127] on div "Design tokens Design tokens are the single source of truth for naming and stori…" at bounding box center [418, 126] width 403 height 132
click at [333, 304] on p "Let’s say a brand has a Primary Orange color. Designers and developers should a…" at bounding box center [418, 309] width 403 height 58
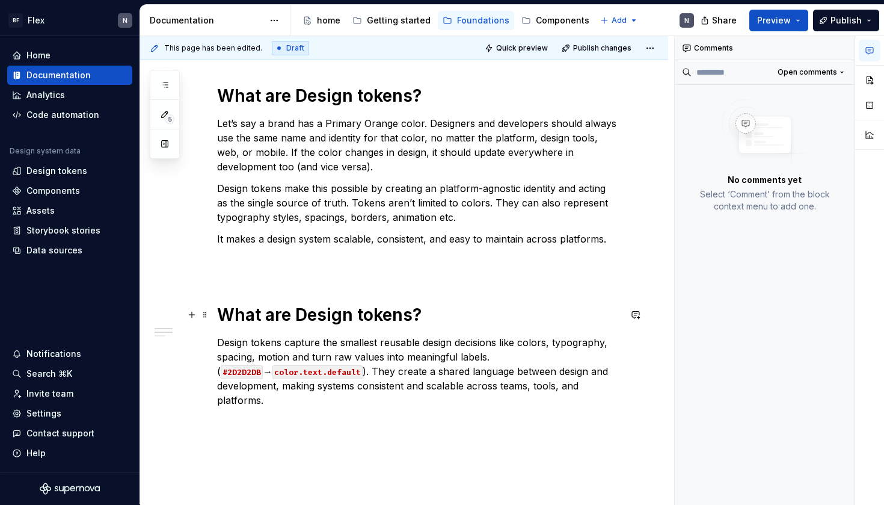
scroll to position [162, 0]
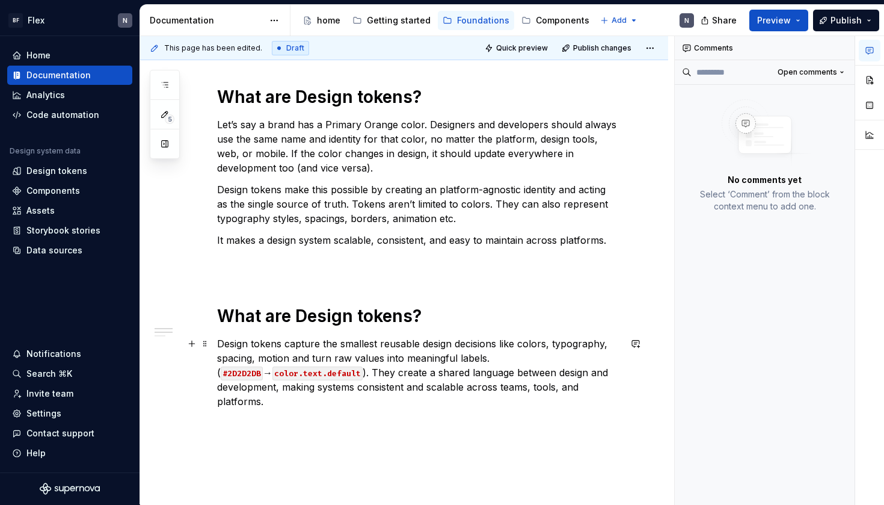
click at [328, 336] on p "Design tokens capture the smallest reusable design decisions like colors, typog…" at bounding box center [418, 372] width 403 height 72
click at [431, 432] on div "What are Design tokens? Let’s say a brand has a Primary Orange color. Designers…" at bounding box center [418, 474] width 403 height 776
click at [517, 216] on p "Design tokens make this possible by creating an platform-agnostic identity and …" at bounding box center [418, 203] width 403 height 43
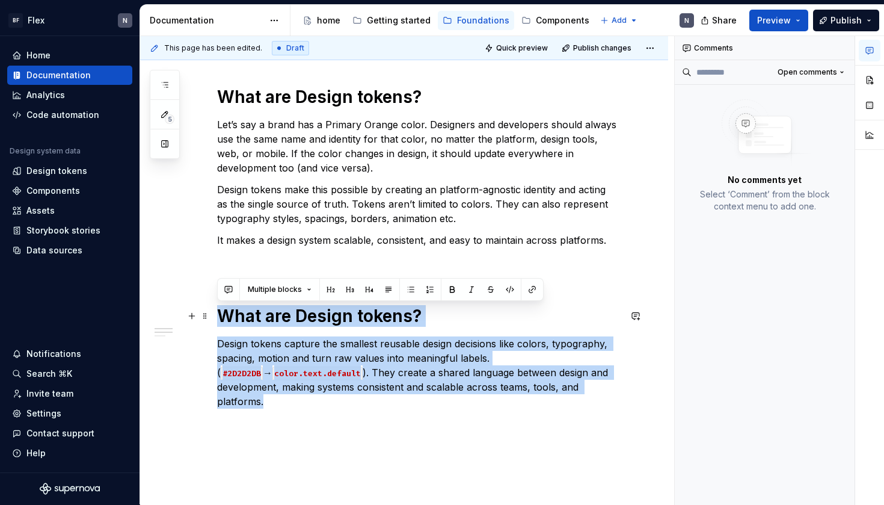
drag, startPoint x: 581, startPoint y: 402, endPoint x: 218, endPoint y: 319, distance: 372.7
click at [218, 319] on div "What are Design tokens? Let’s say a brand has a Primary Orange color. Designers…" at bounding box center [418, 474] width 403 height 776
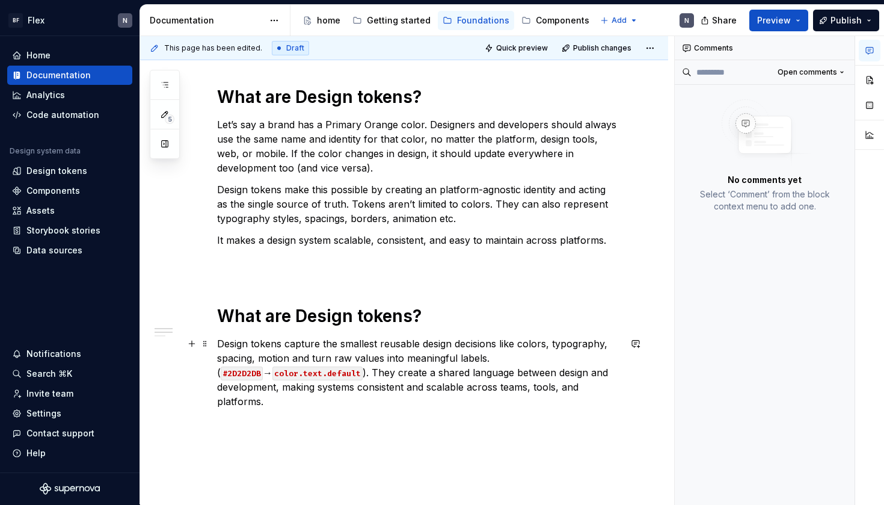
click at [314, 393] on p "Design tokens capture the smallest reusable design decisions like colors, typog…" at bounding box center [418, 372] width 403 height 72
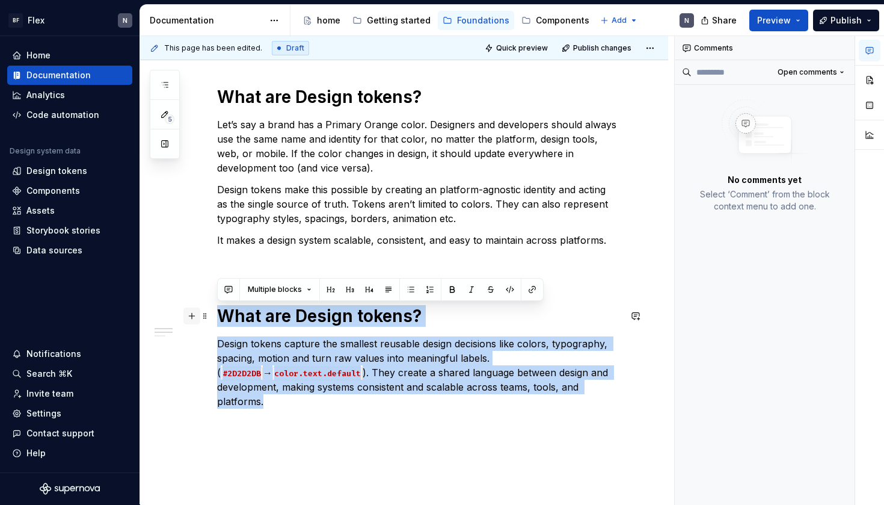
drag, startPoint x: 310, startPoint y: 400, endPoint x: 195, endPoint y: 318, distance: 141.5
click at [217, 318] on div "What are Design tokens? Let’s say a brand has a Primary Orange color. Designers…" at bounding box center [418, 481] width 403 height 790
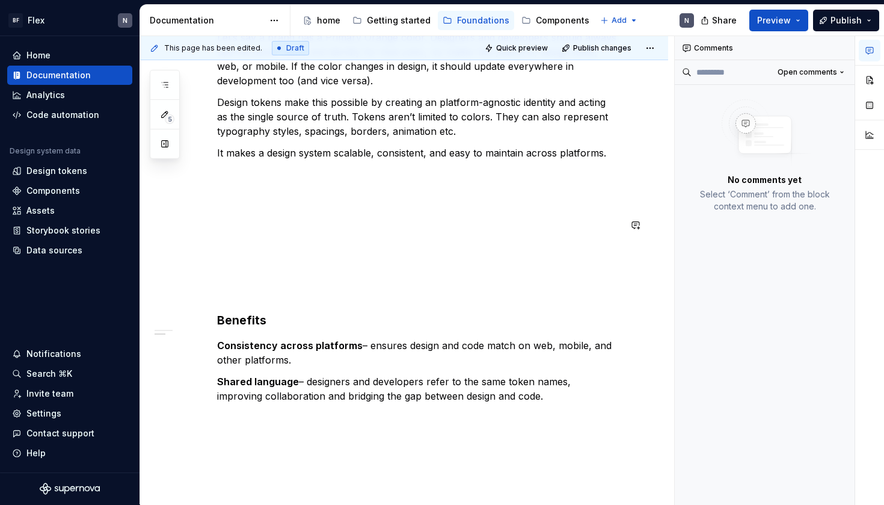
scroll to position [239, 0]
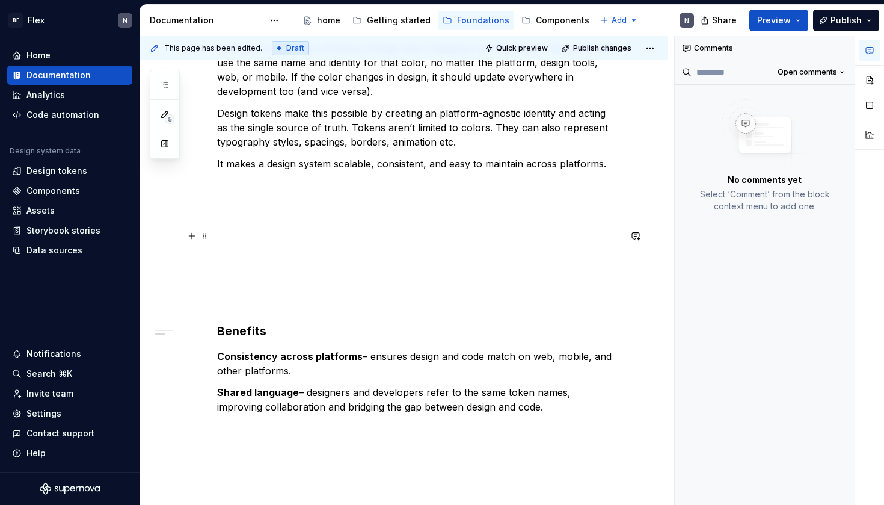
click at [242, 239] on p at bounding box center [418, 236] width 403 height 14
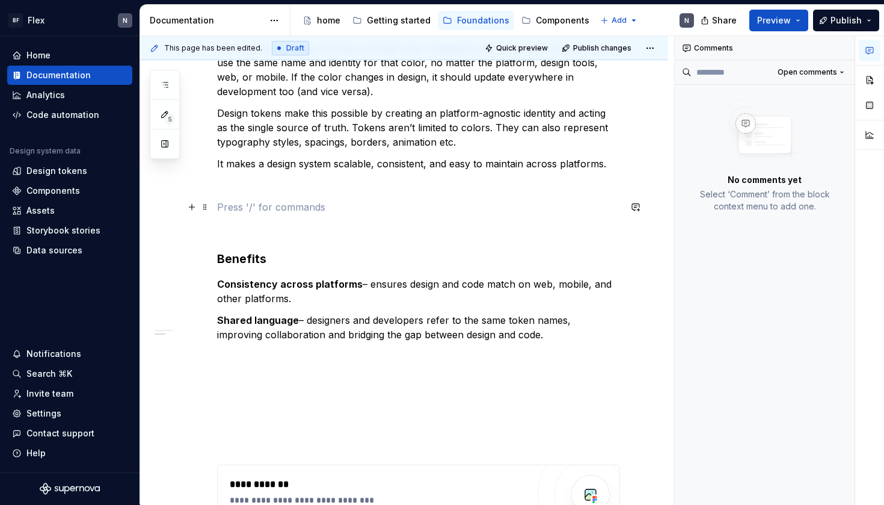
click at [250, 203] on p at bounding box center [418, 207] width 403 height 14
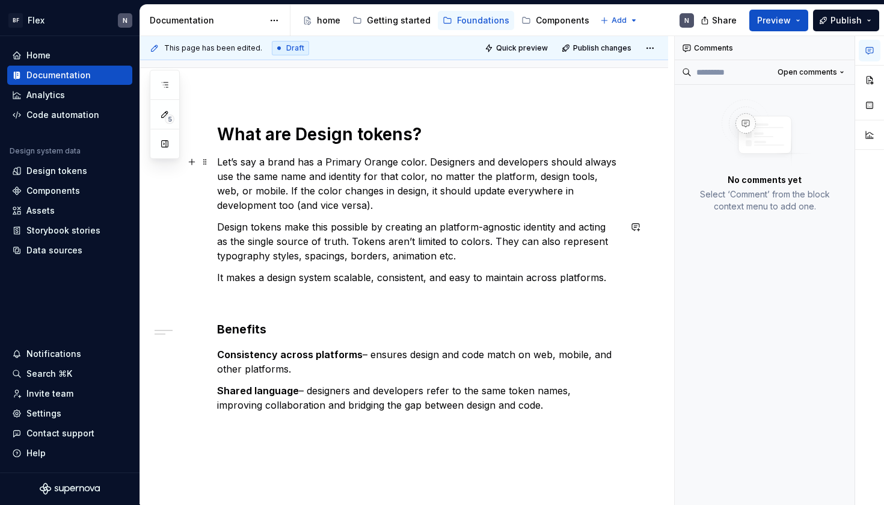
scroll to position [123, 0]
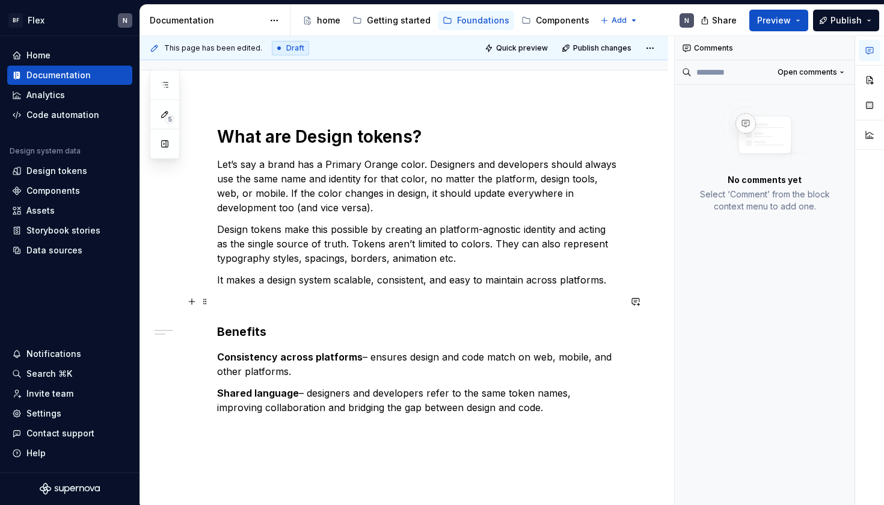
click at [287, 301] on p at bounding box center [418, 301] width 403 height 14
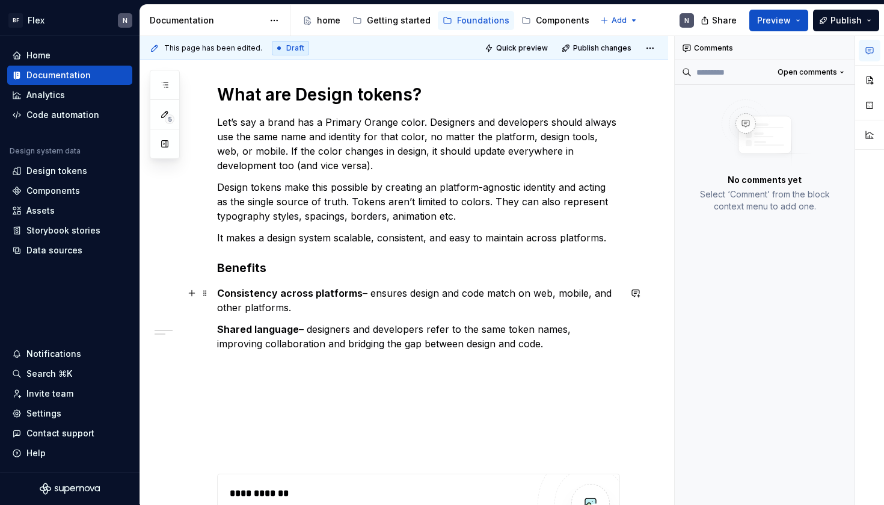
scroll to position [177, 0]
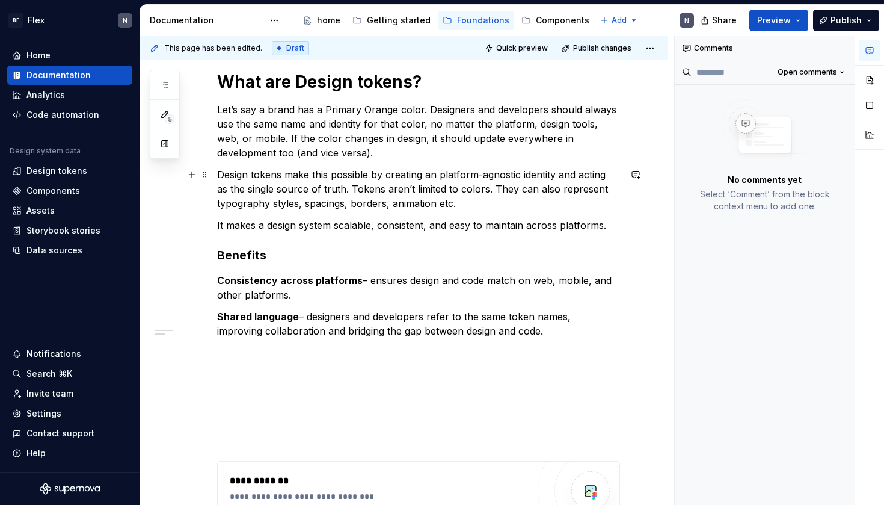
click at [335, 194] on p "Design tokens make this possible by creating an platform-agnostic identity and …" at bounding box center [418, 188] width 403 height 43
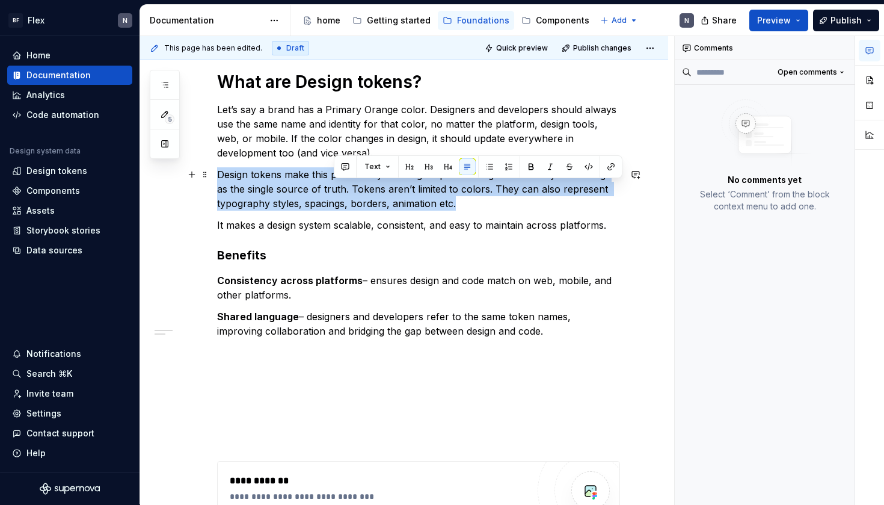
click at [335, 194] on p "Design tokens make this possible by creating an platform-agnostic identity and …" at bounding box center [418, 188] width 403 height 43
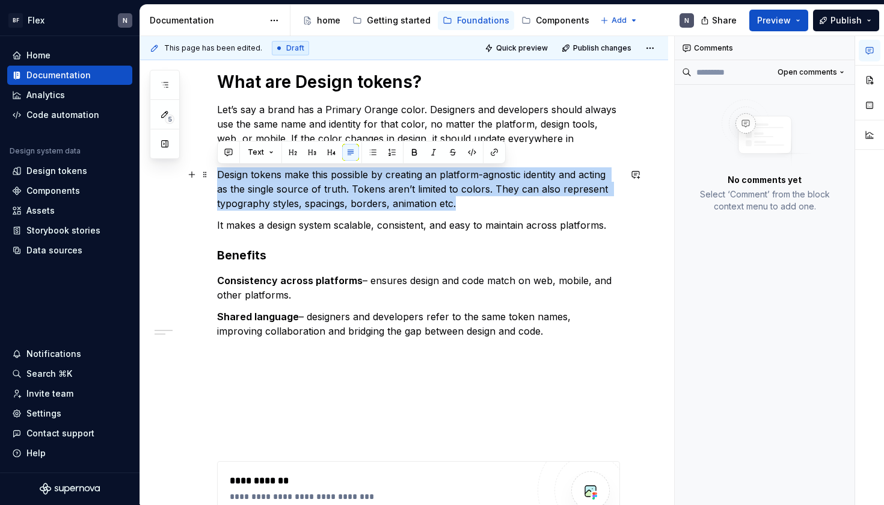
click at [417, 197] on p "Design tokens make this possible by creating an platform-agnostic identity and …" at bounding box center [418, 188] width 403 height 43
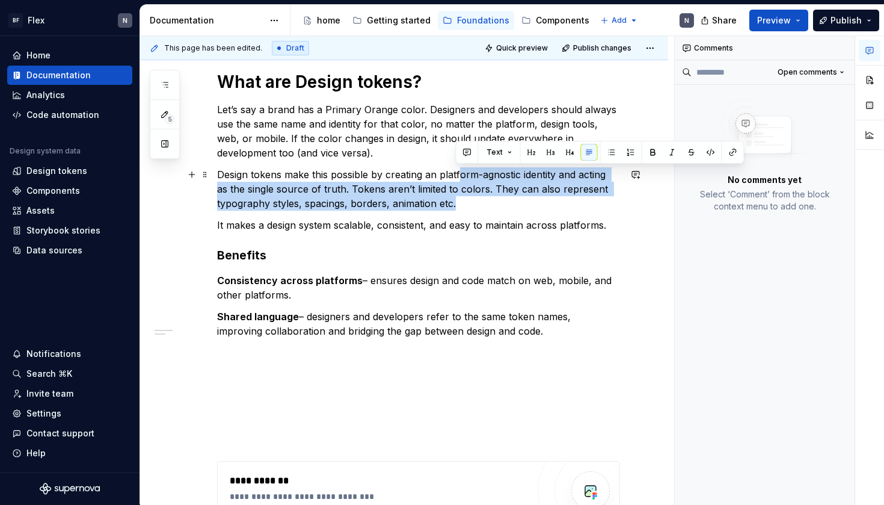
drag, startPoint x: 476, startPoint y: 203, endPoint x: 459, endPoint y: 176, distance: 31.4
click at [459, 176] on p "Design tokens make this possible by creating an platform-agnostic identity and …" at bounding box center [418, 188] width 403 height 43
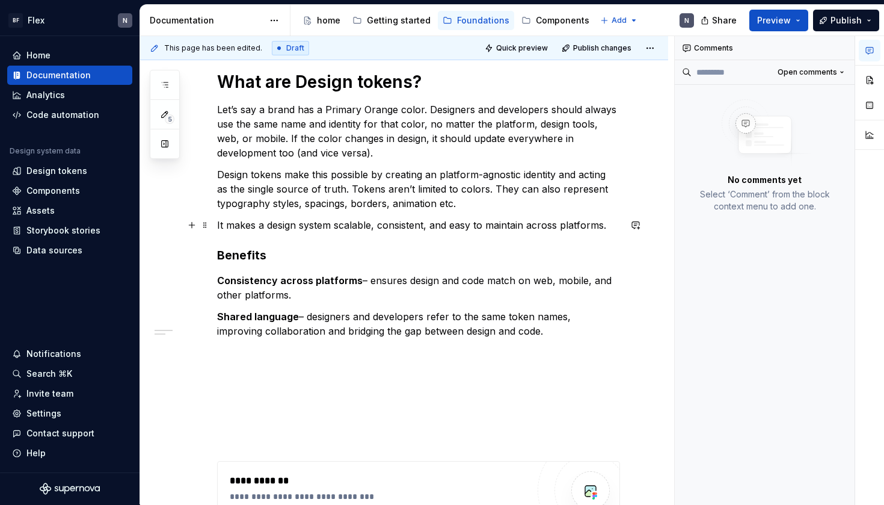
click at [458, 218] on p "It makes a design system scalable, consistent, and easy to maintain across plat…" at bounding box center [418, 225] width 403 height 14
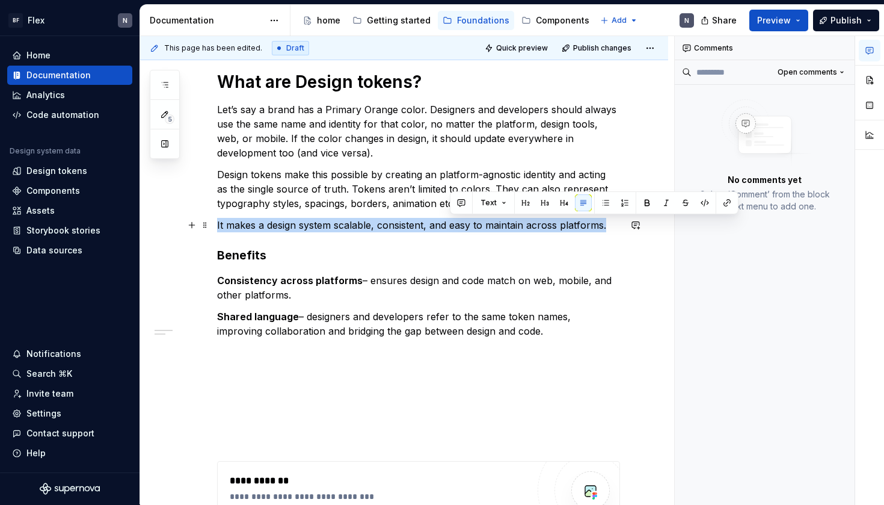
click at [458, 218] on p "It makes a design system scalable, consistent, and easy to maintain across plat…" at bounding box center [418, 225] width 403 height 14
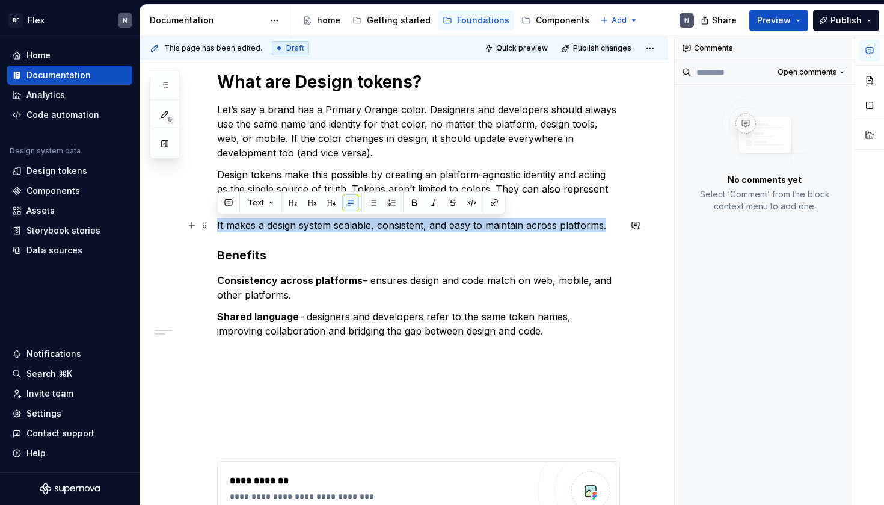
click at [462, 229] on p "It makes a design system scalable, consistent, and easy to maintain across plat…" at bounding box center [418, 225] width 403 height 14
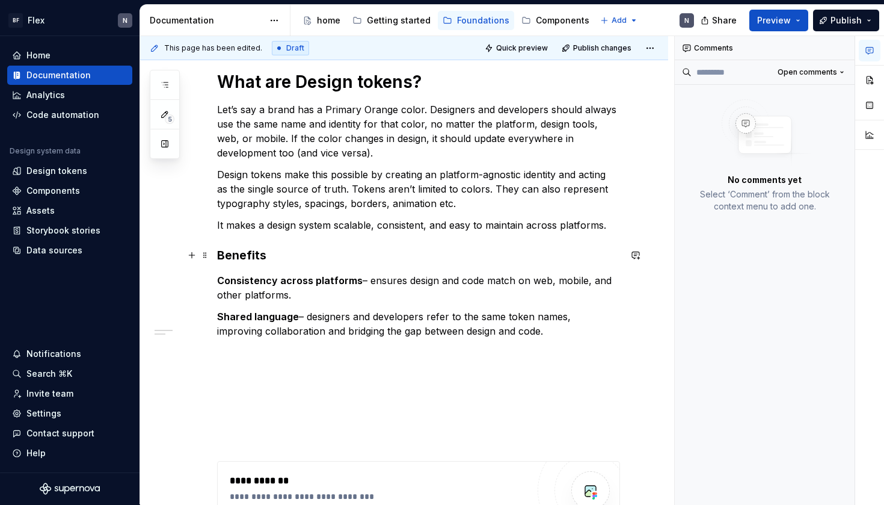
click at [453, 257] on h3 "Benefits" at bounding box center [418, 255] width 403 height 17
click at [410, 123] on p "Let’s say a brand has a Primary Orange color. Designers and developers should a…" at bounding box center [418, 131] width 403 height 58
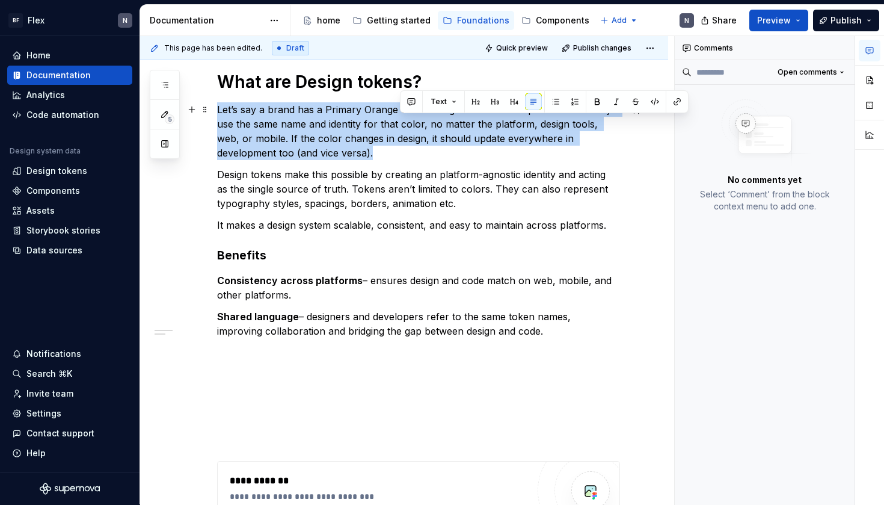
click at [410, 123] on p "Let’s say a brand has a Primary Orange color. Designers and developers should a…" at bounding box center [418, 131] width 403 height 58
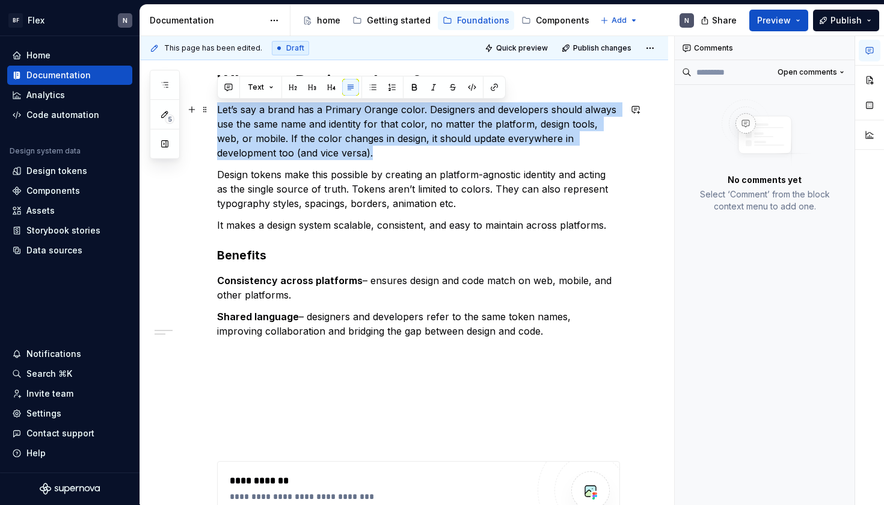
click at [425, 141] on p "Let’s say a brand has a Primary Orange color. Designers and developers should a…" at bounding box center [418, 131] width 403 height 58
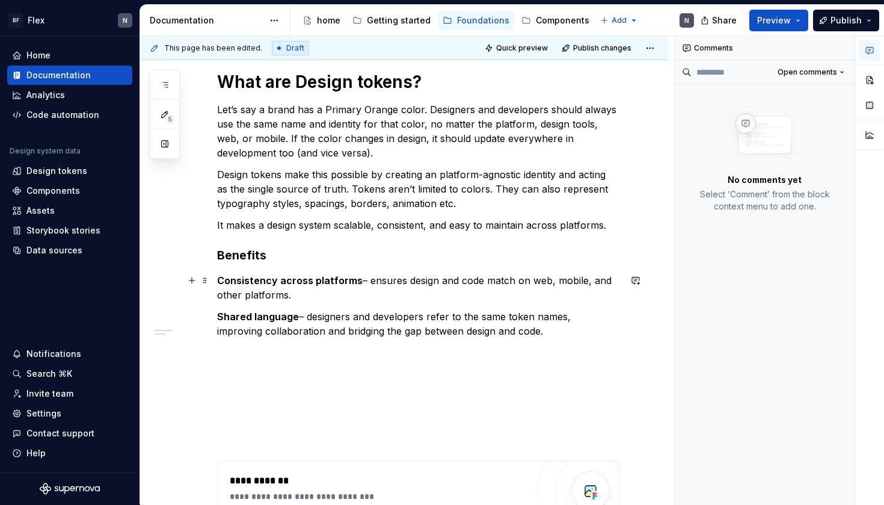
click at [462, 288] on p "Consistency across platforms – ensures design and code match on web, mobile, an…" at bounding box center [418, 287] width 403 height 29
click at [517, 283] on p "Consistency across platforms – ensures design and code match on web, mobile, an…" at bounding box center [418, 287] width 403 height 29
click at [513, 292] on p "Consistency across platforms – ensures design and code match on web, mobile, an…" at bounding box center [418, 287] width 403 height 29
drag, startPoint x: 367, startPoint y: 279, endPoint x: 372, endPoint y: 293, distance: 15.4
click at [372, 293] on p "Consistency across platforms – ensures design and code match on web, mobile, an…" at bounding box center [418, 287] width 403 height 29
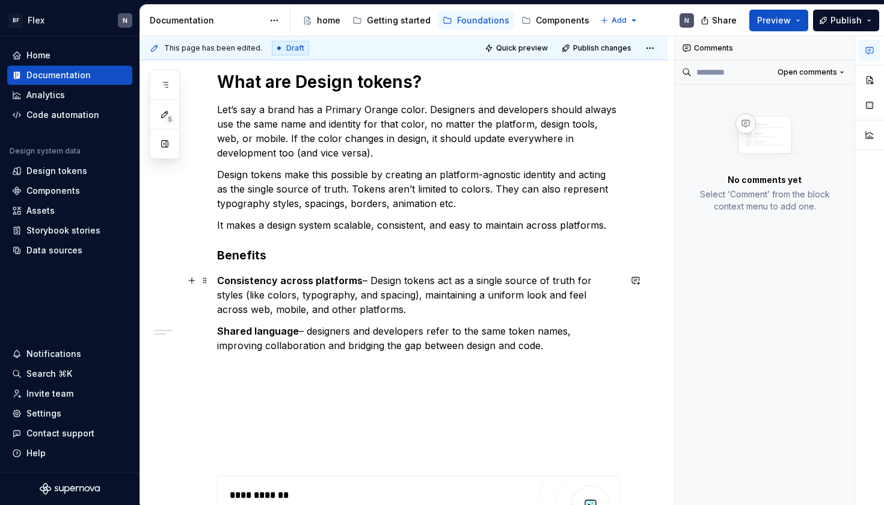
click at [367, 280] on p "Consistency across platforms – Design tokens act as a single source of truth fo…" at bounding box center [418, 294] width 403 height 43
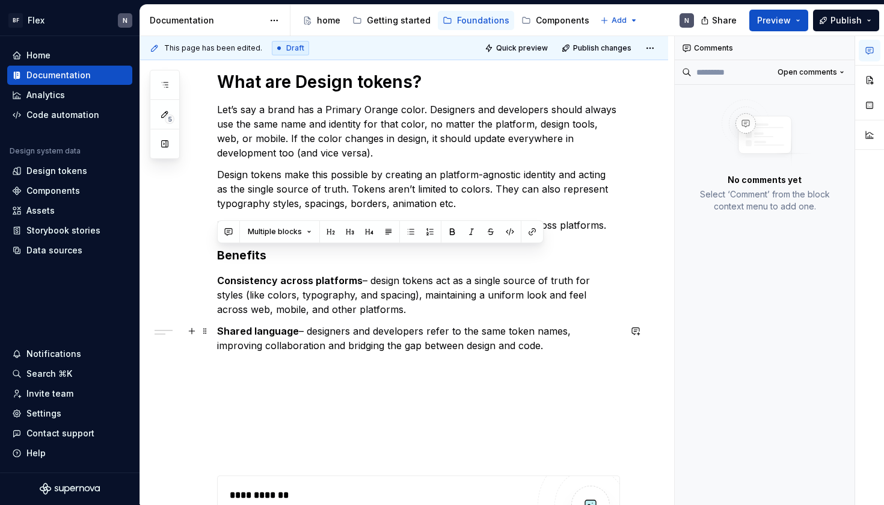
drag, startPoint x: 220, startPoint y: 255, endPoint x: 508, endPoint y: 347, distance: 301.8
click at [508, 348] on div "**********" at bounding box center [418, 331] width 403 height 521
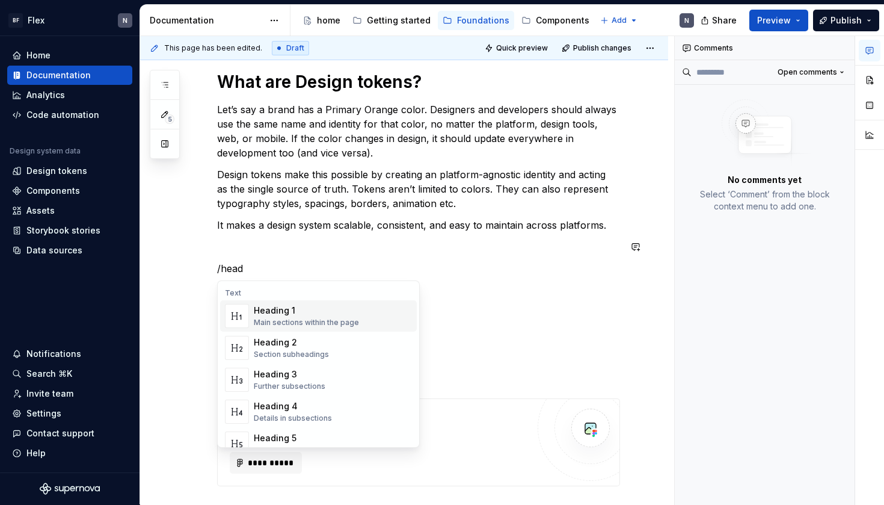
click at [277, 315] on div "Heading 1" at bounding box center [306, 310] width 105 height 12
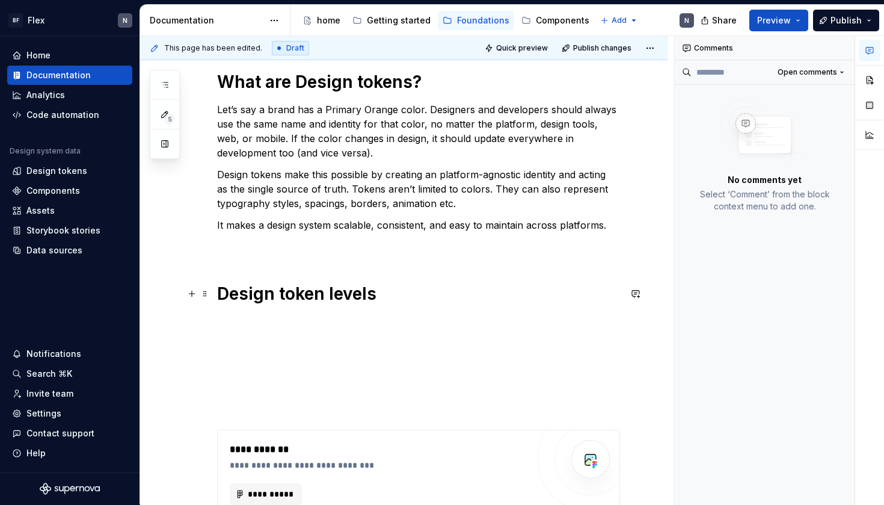
click at [226, 295] on h1 "Design token levels" at bounding box center [418, 294] width 403 height 22
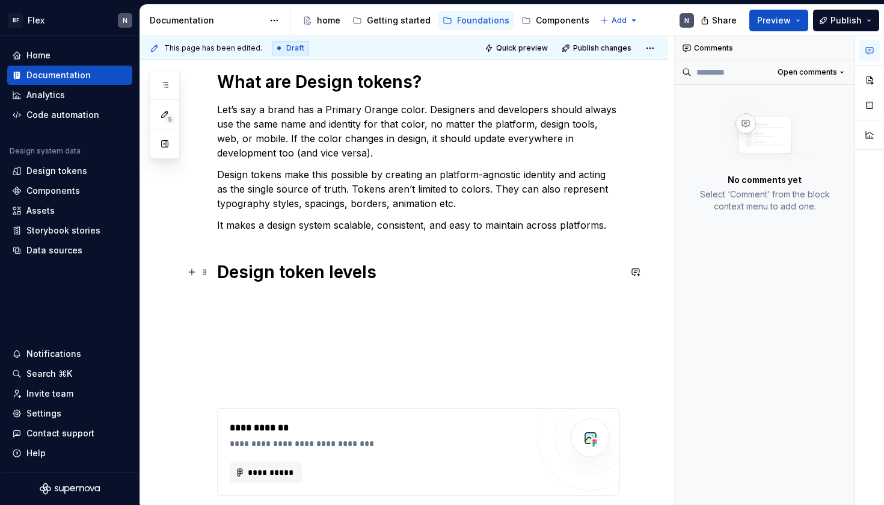
click at [333, 272] on h1 "Design token levels" at bounding box center [418, 272] width 403 height 22
click at [397, 279] on h1 "Design token levels" at bounding box center [418, 272] width 403 height 22
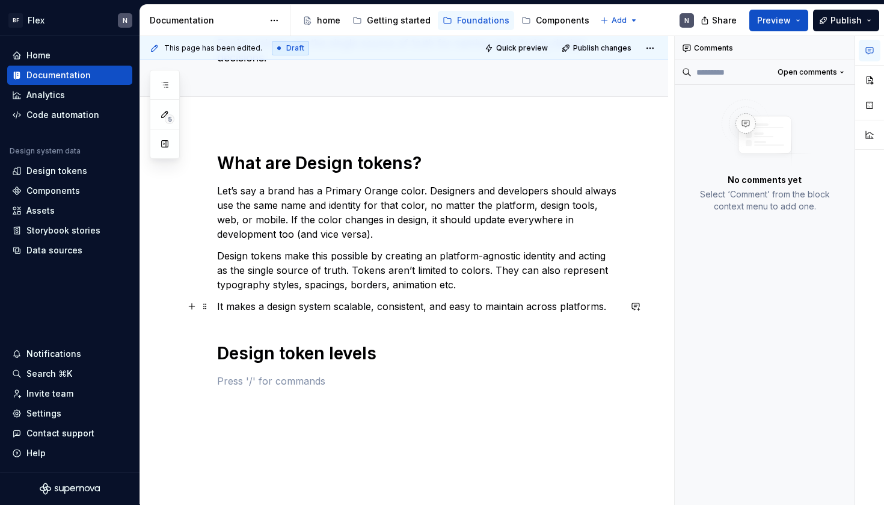
scroll to position [152, 0]
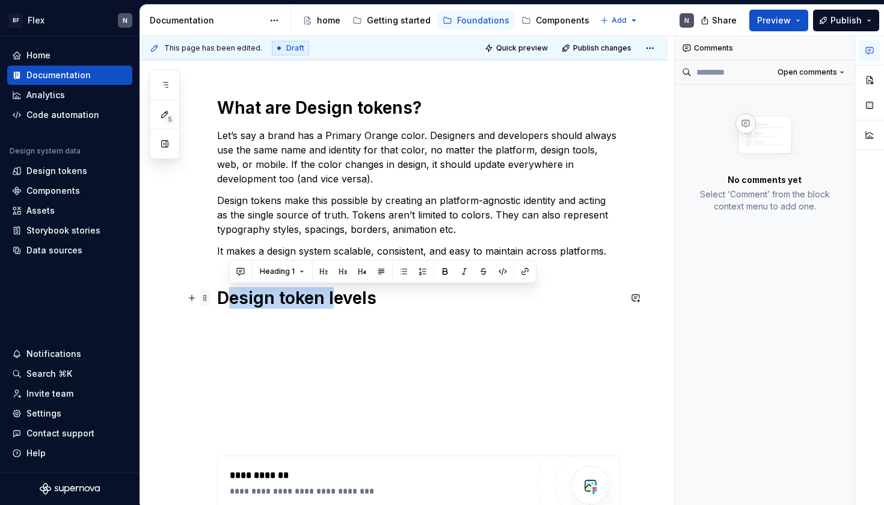
drag, startPoint x: 335, startPoint y: 301, endPoint x: 205, endPoint y: 301, distance: 129.9
click at [217, 301] on div "**********" at bounding box center [418, 341] width 403 height 489
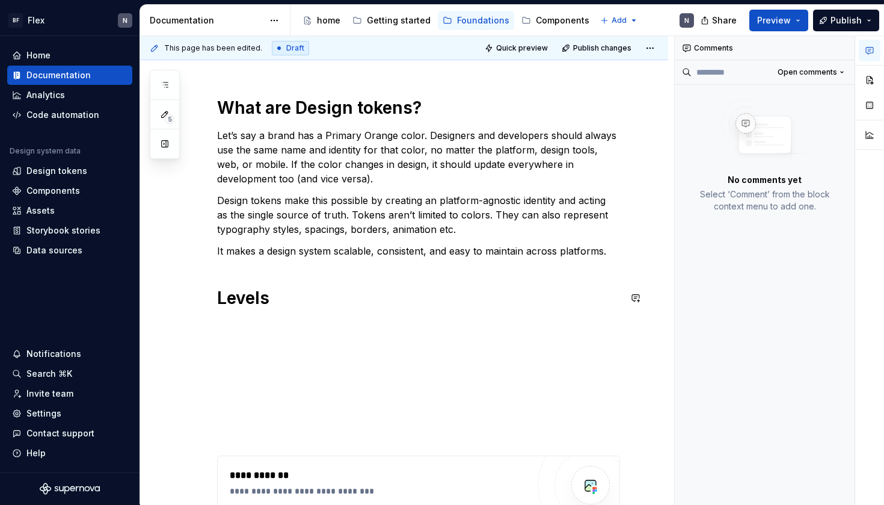
click at [327, 301] on h1 "Levels" at bounding box center [418, 298] width 403 height 22
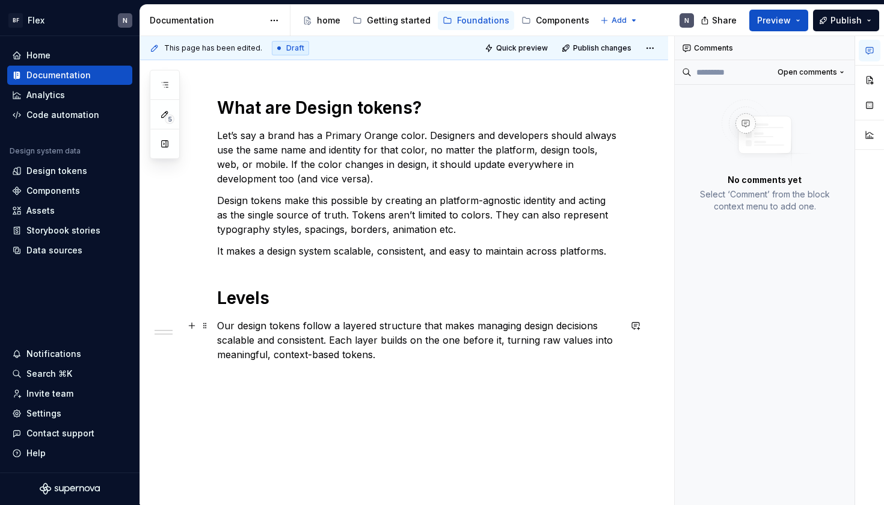
click at [327, 348] on p "Our design tokens follow a layered structure that makes managing design decisio…" at bounding box center [418, 339] width 403 height 43
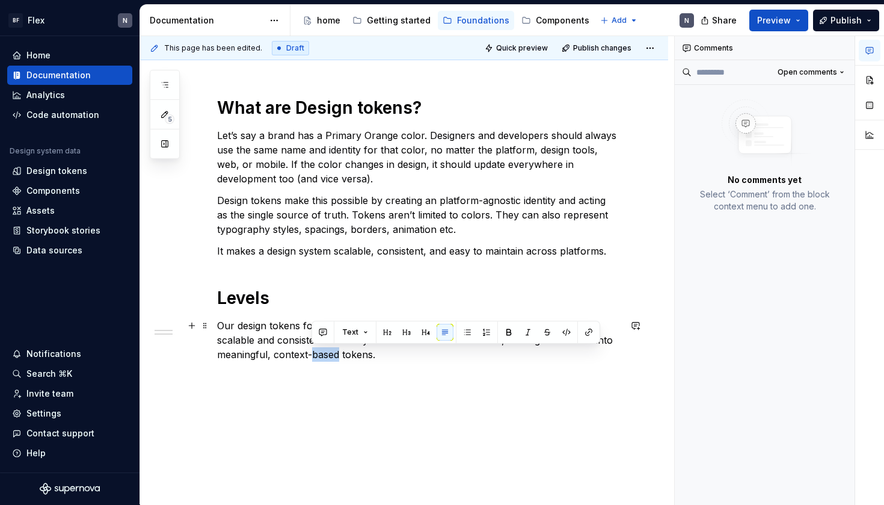
click at [327, 348] on p "Our design tokens follow a layered structure that makes managing design decisio…" at bounding box center [418, 339] width 403 height 43
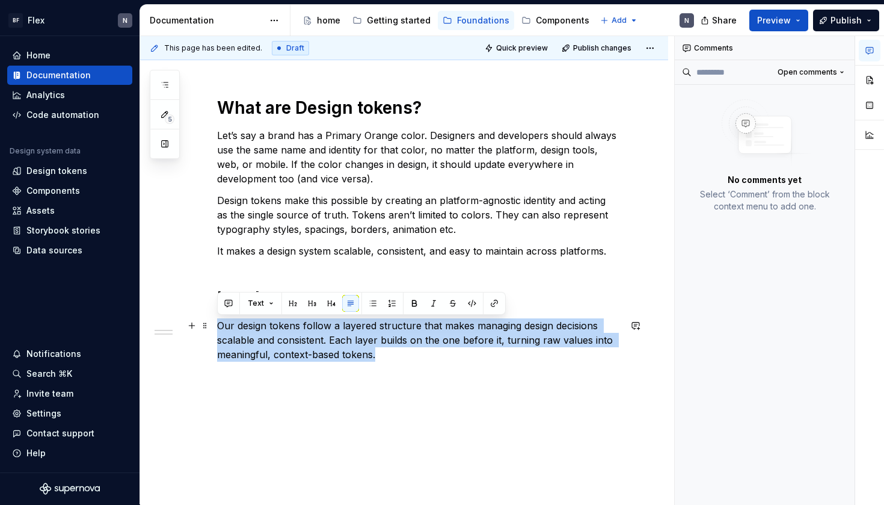
drag, startPoint x: 394, startPoint y: 354, endPoint x: 384, endPoint y: 350, distance: 10.8
click at [393, 353] on p "Our design tokens follow a layered structure that makes managing design decisio…" at bounding box center [418, 339] width 403 height 43
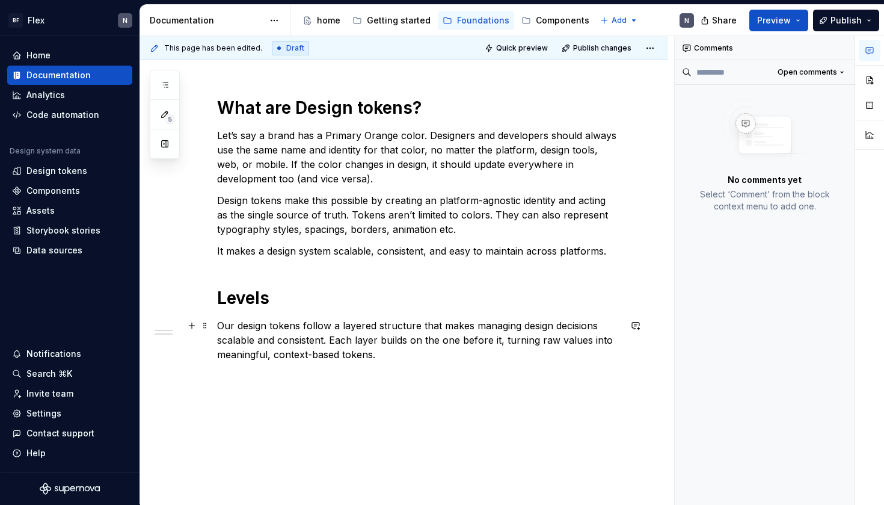
click at [344, 340] on p "Our design tokens follow a layered structure that makes managing design decisio…" at bounding box center [418, 339] width 403 height 43
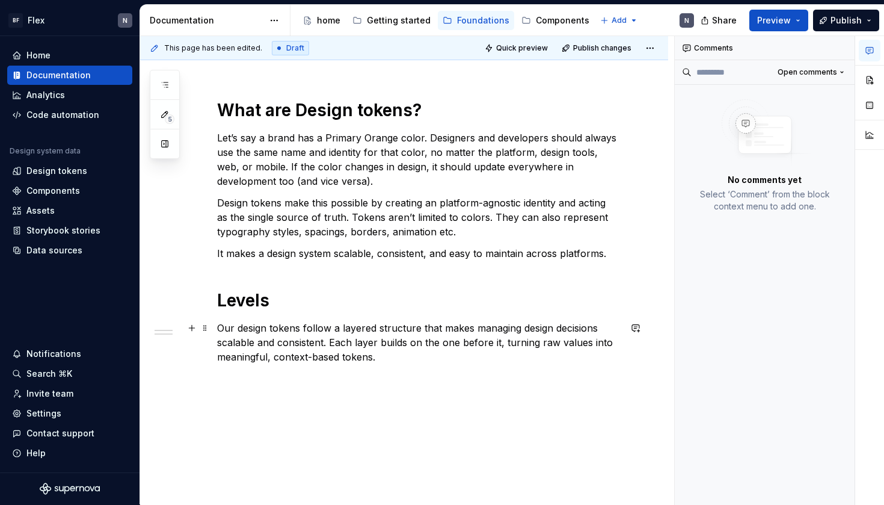
click at [360, 342] on p "Our design tokens follow a layered structure that makes managing design decisio…" at bounding box center [418, 342] width 403 height 43
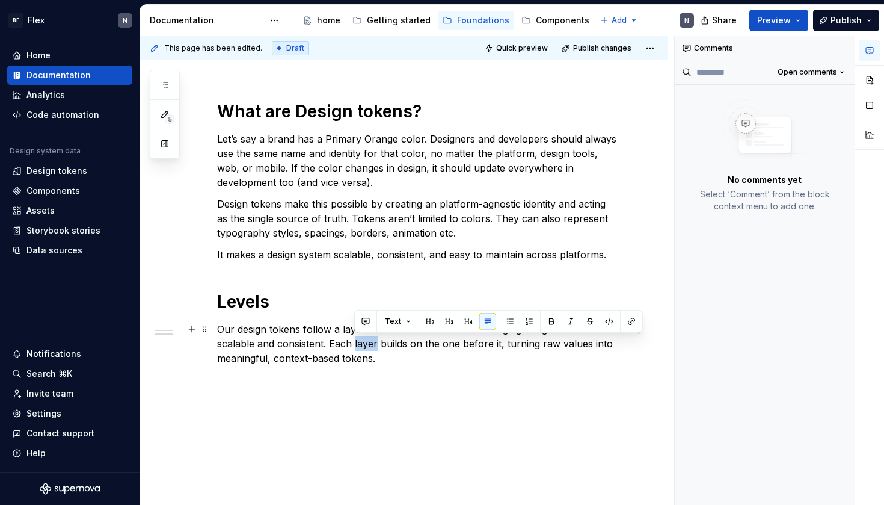
click at [360, 342] on p "Our design tokens follow a layered structure that makes managing design decisio…" at bounding box center [418, 343] width 403 height 43
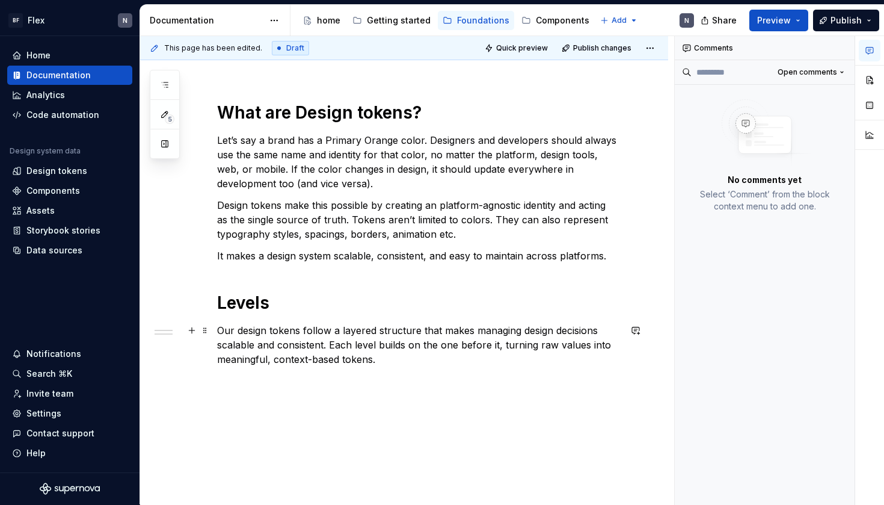
click at [414, 357] on p "Our design tokens follow a layered structure that makes managing design decisio…" at bounding box center [418, 344] width 403 height 43
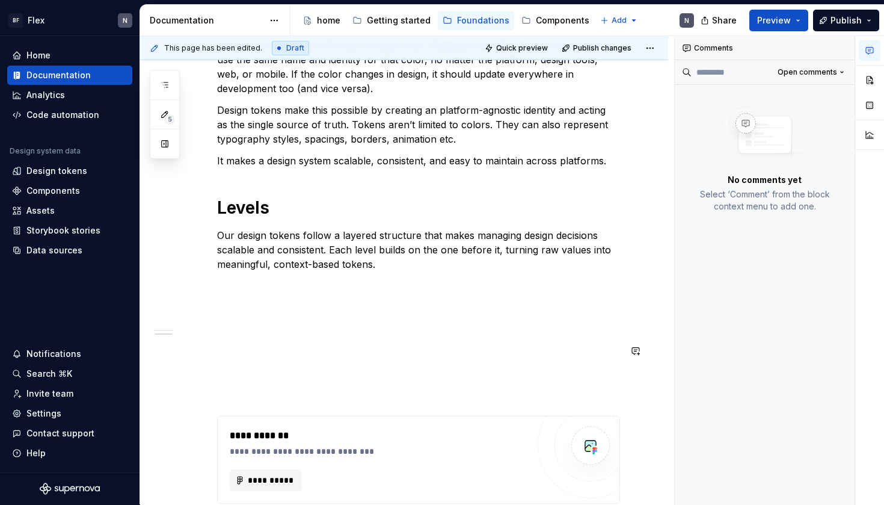
scroll to position [244, 0]
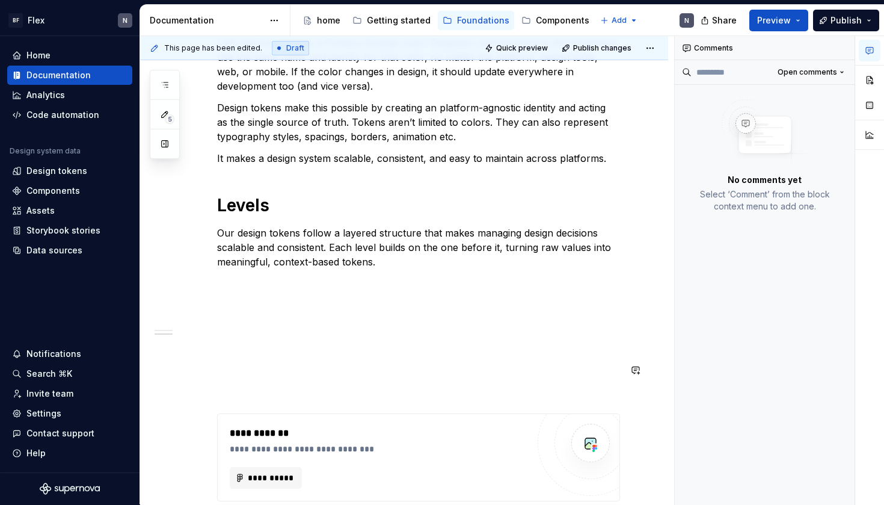
click at [385, 382] on div "**********" at bounding box center [418, 267] width 403 height 526
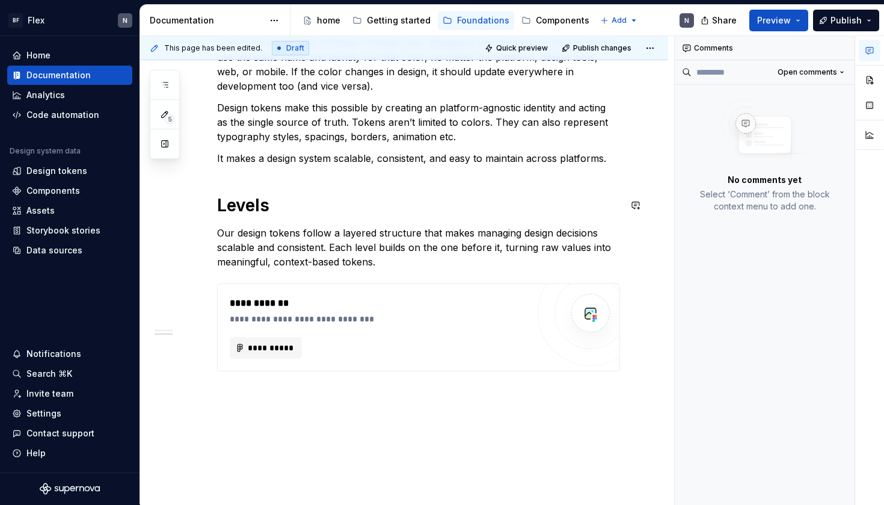
click at [398, 170] on div "**********" at bounding box center [418, 202] width 403 height 396
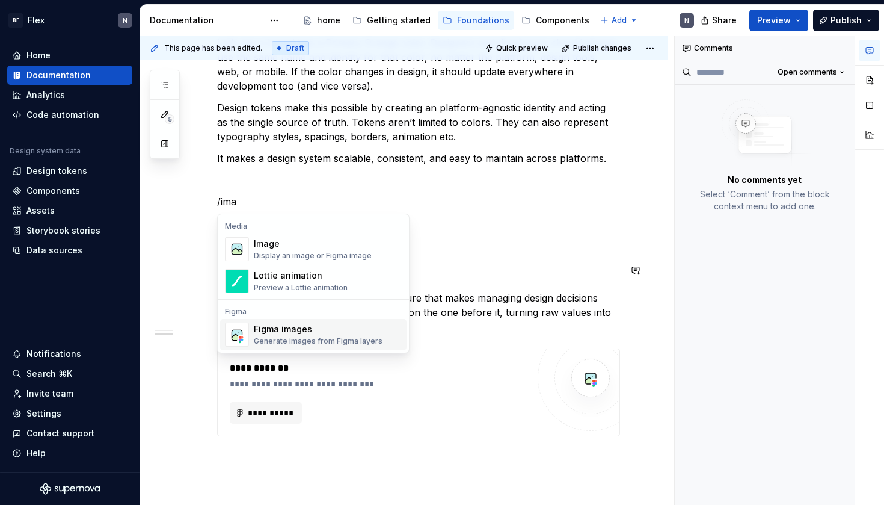
click at [337, 322] on span "Figma images Generate images from Figma layers" at bounding box center [313, 334] width 186 height 31
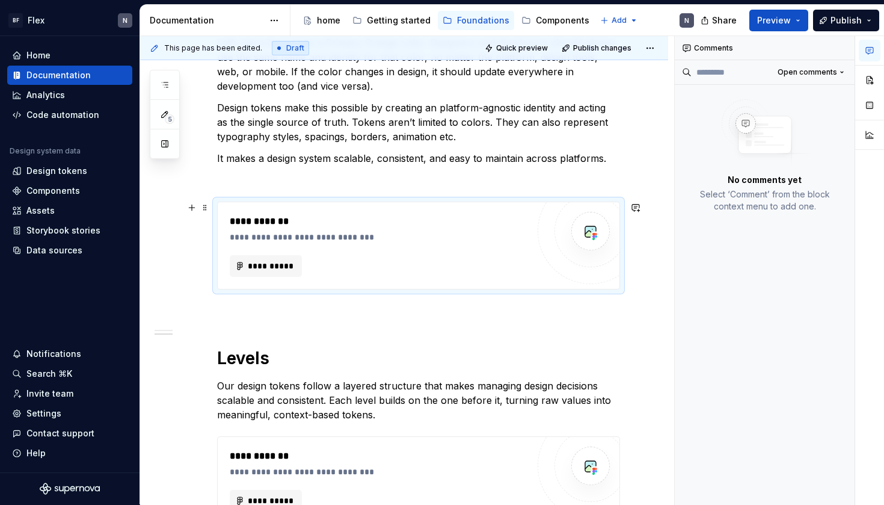
click at [252, 180] on p at bounding box center [418, 180] width 403 height 14
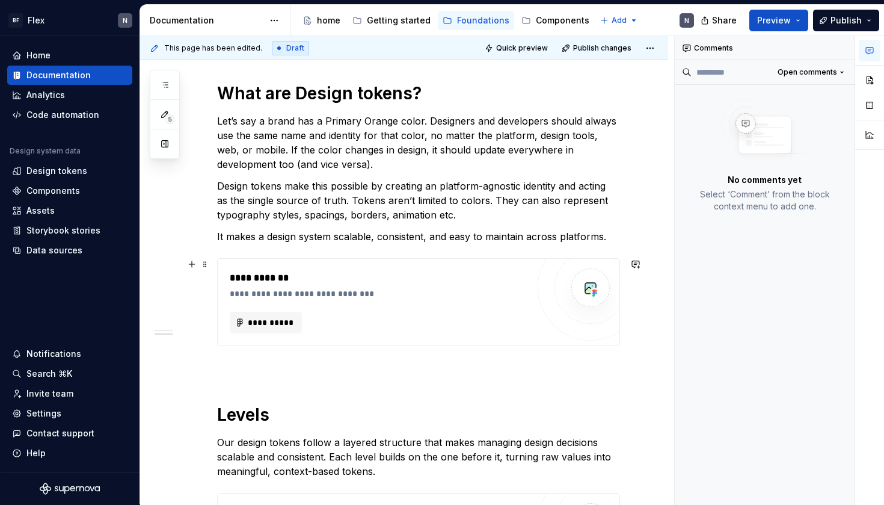
scroll to position [132, 0]
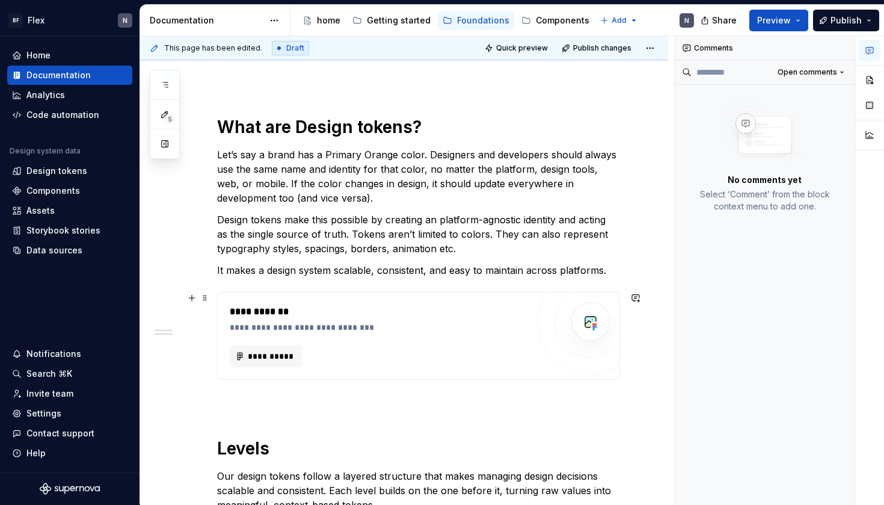
click at [269, 395] on p at bounding box center [418, 401] width 403 height 14
click at [266, 422] on div "**********" at bounding box center [418, 379] width 403 height 527
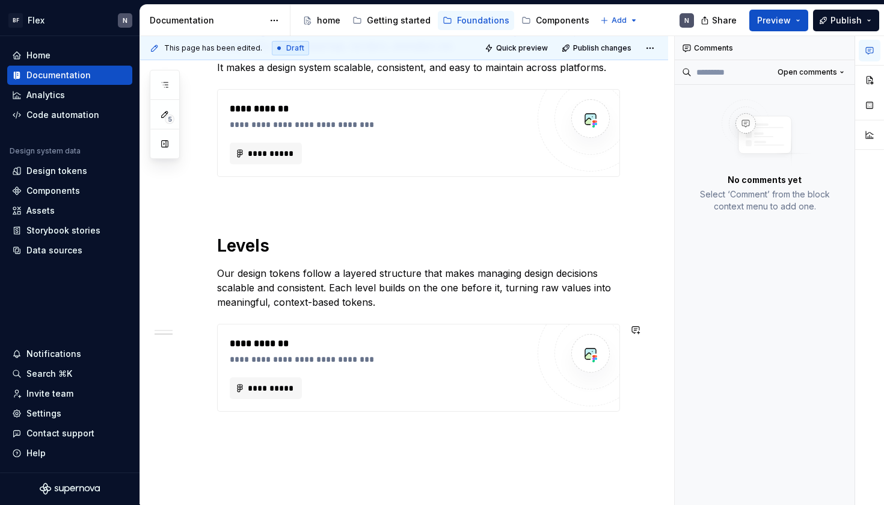
scroll to position [336, 0]
click at [268, 420] on div "**********" at bounding box center [418, 175] width 403 height 527
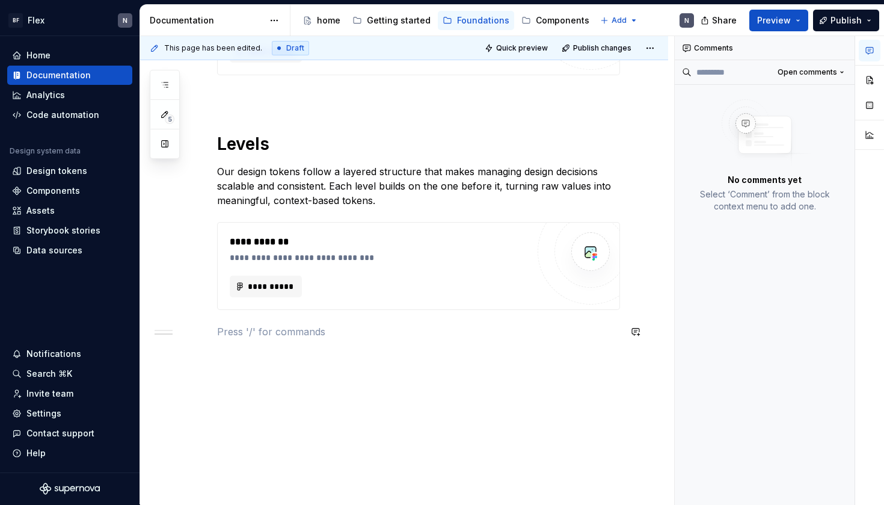
scroll to position [437, 0]
click at [276, 189] on p "Our design tokens follow a layered structure that makes managing design decisio…" at bounding box center [418, 185] width 403 height 43
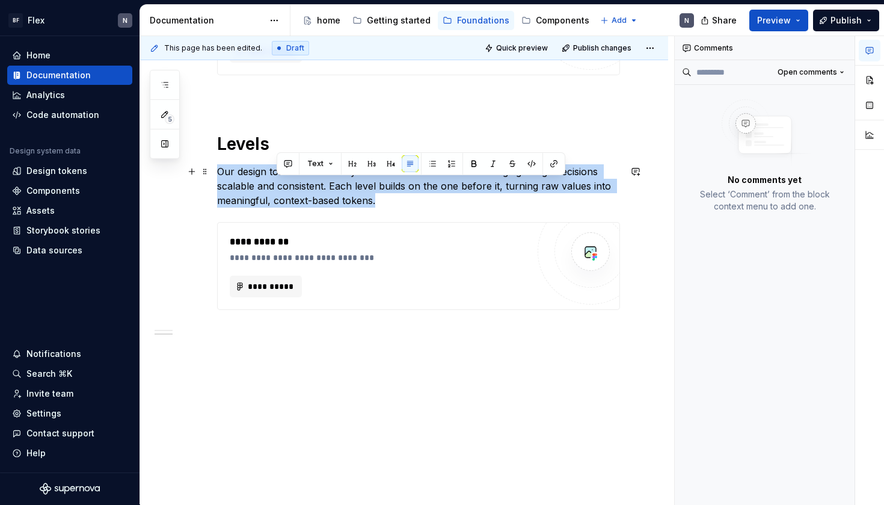
click at [276, 189] on p "Our design tokens follow a layered structure that makes managing design decisio…" at bounding box center [418, 185] width 403 height 43
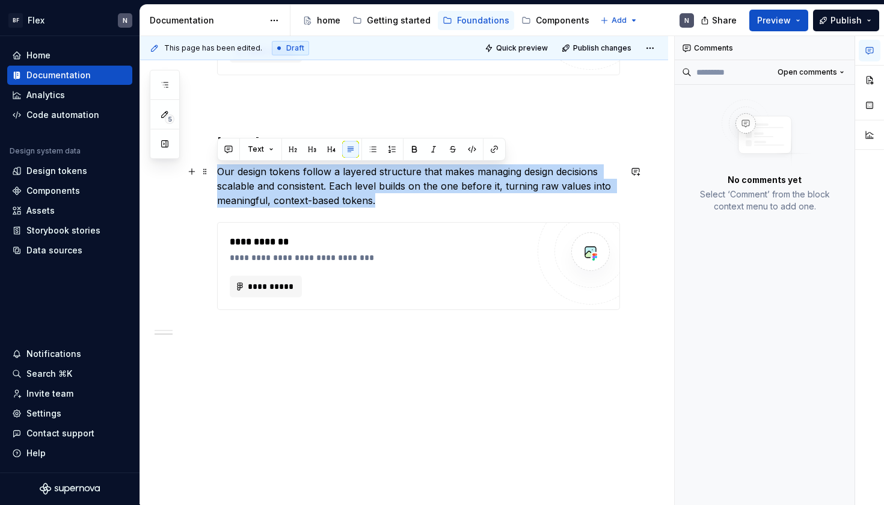
click at [357, 197] on p "Our design tokens follow a layered structure that makes managing design decisio…" at bounding box center [418, 185] width 403 height 43
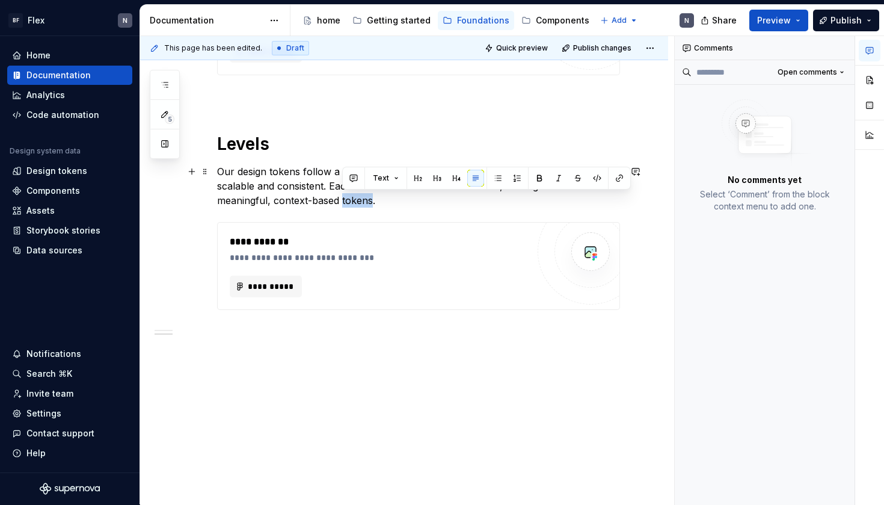
click at [357, 197] on p "Our design tokens follow a layered structure that makes managing design decisio…" at bounding box center [418, 185] width 403 height 43
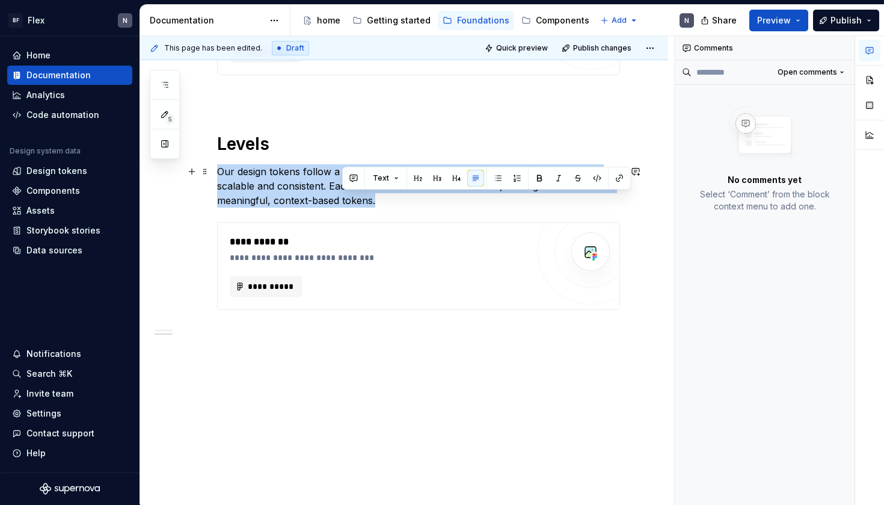
click at [357, 197] on p "Our design tokens follow a layered structure that makes managing design decisio…" at bounding box center [418, 185] width 403 height 43
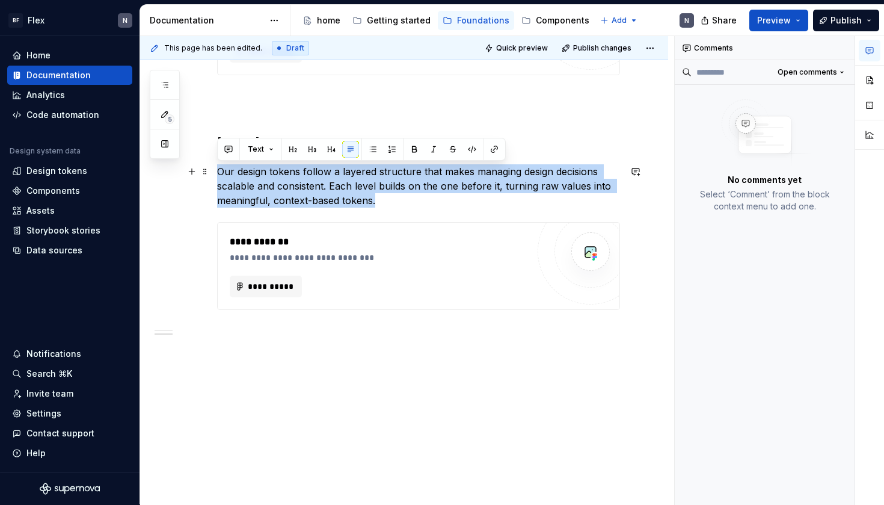
click at [396, 195] on p "Our design tokens follow a layered structure that makes managing design decisio…" at bounding box center [418, 185] width 403 height 43
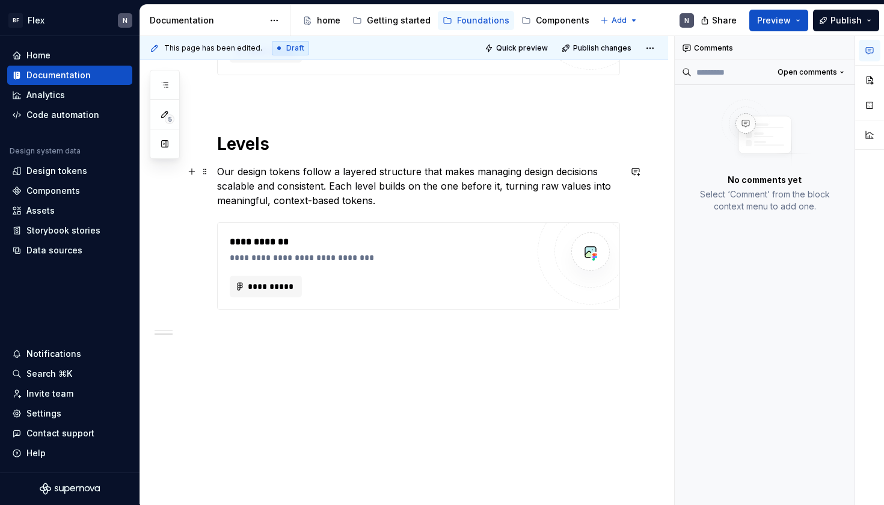
click at [396, 195] on p "Our design tokens follow a layered structure that makes managing design decisio…" at bounding box center [418, 185] width 403 height 43
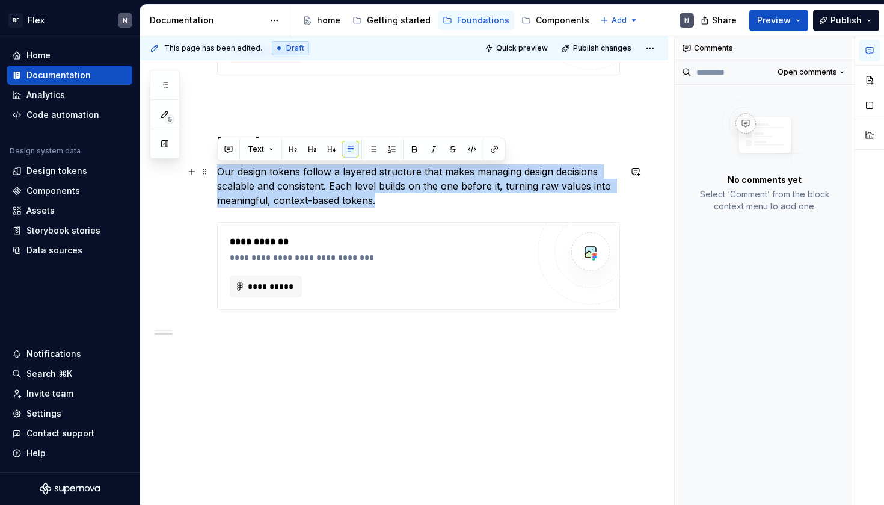
click at [396, 195] on p "Our design tokens follow a layered structure that makes managing design decisio…" at bounding box center [418, 185] width 403 height 43
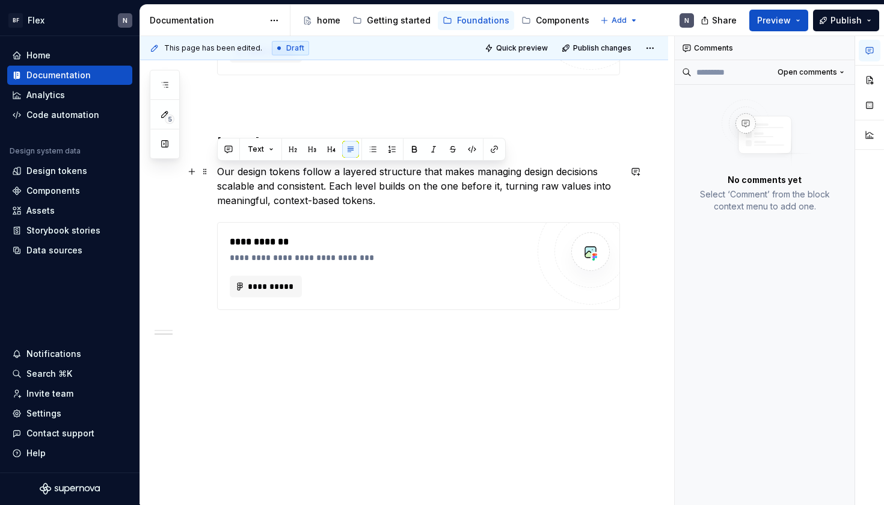
click at [423, 198] on p "Our design tokens follow a layered structure that makes managing design decisio…" at bounding box center [418, 185] width 403 height 43
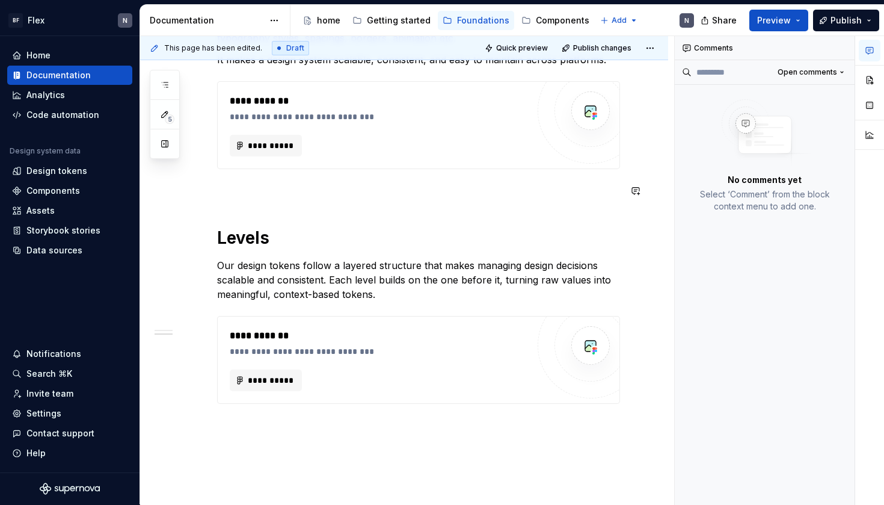
scroll to position [342, 0]
click at [331, 278] on p "Our design tokens follow a layered structure that makes managing design decisio…" at bounding box center [418, 280] width 403 height 43
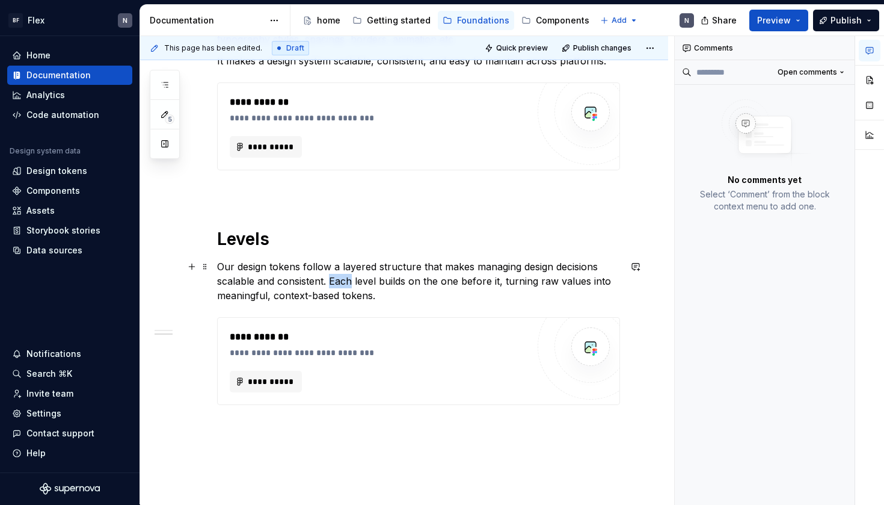
click at [331, 278] on p "Our design tokens follow a layered structure that makes managing design decisio…" at bounding box center [418, 280] width 403 height 43
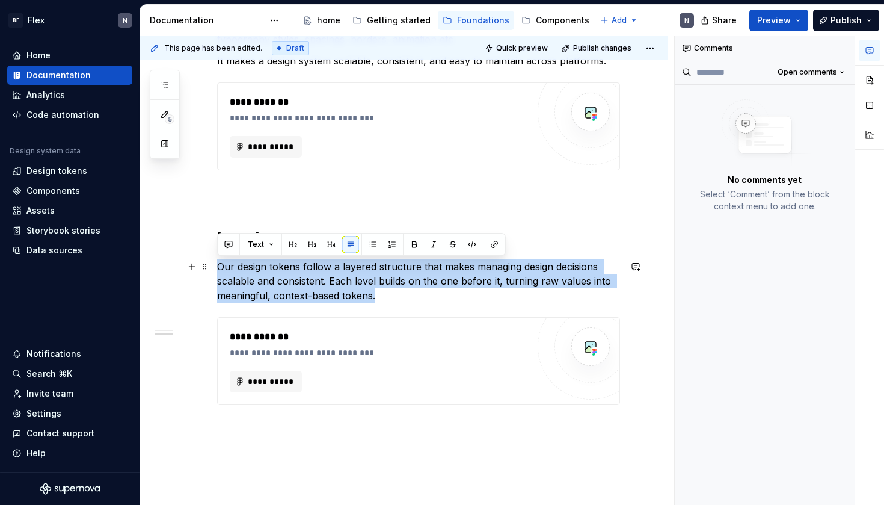
click at [331, 278] on p "Our design tokens follow a layered structure that makes managing design decisio…" at bounding box center [418, 280] width 403 height 43
click at [372, 278] on p "Our design tokens follow a layered structure that makes managing design decisio…" at bounding box center [418, 280] width 403 height 43
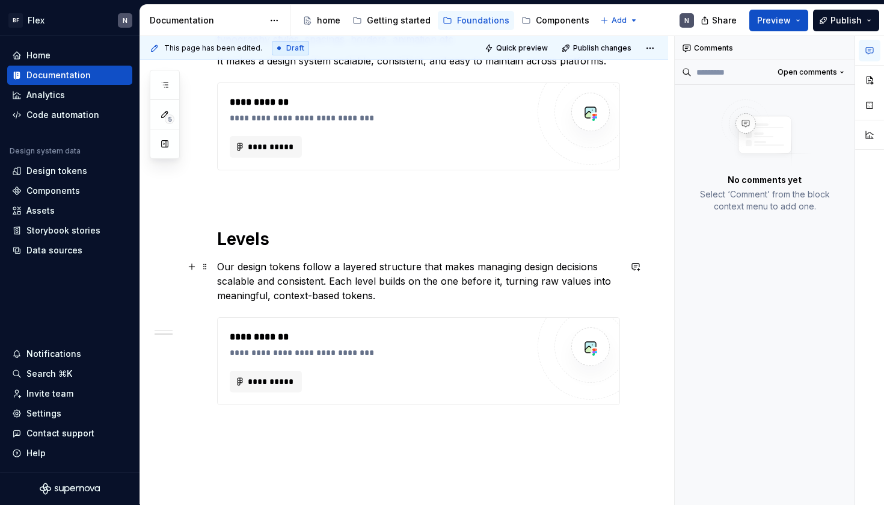
click at [397, 293] on p "Our design tokens follow a layered structure that makes managing design decisio…" at bounding box center [418, 280] width 403 height 43
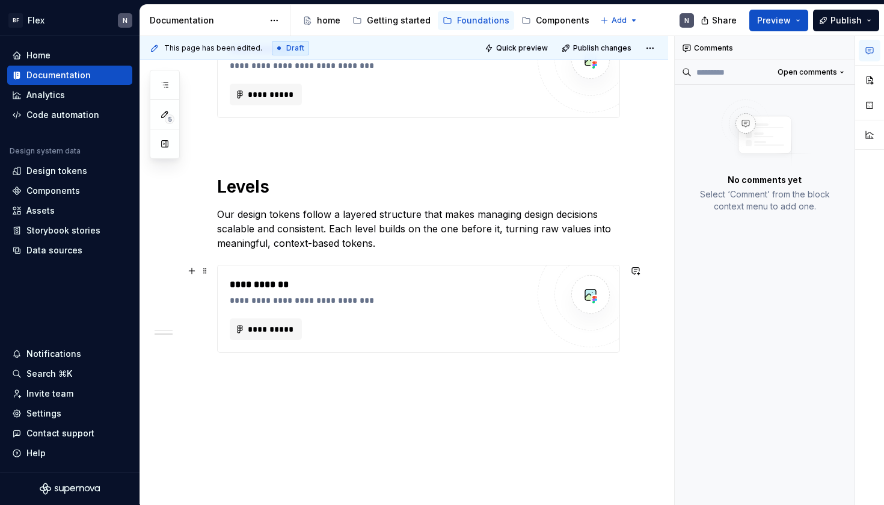
scroll to position [394, 0]
click at [286, 222] on p "Our design tokens follow a layered structure that makes managing design decisio…" at bounding box center [418, 227] width 403 height 43
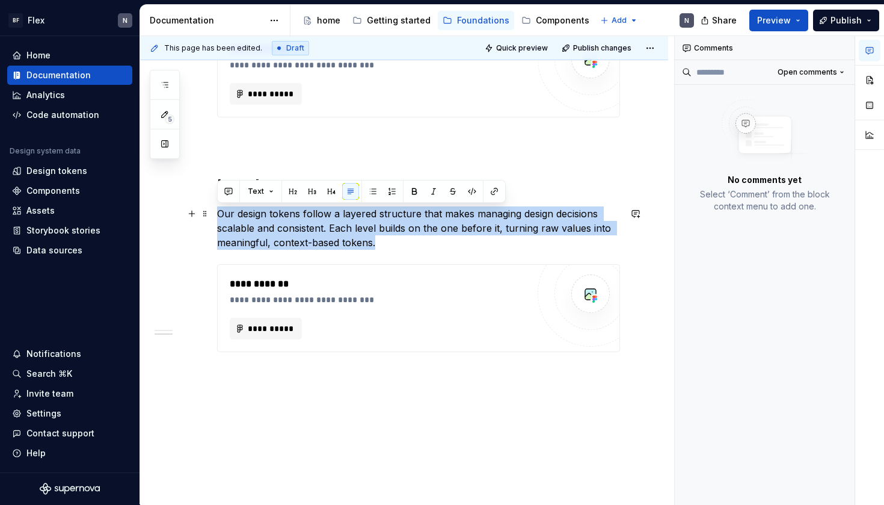
click at [286, 222] on p "Our design tokens follow a layered structure that makes managing design decisio…" at bounding box center [418, 227] width 403 height 43
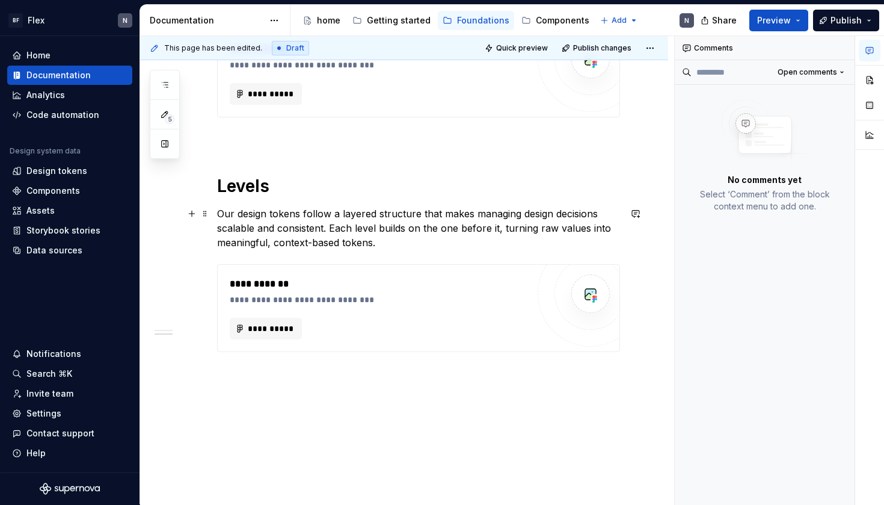
click at [354, 224] on p "Our design tokens follow a layered structure that makes managing design decisio…" at bounding box center [418, 227] width 403 height 43
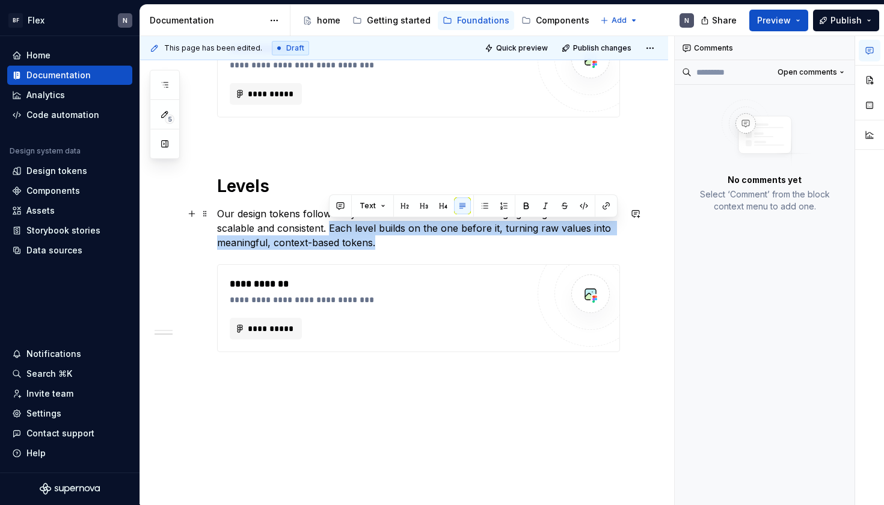
drag, startPoint x: 330, startPoint y: 224, endPoint x: 423, endPoint y: 238, distance: 94.8
click at [423, 238] on p "Our design tokens follow a layered structure that makes managing design decisio…" at bounding box center [418, 227] width 403 height 43
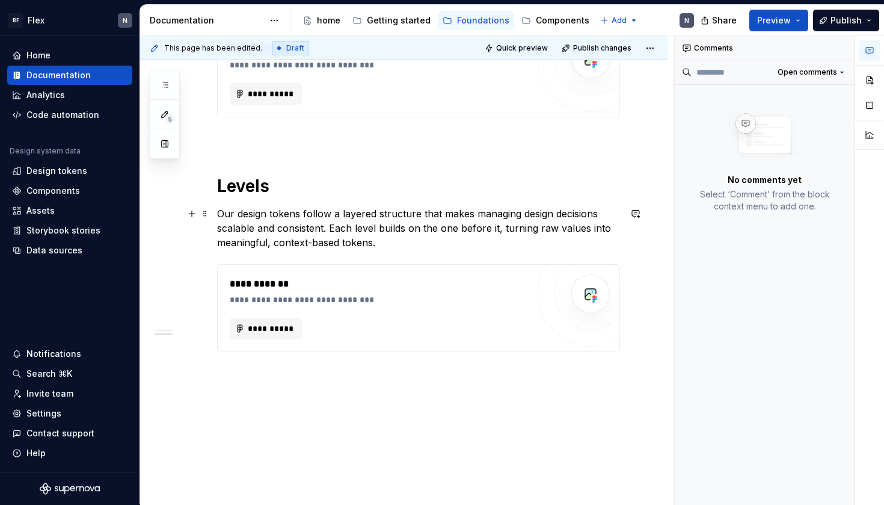
click at [423, 238] on p "Our design tokens follow a layered structure that makes managing design decisio…" at bounding box center [418, 227] width 403 height 43
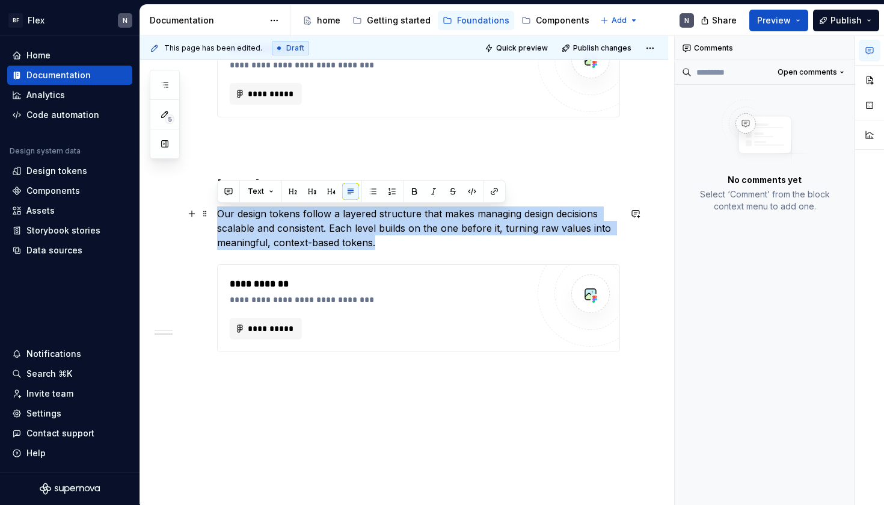
click at [423, 238] on p "Our design tokens follow a layered structure that makes managing design decisio…" at bounding box center [418, 227] width 403 height 43
click at [464, 238] on p "Our design tokens follow a layered structure that makes managing design decisio…" at bounding box center [418, 227] width 403 height 43
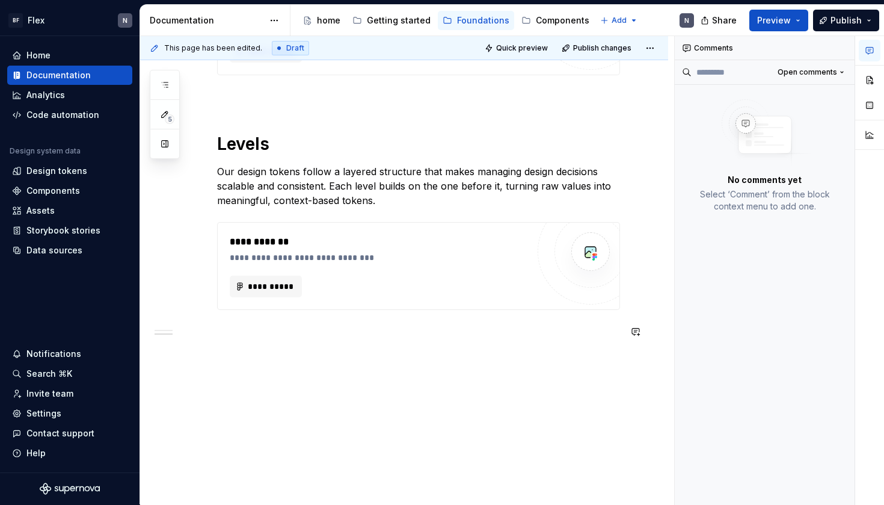
scroll to position [437, 0]
click at [440, 336] on p at bounding box center [418, 331] width 403 height 14
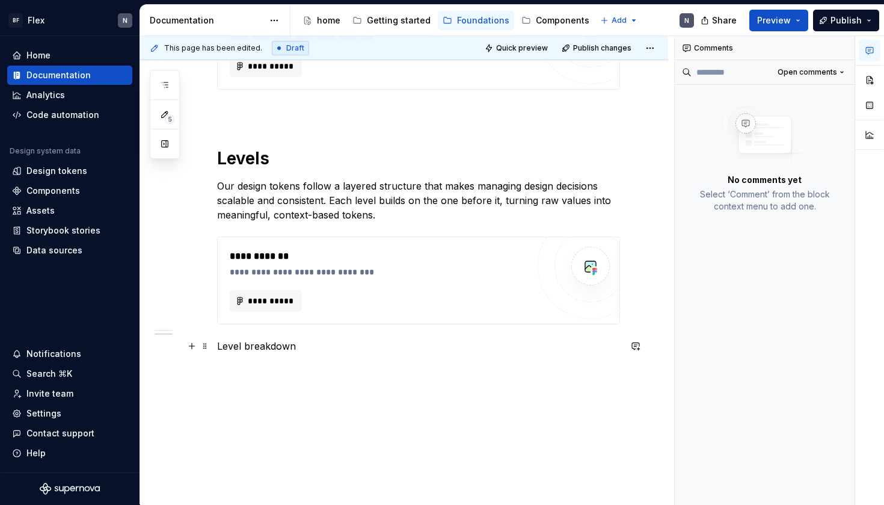
click at [277, 348] on p "Level breakdown" at bounding box center [418, 346] width 403 height 14
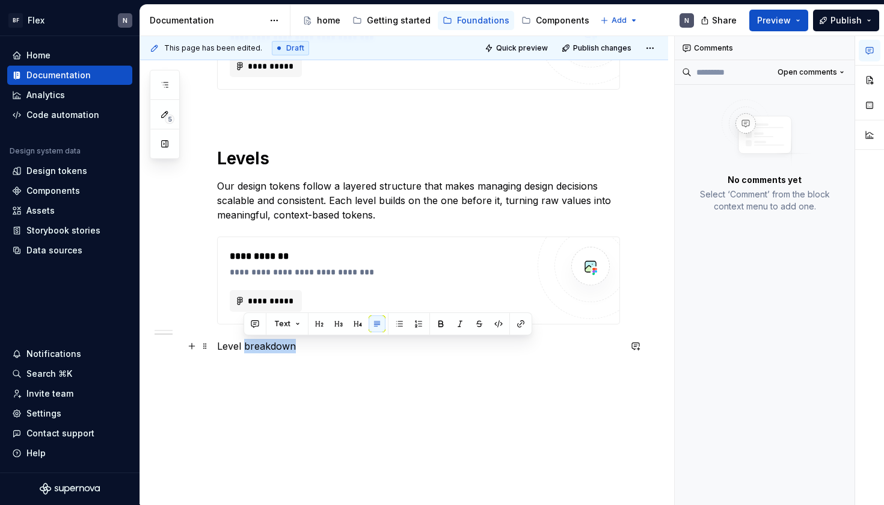
click at [277, 348] on p "Level breakdown" at bounding box center [418, 346] width 403 height 14
click at [235, 353] on div "**********" at bounding box center [418, 96] width 403 height 541
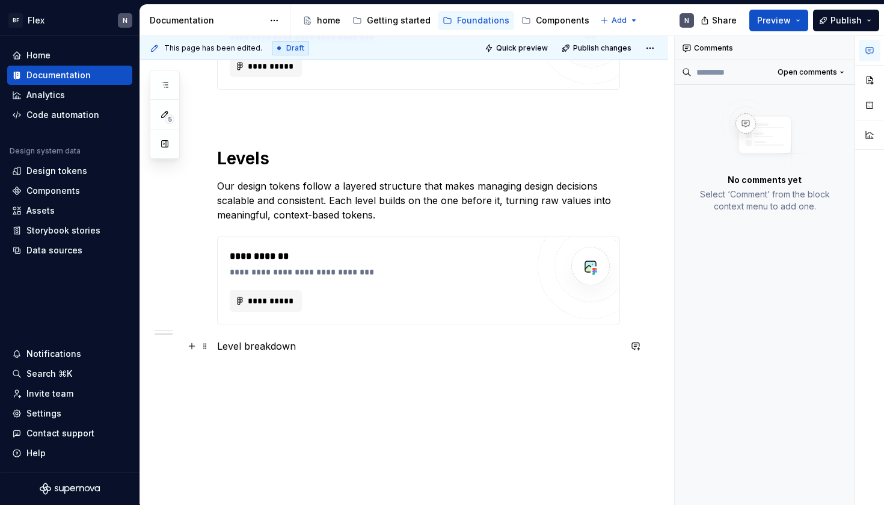
click at [240, 347] on p "Level breakdown" at bounding box center [418, 346] width 403 height 14
click at [241, 348] on p "Level breakdown" at bounding box center [418, 346] width 403 height 14
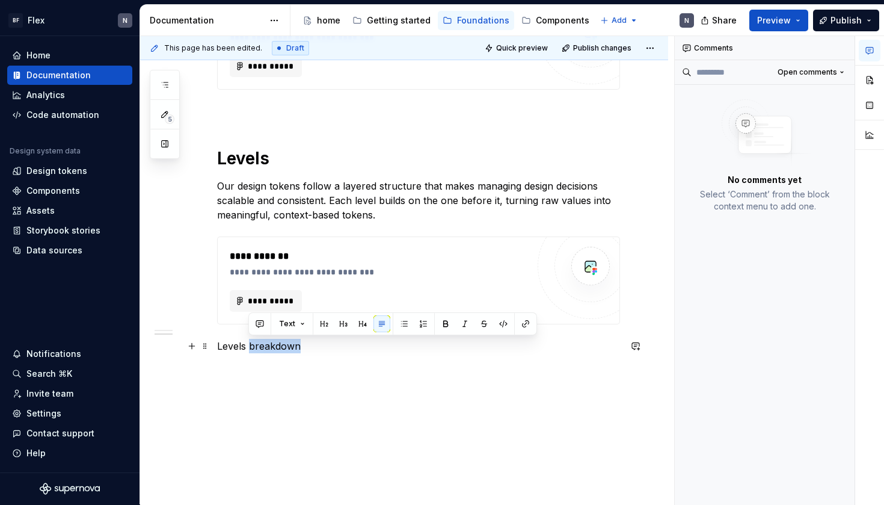
drag, startPoint x: 249, startPoint y: 348, endPoint x: 340, endPoint y: 348, distance: 90.8
click at [340, 348] on p "Levels breakdown" at bounding box center [418, 346] width 403 height 14
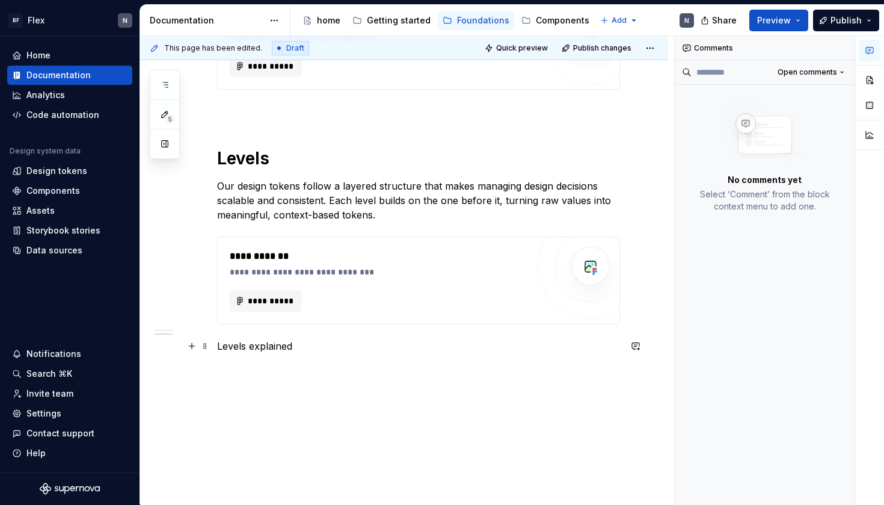
click at [322, 351] on p "Levels explained" at bounding box center [418, 346] width 403 height 14
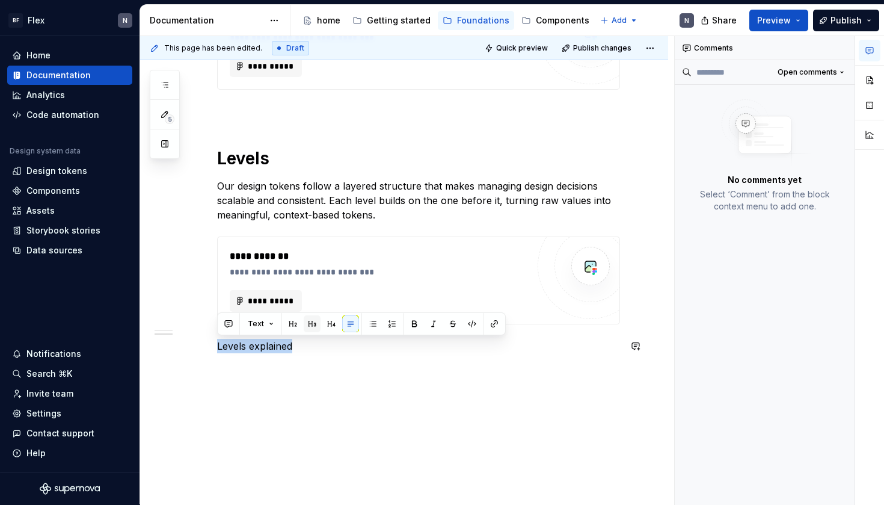
click at [311, 325] on button "button" at bounding box center [312, 323] width 17 height 17
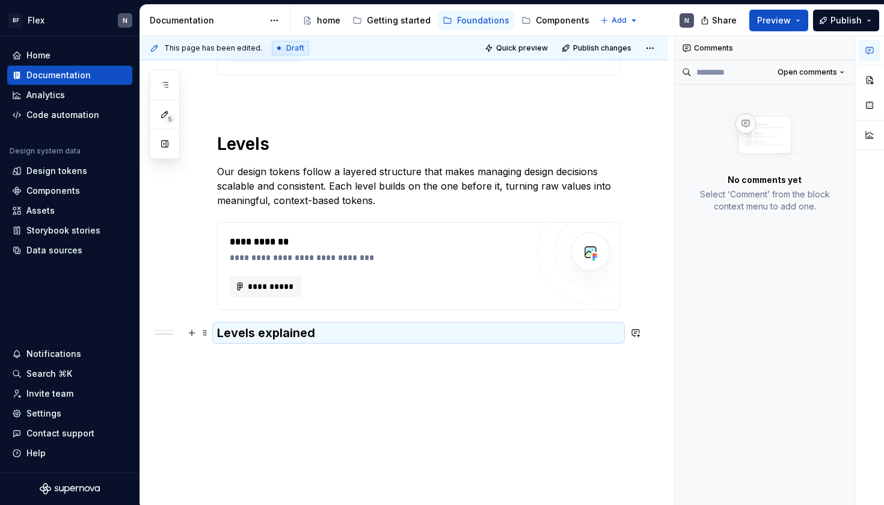
click at [318, 344] on div "**********" at bounding box center [418, 84] width 403 height 544
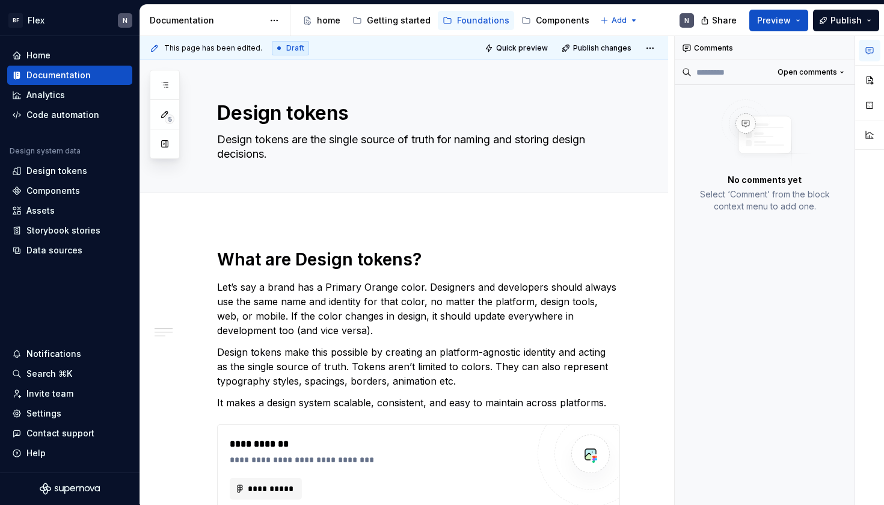
scroll to position [0, 0]
click at [452, 314] on p "Let’s say a brand has a Primary Orange color. Designers and developers should a…" at bounding box center [418, 309] width 403 height 58
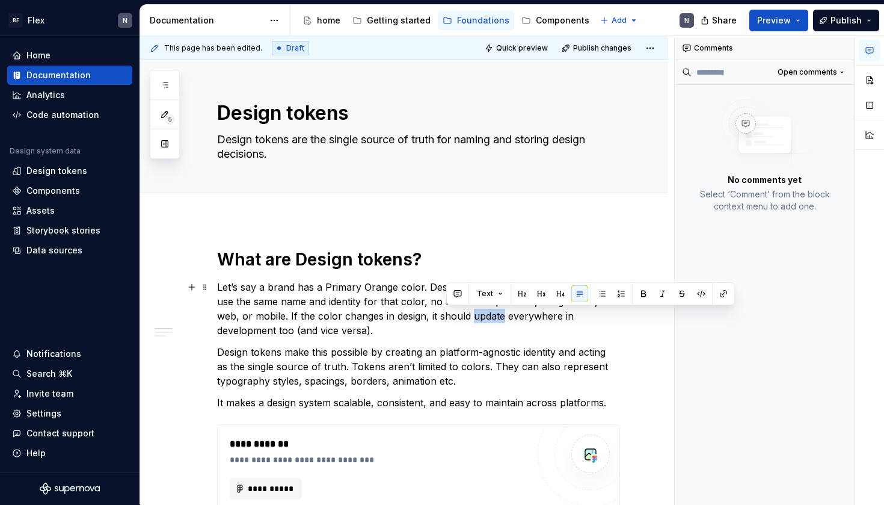
click at [452, 314] on p "Let’s say a brand has a Primary Orange color. Designers and developers should a…" at bounding box center [418, 309] width 403 height 58
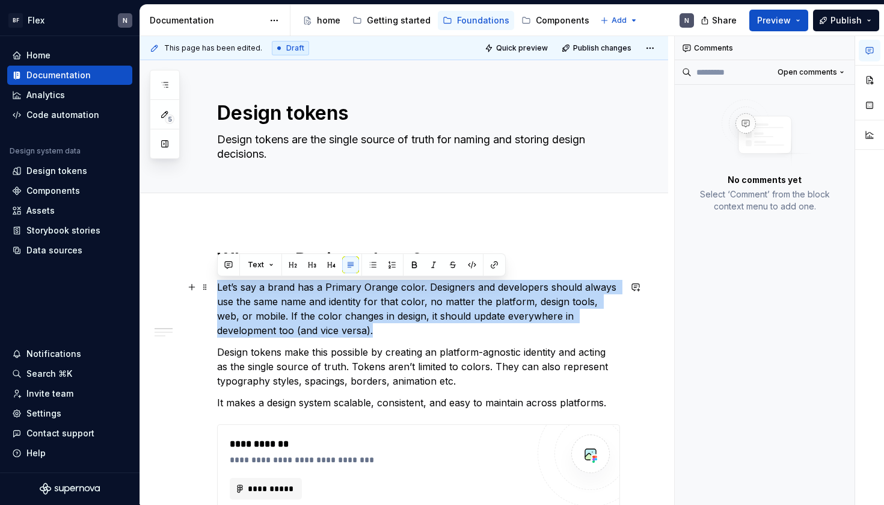
click at [452, 314] on p "Let’s say a brand has a Primary Orange color. Designers and developers should a…" at bounding box center [418, 309] width 403 height 58
click at [452, 324] on p "Let’s say a brand has a Primary Orange color. Designers and developers should a…" at bounding box center [418, 309] width 403 height 58
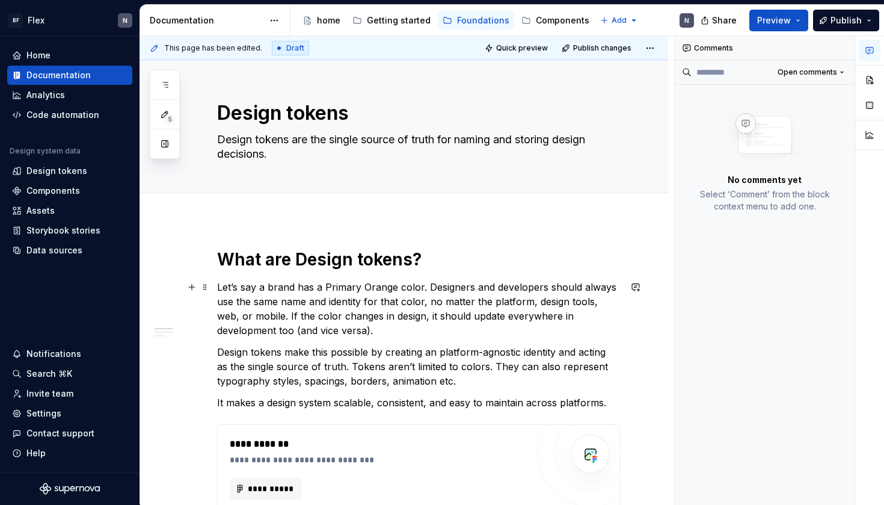
click at [372, 292] on p "Let’s say a brand has a Primary Orange color. Designers and developers should a…" at bounding box center [418, 309] width 403 height 58
click at [368, 289] on p "Let’s say a brand has a Primary Orange color. Designers and developers should a…" at bounding box center [418, 309] width 403 height 58
click at [327, 286] on p "Let’s say a brand has a Primary Orange color. Designers and developers should a…" at bounding box center [418, 309] width 403 height 58
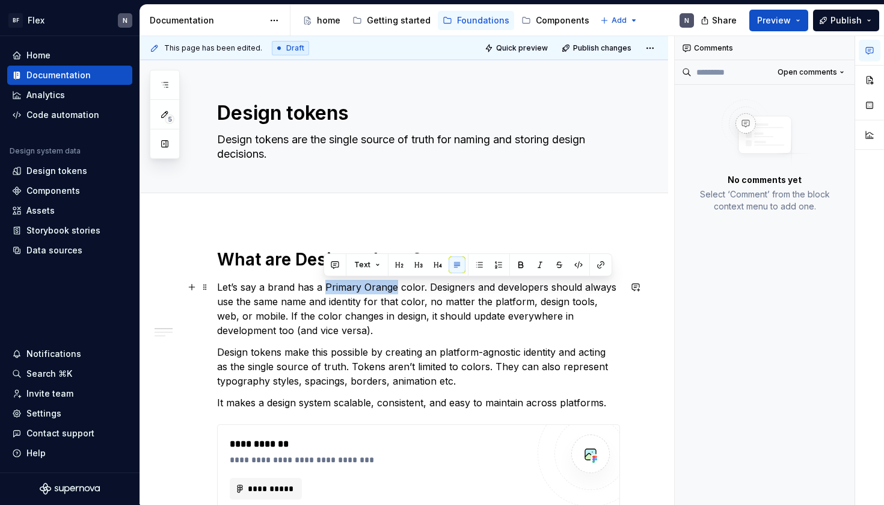
drag, startPoint x: 324, startPoint y: 287, endPoint x: 393, endPoint y: 290, distance: 69.2
click at [393, 290] on p "Let’s say a brand has a Primary Orange color. Designers and developers should a…" at bounding box center [418, 309] width 403 height 58
click at [345, 348] on p "Design tokens make this possible by creating an platform-agnostic identity and …" at bounding box center [418, 366] width 403 height 43
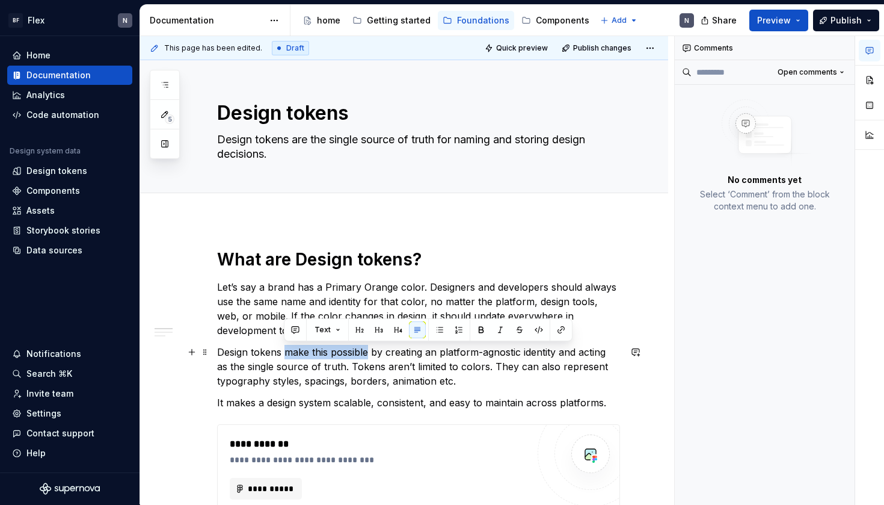
drag, startPoint x: 367, startPoint y: 352, endPoint x: 286, endPoint y: 353, distance: 81.2
click at [286, 353] on p "Design tokens make this possible by creating an platform-agnostic identity and …" at bounding box center [418, 366] width 403 height 43
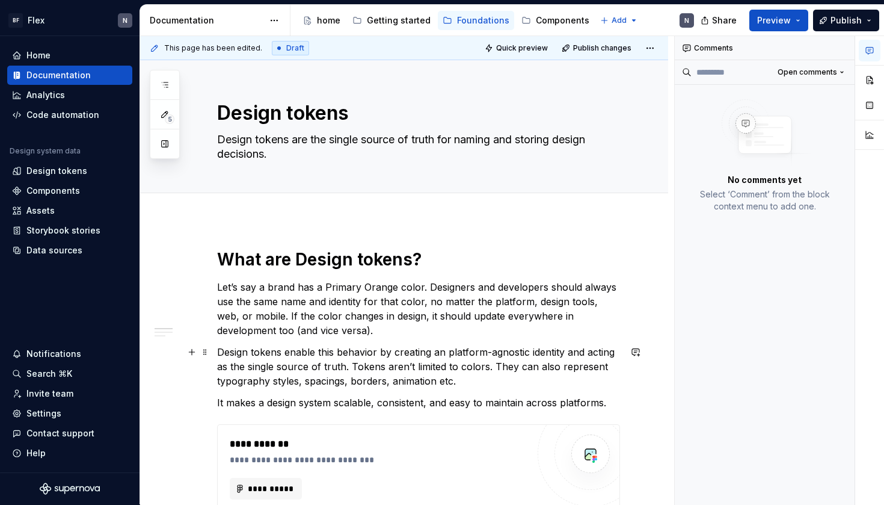
click at [403, 357] on p "Design tokens enable this behavior by creating an platform-agnostic identity an…" at bounding box center [418, 366] width 403 height 43
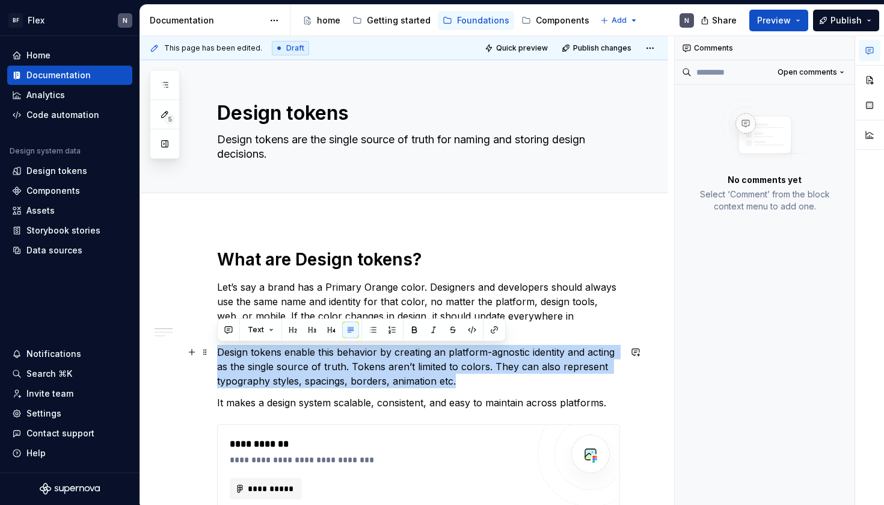
click at [403, 357] on p "Design tokens enable this behavior by creating an platform-agnostic identity an…" at bounding box center [418, 366] width 403 height 43
click at [376, 348] on p "Design tokens enable this behavior by creating an platform-agnostic identity an…" at bounding box center [418, 366] width 403 height 43
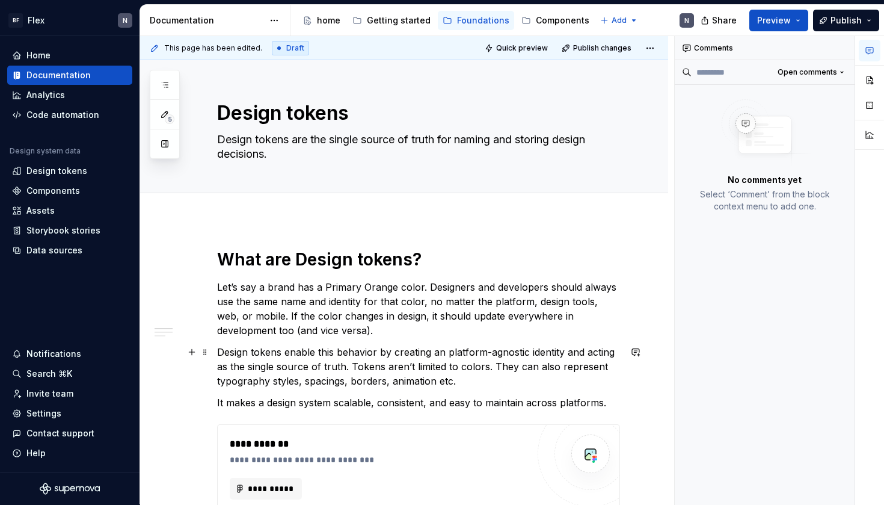
click at [494, 375] on p "Design tokens enable this behavior by creating an platform-agnostic identity an…" at bounding box center [418, 366] width 403 height 43
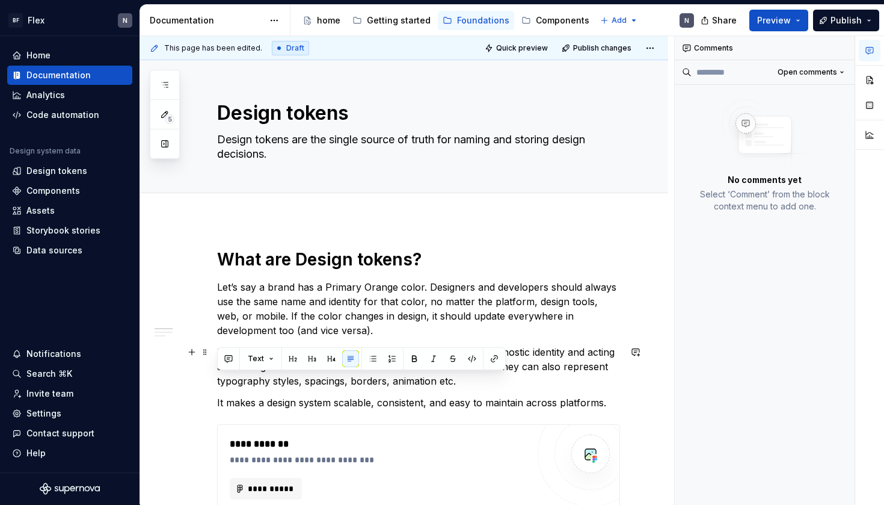
click at [494, 375] on p "Design tokens enable this behavior by creating an platform-agnostic identity an…" at bounding box center [418, 366] width 403 height 43
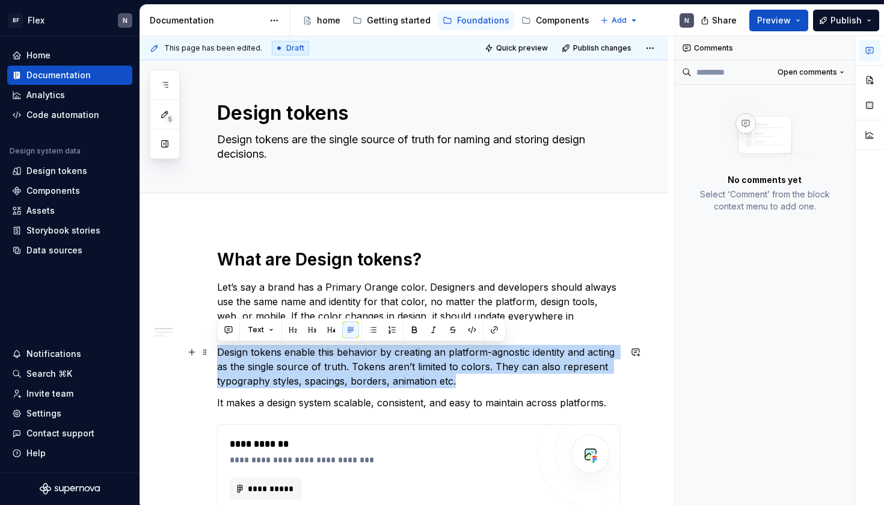
click at [494, 375] on p "Design tokens enable this behavior by creating an platform-agnostic identity an…" at bounding box center [418, 366] width 403 height 43
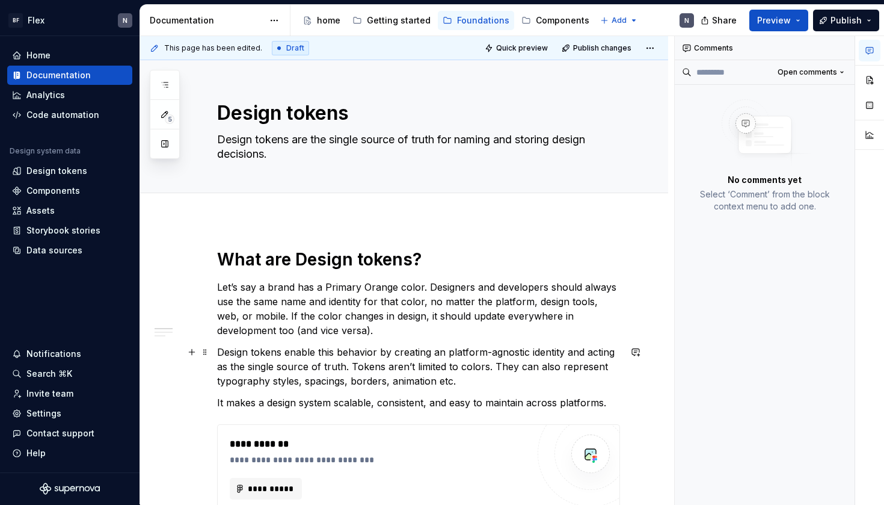
click at [497, 378] on p "Design tokens enable this behavior by creating an platform-agnostic identity an…" at bounding box center [418, 366] width 403 height 43
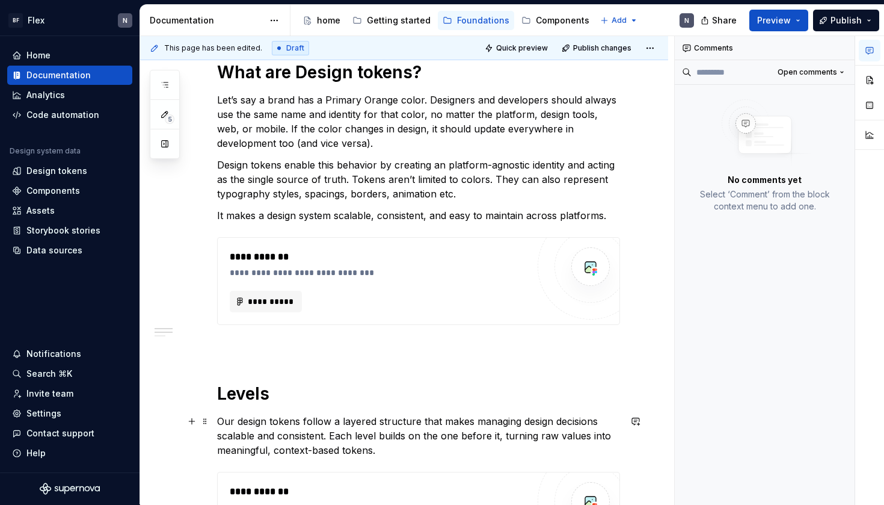
scroll to position [196, 0]
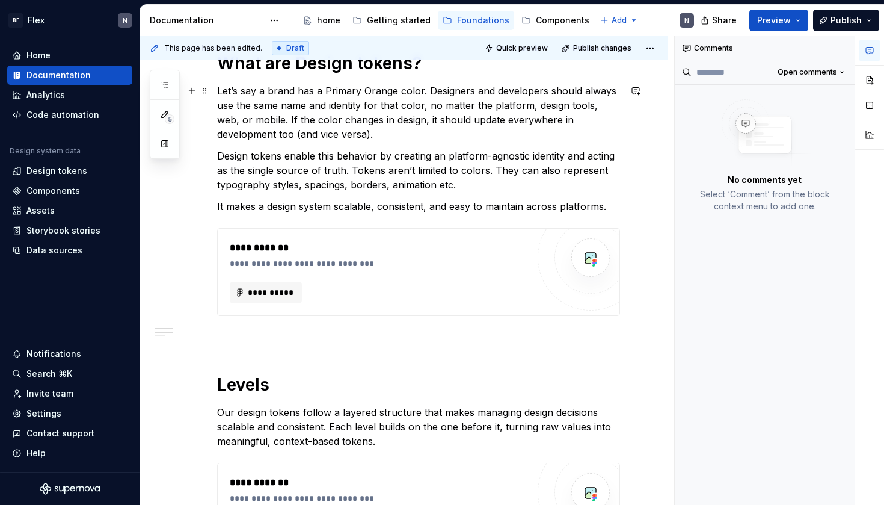
click at [345, 133] on p "Let’s say a brand has a Primary Orange color. Designers and developers should a…" at bounding box center [418, 113] width 403 height 58
click at [285, 156] on p "Design tokens enable this behavior by creating an platform-agnostic identity an…" at bounding box center [418, 170] width 403 height 43
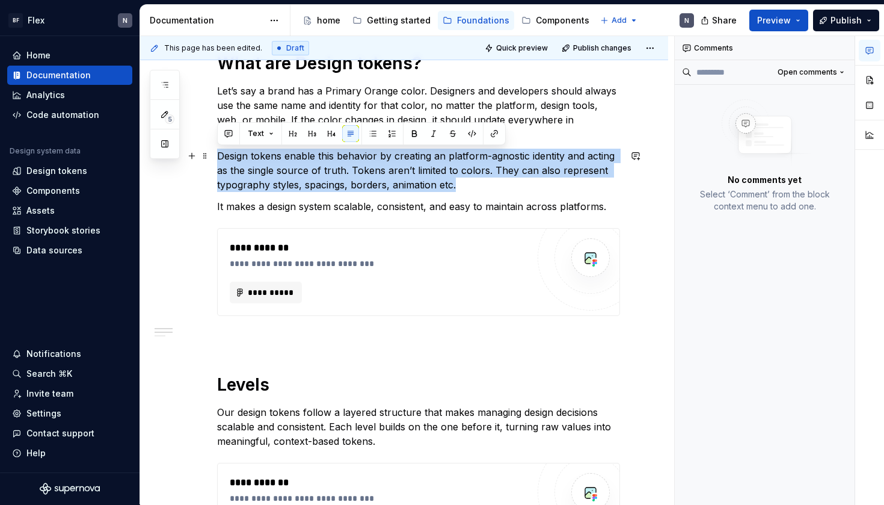
click at [285, 156] on p "Design tokens enable this behavior by creating an platform-agnostic identity an…" at bounding box center [418, 170] width 403 height 43
click at [328, 180] on p "Design tokens enable this behavior by creating an platform-agnostic identity an…" at bounding box center [418, 170] width 403 height 43
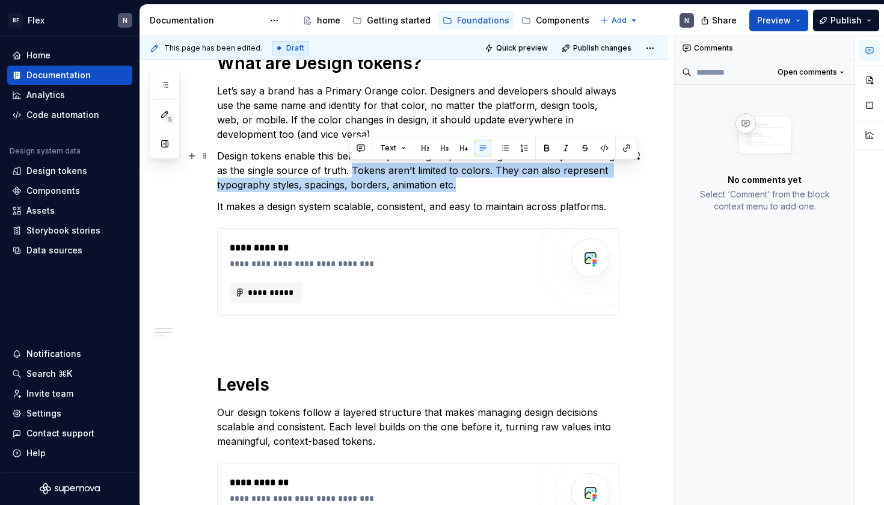
drag, startPoint x: 349, startPoint y: 165, endPoint x: 515, endPoint y: 179, distance: 167.1
click at [515, 179] on p "Design tokens enable this behavior by creating an platform-agnostic identity an…" at bounding box center [418, 170] width 403 height 43
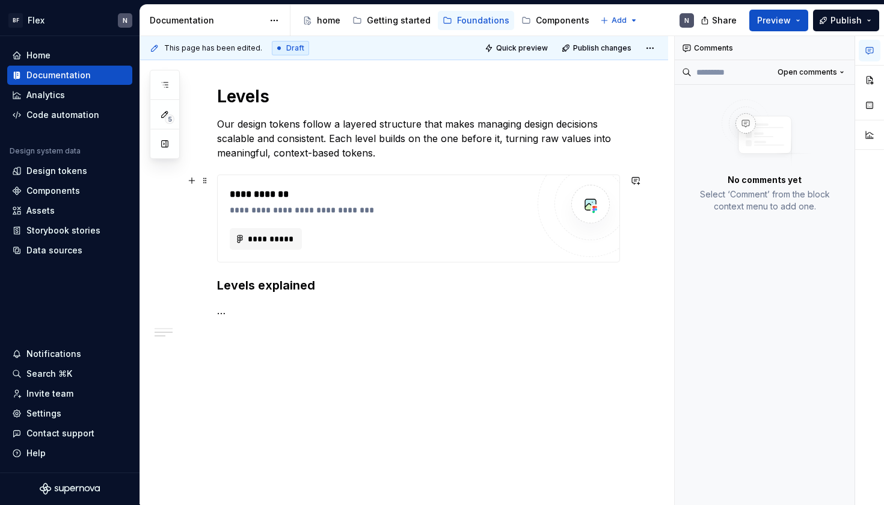
scroll to position [264, 0]
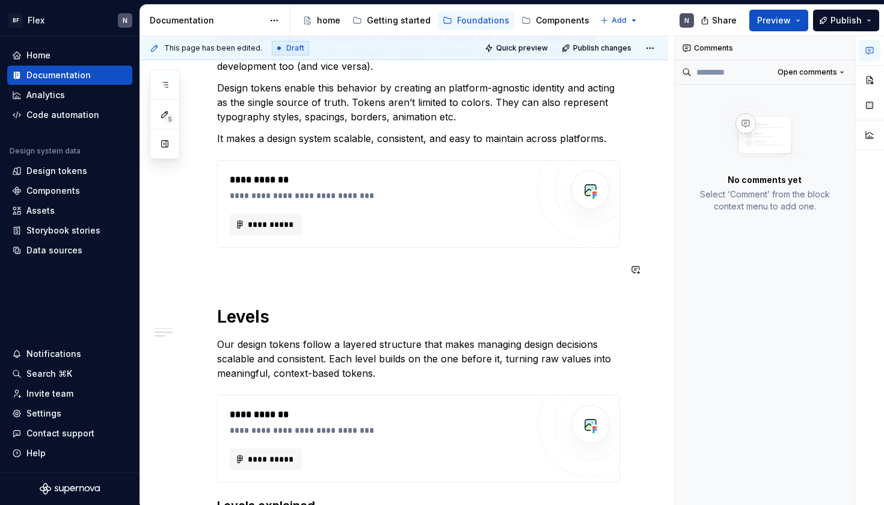
click at [308, 290] on div "**********" at bounding box center [418, 282] width 403 height 597
click at [295, 273] on p at bounding box center [418, 269] width 403 height 14
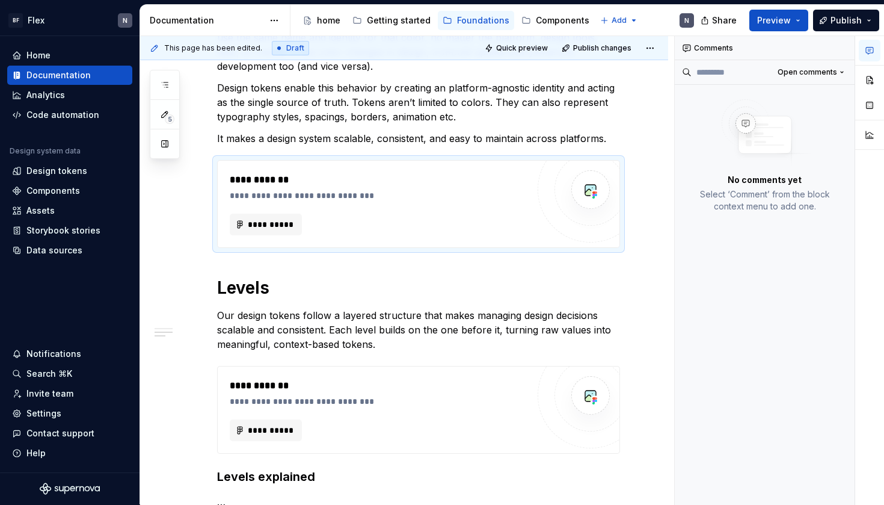
click at [274, 272] on div "**********" at bounding box center [418, 268] width 403 height 568
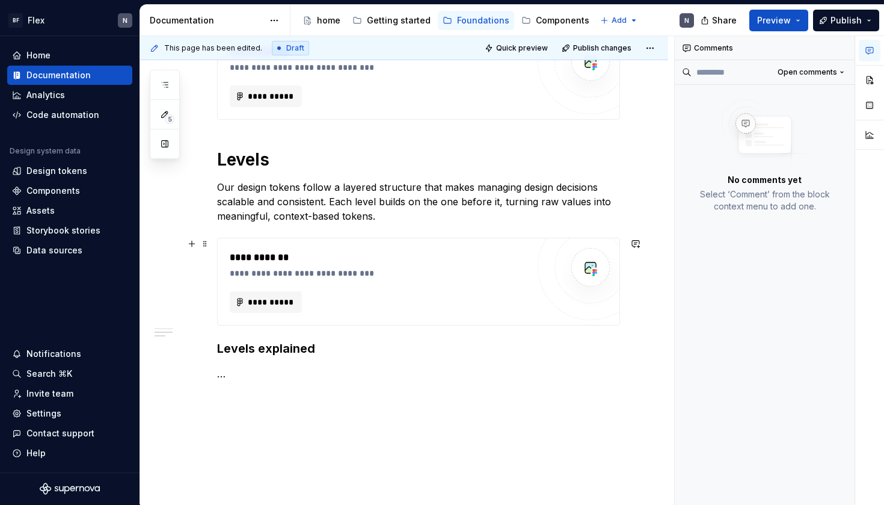
scroll to position [393, 0]
click at [289, 350] on h3 "Levels explained" at bounding box center [418, 347] width 403 height 17
click at [290, 365] on p "…" at bounding box center [418, 372] width 403 height 14
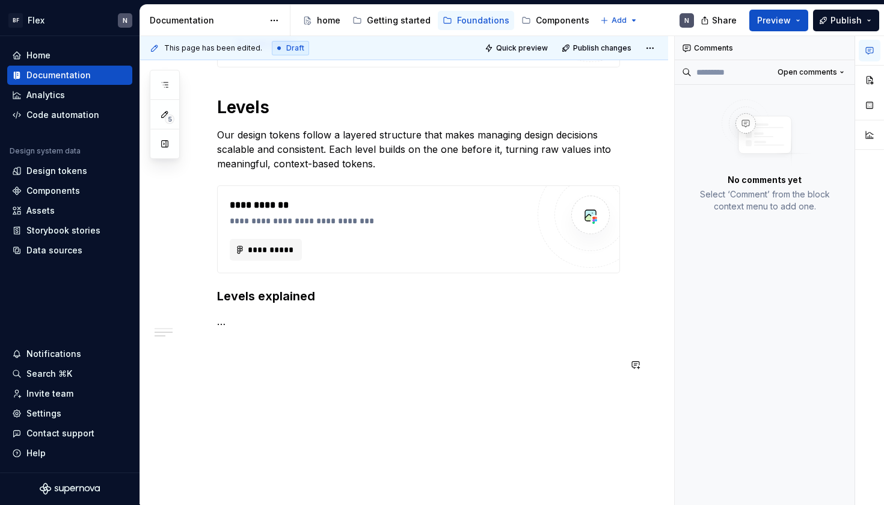
scroll to position [470, 0]
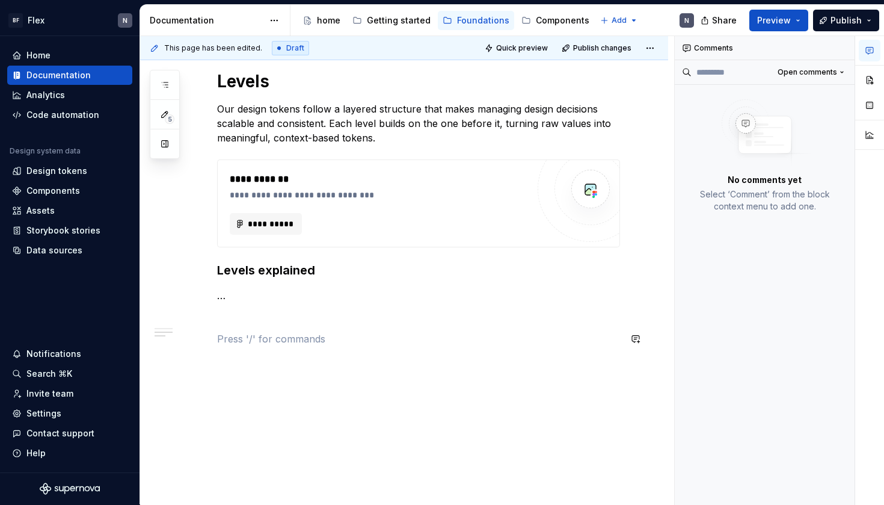
click at [290, 365] on div "**********" at bounding box center [404, 130] width 528 height 762
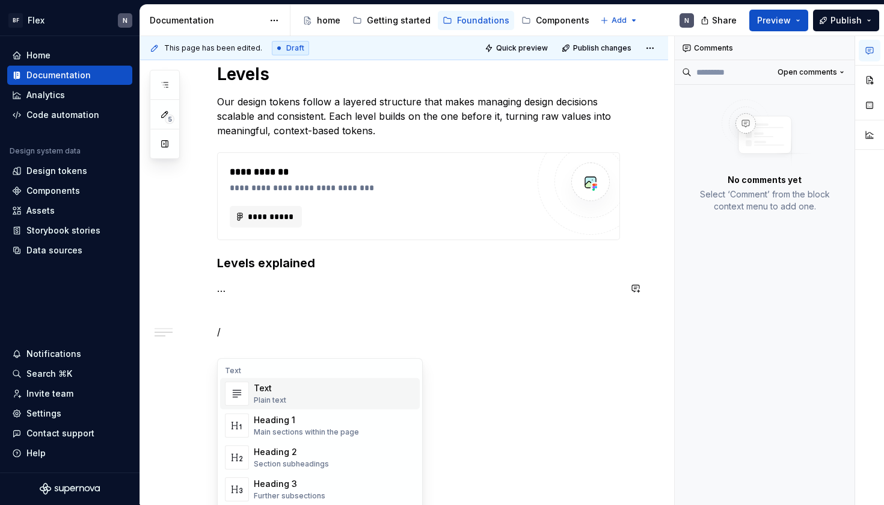
scroll to position [463, 0]
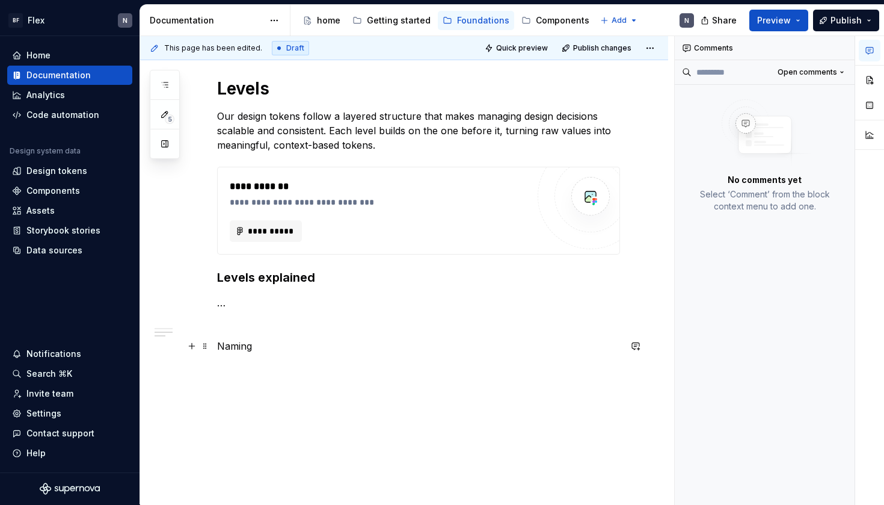
click at [237, 344] on p "Naming" at bounding box center [418, 346] width 403 height 14
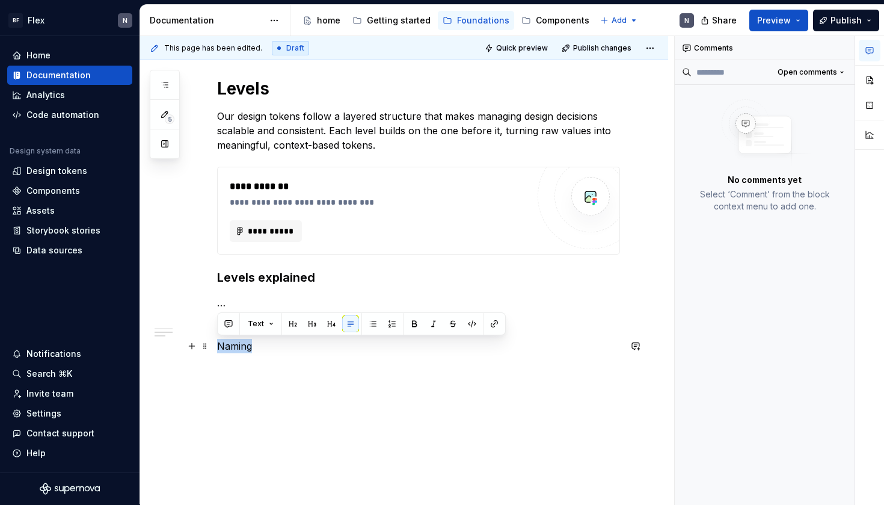
click at [237, 344] on p "Naming" at bounding box center [418, 346] width 403 height 14
click at [272, 322] on button "Text" at bounding box center [260, 323] width 37 height 17
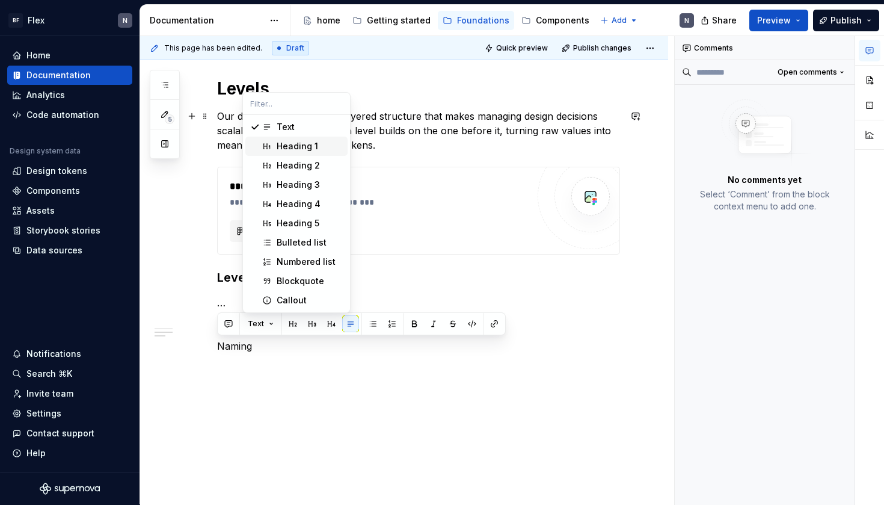
click at [280, 149] on div "Heading 1" at bounding box center [297, 146] width 41 height 12
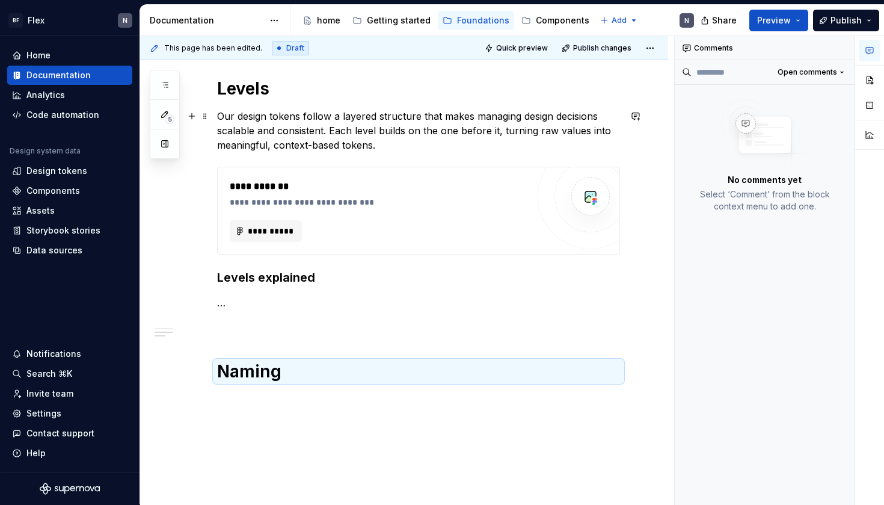
scroll to position [470, 0]
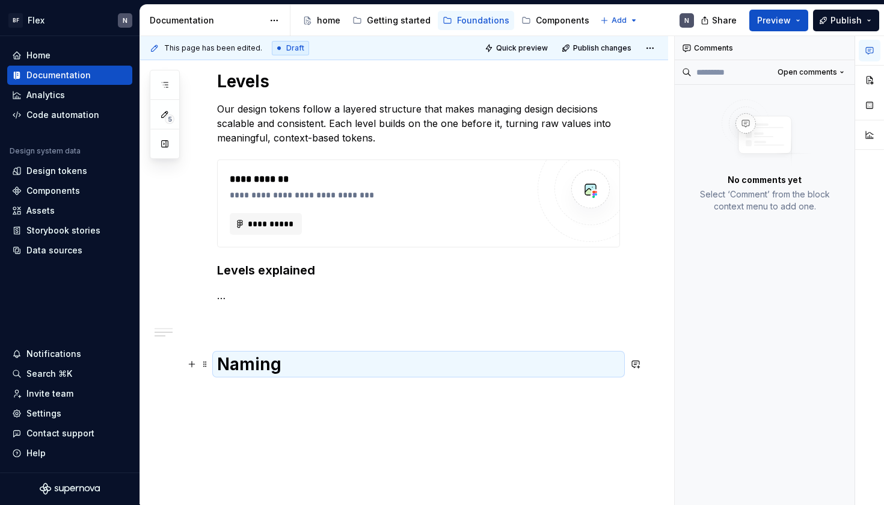
click at [307, 322] on p at bounding box center [418, 317] width 403 height 14
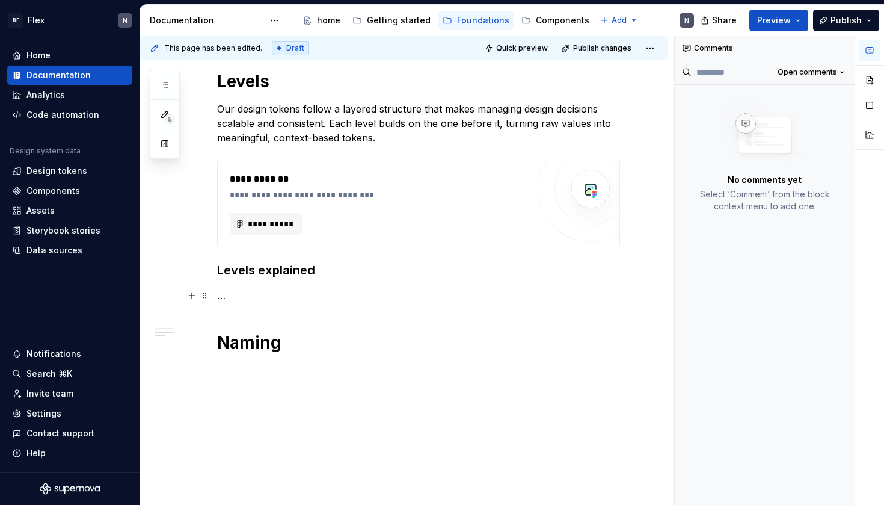
click at [275, 299] on p "…" at bounding box center [418, 295] width 403 height 14
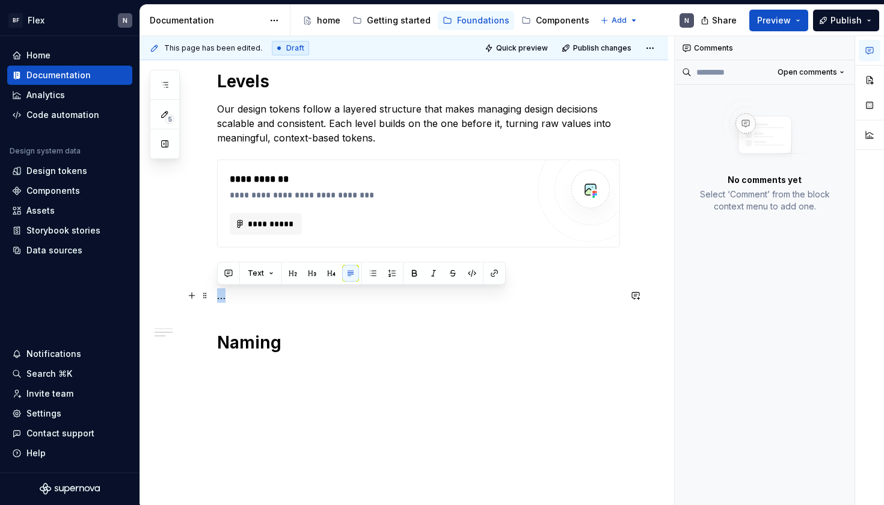
click at [275, 299] on p "…" at bounding box center [418, 295] width 403 height 14
click at [295, 300] on p "…" at bounding box center [418, 295] width 403 height 14
click at [289, 265] on h3 "Levels explained" at bounding box center [418, 270] width 403 height 17
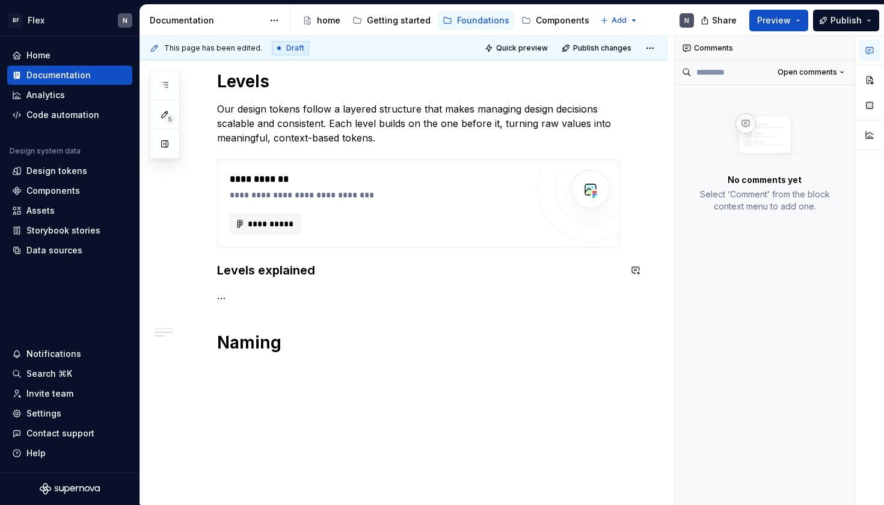
click at [287, 286] on div "**********" at bounding box center [418, 65] width 403 height 575
click at [291, 305] on div "**********" at bounding box center [418, 65] width 403 height 575
click at [284, 297] on p "…" at bounding box center [418, 295] width 403 height 14
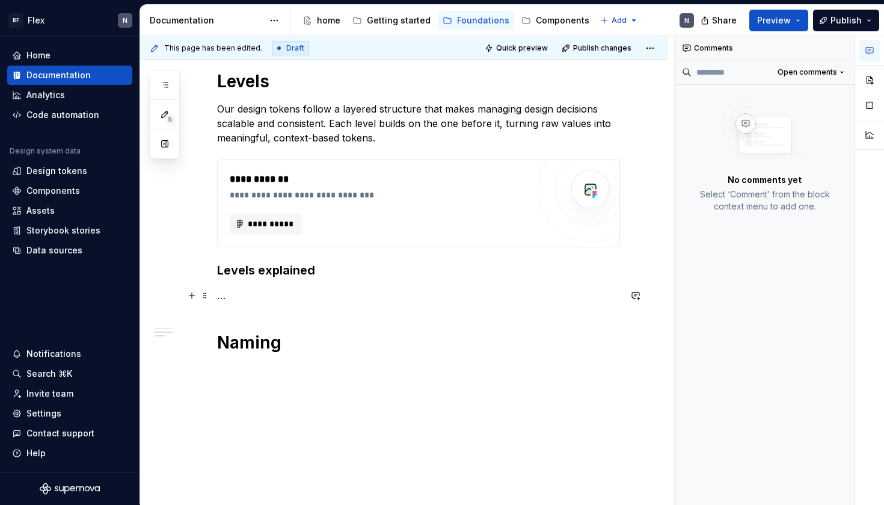
click at [284, 297] on p "…" at bounding box center [418, 295] width 403 height 14
click at [282, 307] on div "**********" at bounding box center [418, 65] width 403 height 575
click at [283, 339] on h1 "Naming" at bounding box center [418, 342] width 403 height 22
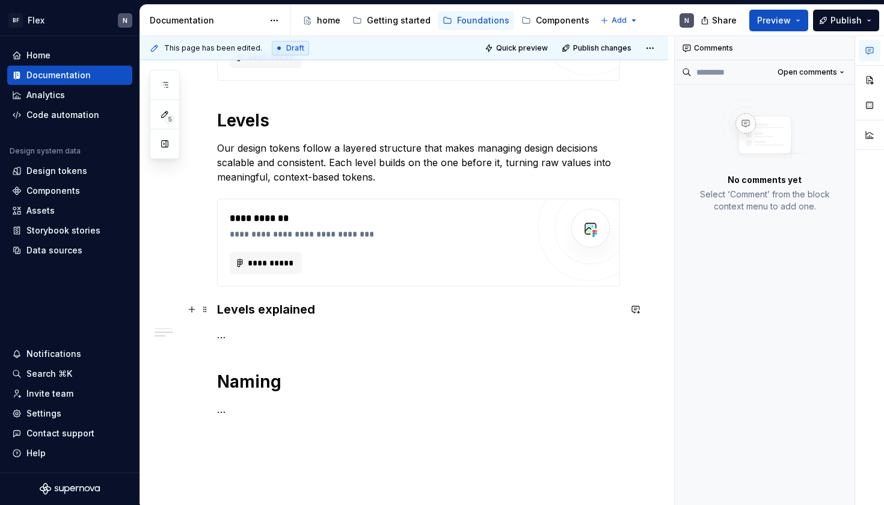
scroll to position [419, 0]
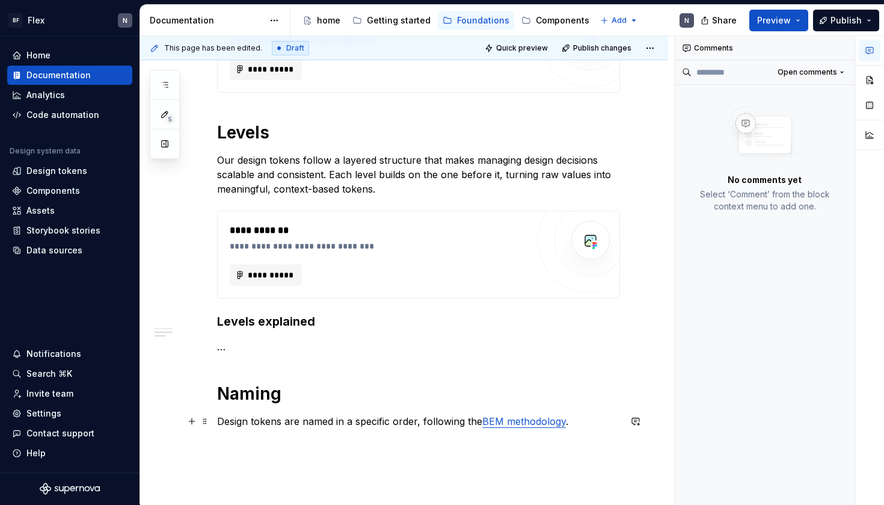
click at [430, 423] on p "Design tokens are named in a specific order, following the BEM methodology ." at bounding box center [418, 421] width 403 height 14
click at [438, 422] on p "Design tokens are named in a specific order, inspired on the BEM methodology ." at bounding box center [418, 421] width 403 height 14
click at [446, 423] on p "Design tokens are named in a specific order, inspired on the BEM methodology ." at bounding box center [418, 421] width 403 height 14
click at [413, 440] on div "**********" at bounding box center [418, 135] width 403 height 613
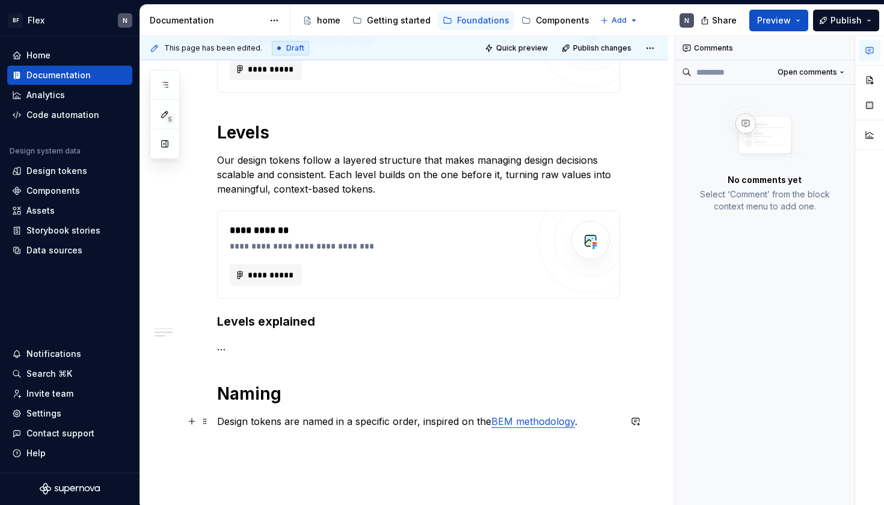
click at [348, 423] on p "Design tokens are named in a specific order, inspired on the BEM methodology ." at bounding box center [418, 421] width 403 height 14
click at [349, 442] on div "**********" at bounding box center [418, 135] width 403 height 613
click at [336, 394] on h1 "Naming" at bounding box center [418, 393] width 403 height 22
click at [304, 330] on div "**********" at bounding box center [418, 128] width 403 height 599
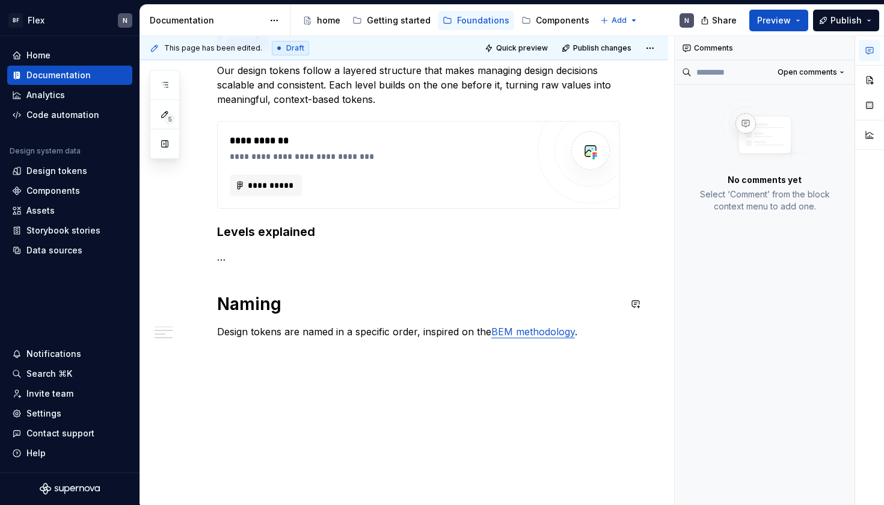
scroll to position [509, 0]
click at [343, 334] on p "Design tokens are named in a specific order, inspired on the BEM methodology ." at bounding box center [418, 331] width 403 height 14
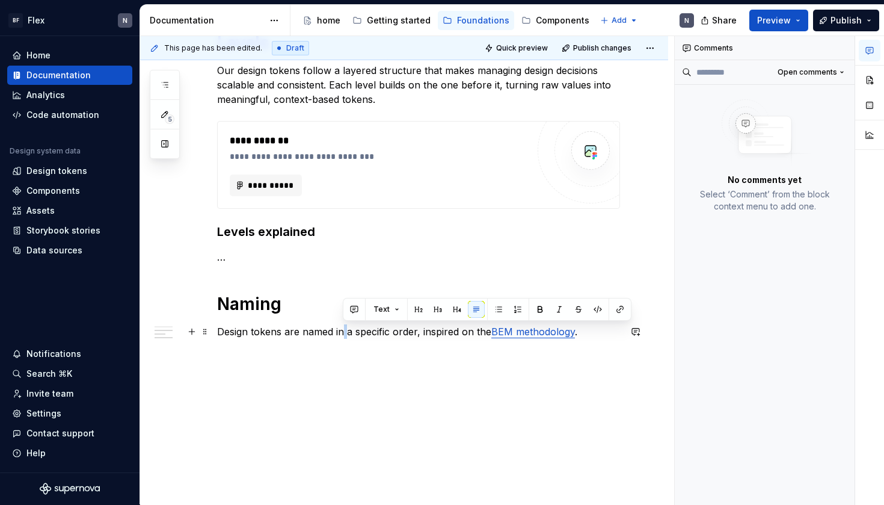
click at [343, 334] on p "Design tokens are named in a specific order, inspired on the BEM methodology ." at bounding box center [418, 331] width 403 height 14
click at [553, 327] on link "BEM methodology" at bounding box center [533, 331] width 84 height 12
click at [536, 334] on link "BEM methodology" at bounding box center [533, 331] width 84 height 12
click at [528, 334] on link "BEM methodology" at bounding box center [533, 331] width 84 height 12
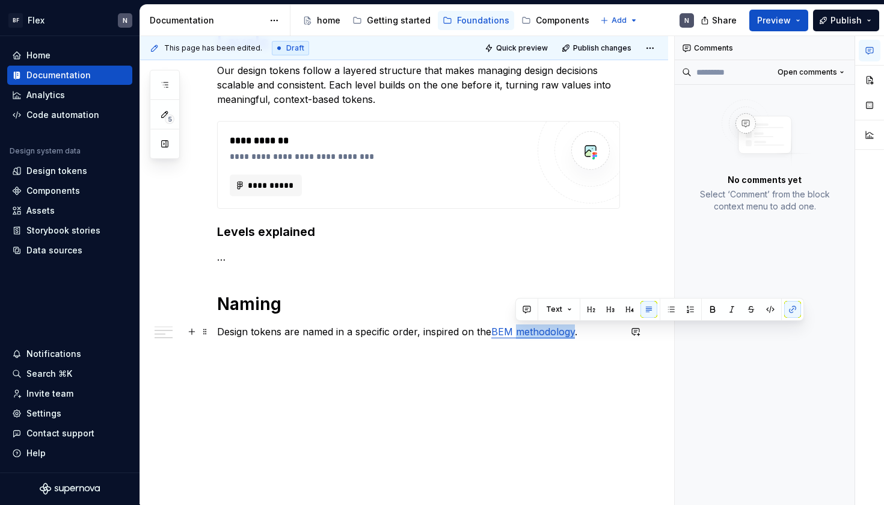
click at [528, 334] on link "BEM methodology" at bounding box center [533, 331] width 84 height 12
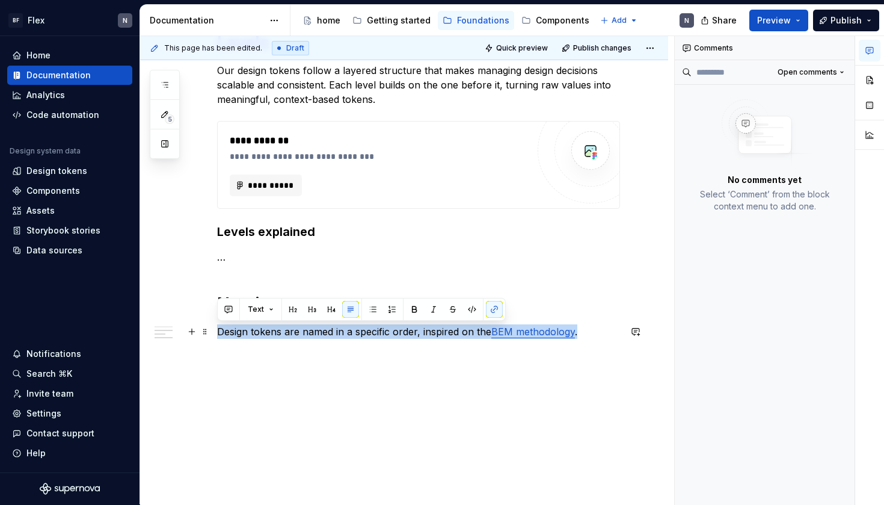
click at [521, 347] on div "**********" at bounding box center [418, 46] width 403 height 613
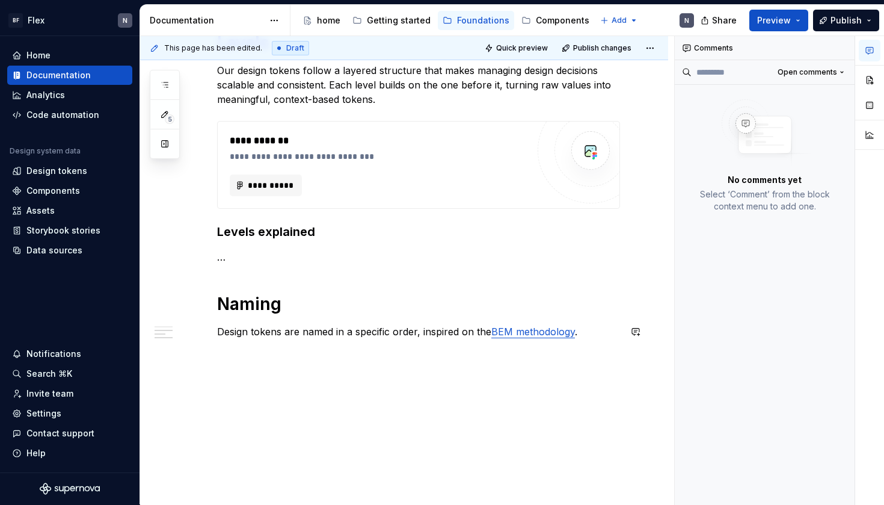
click at [298, 349] on div "**********" at bounding box center [418, 46] width 403 height 613
click at [284, 337] on p "Design tokens are named in a specific order, inspired on the BEM methodology ." at bounding box center [418, 331] width 403 height 14
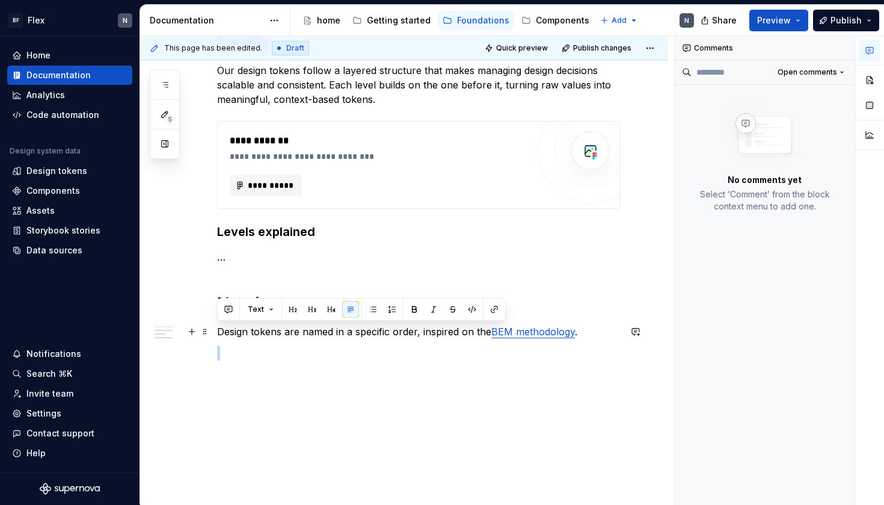
click at [284, 337] on p "Design tokens are named in a specific order, inspired on the BEM methodology ." at bounding box center [418, 331] width 403 height 14
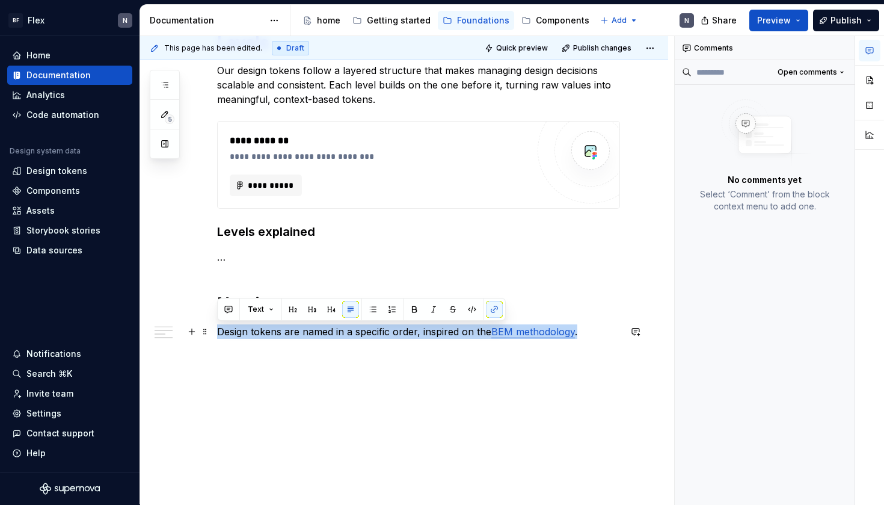
click at [284, 337] on p "Design tokens are named in a specific order, inspired on the BEM methodology ." at bounding box center [418, 331] width 403 height 14
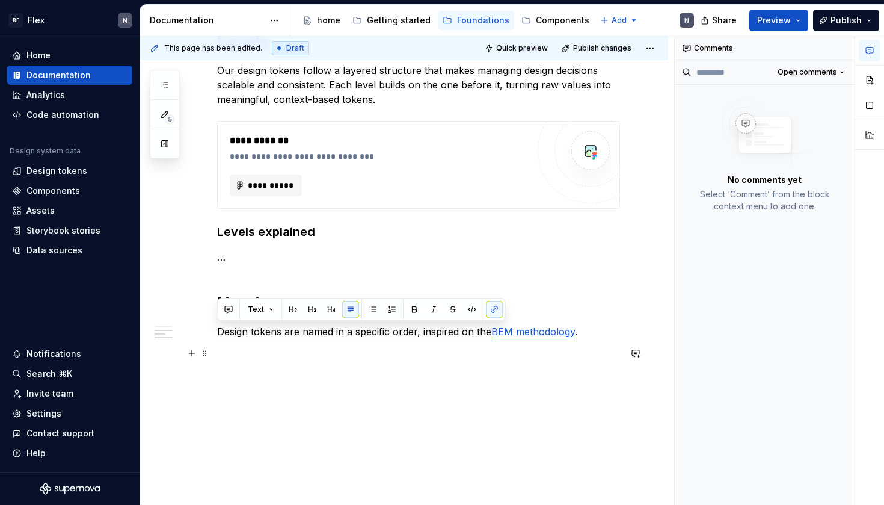
click at [286, 350] on p at bounding box center [418, 353] width 403 height 14
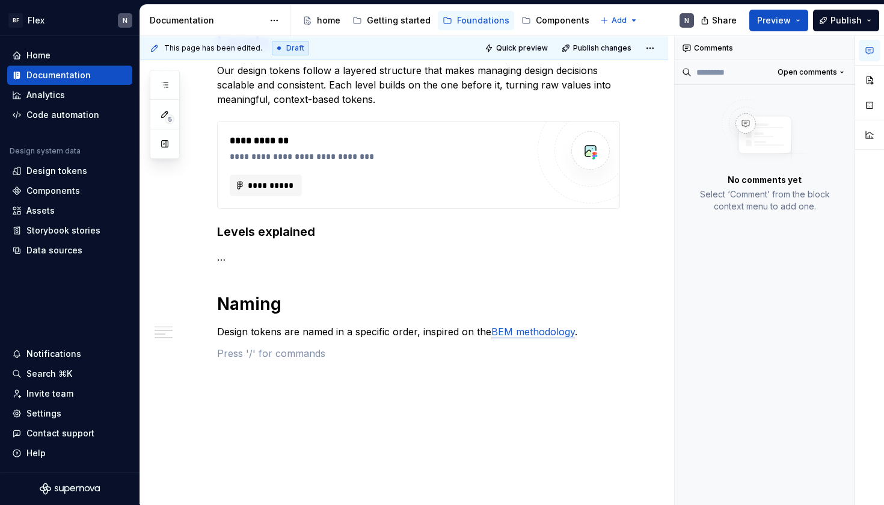
type textarea "*"
